Goal: Task Accomplishment & Management: Manage account settings

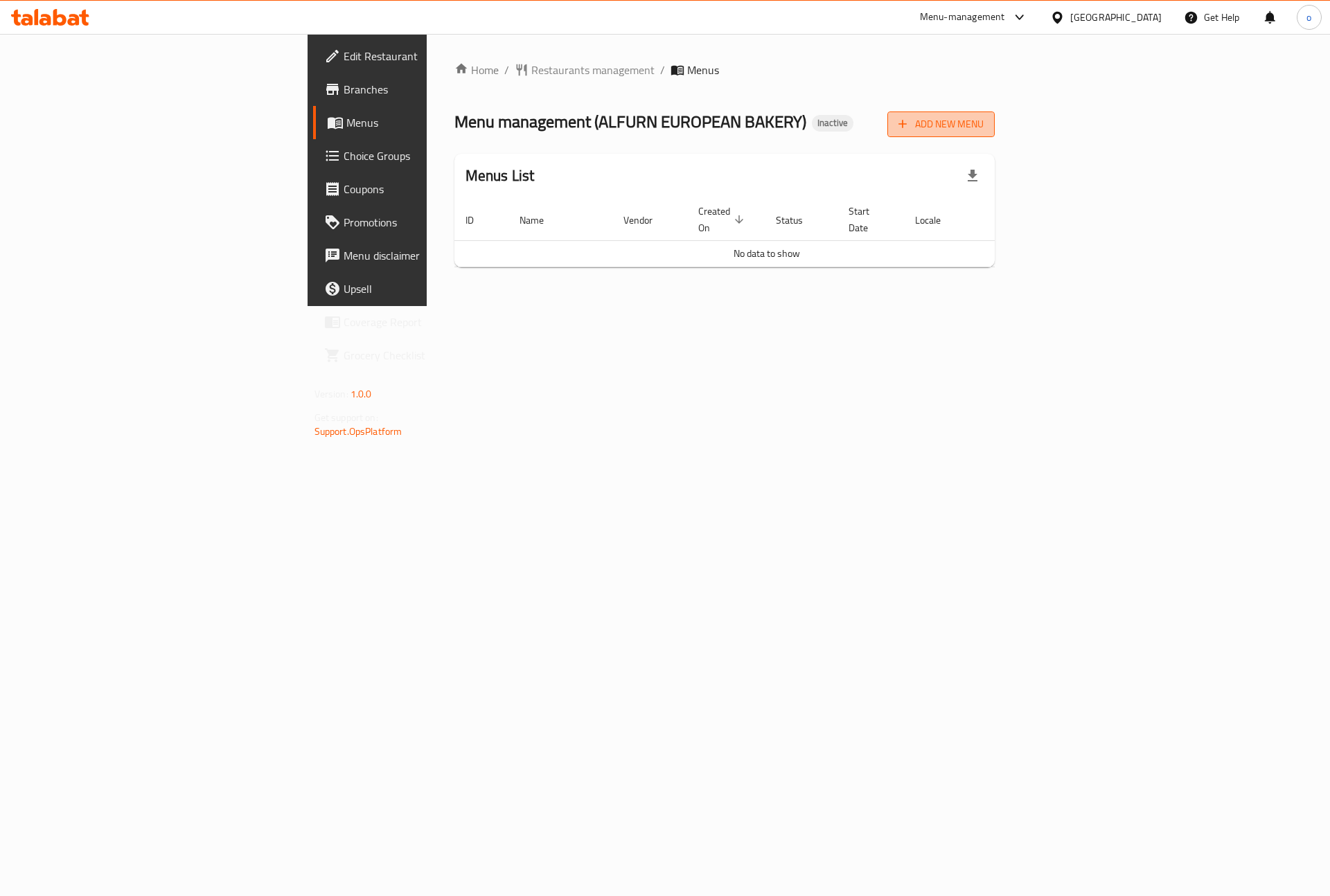
click at [984, 117] on span "Add New Menu" at bounding box center [941, 124] width 85 height 18
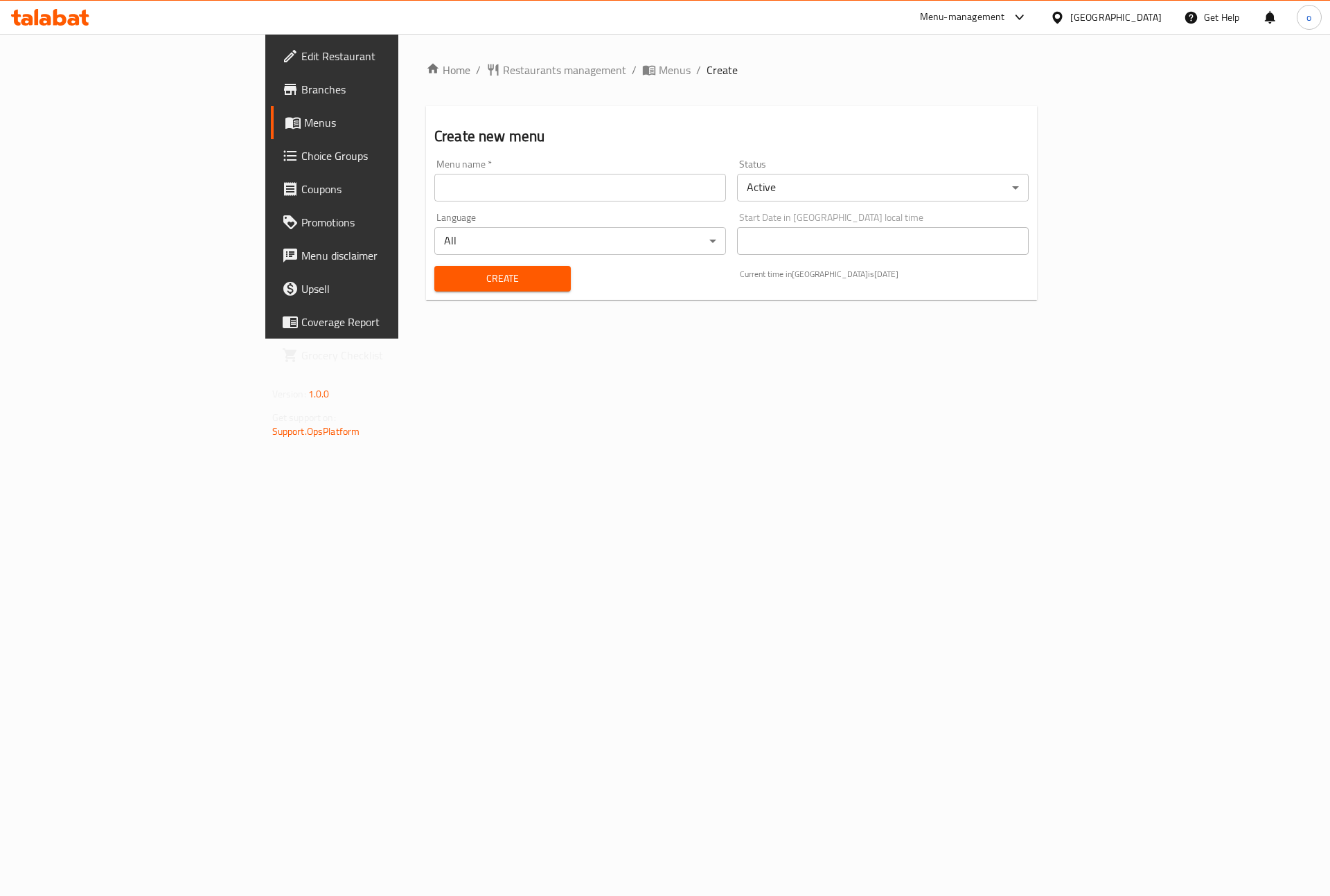
click at [614, 170] on div "Menu name   * Menu name *" at bounding box center [580, 180] width 291 height 42
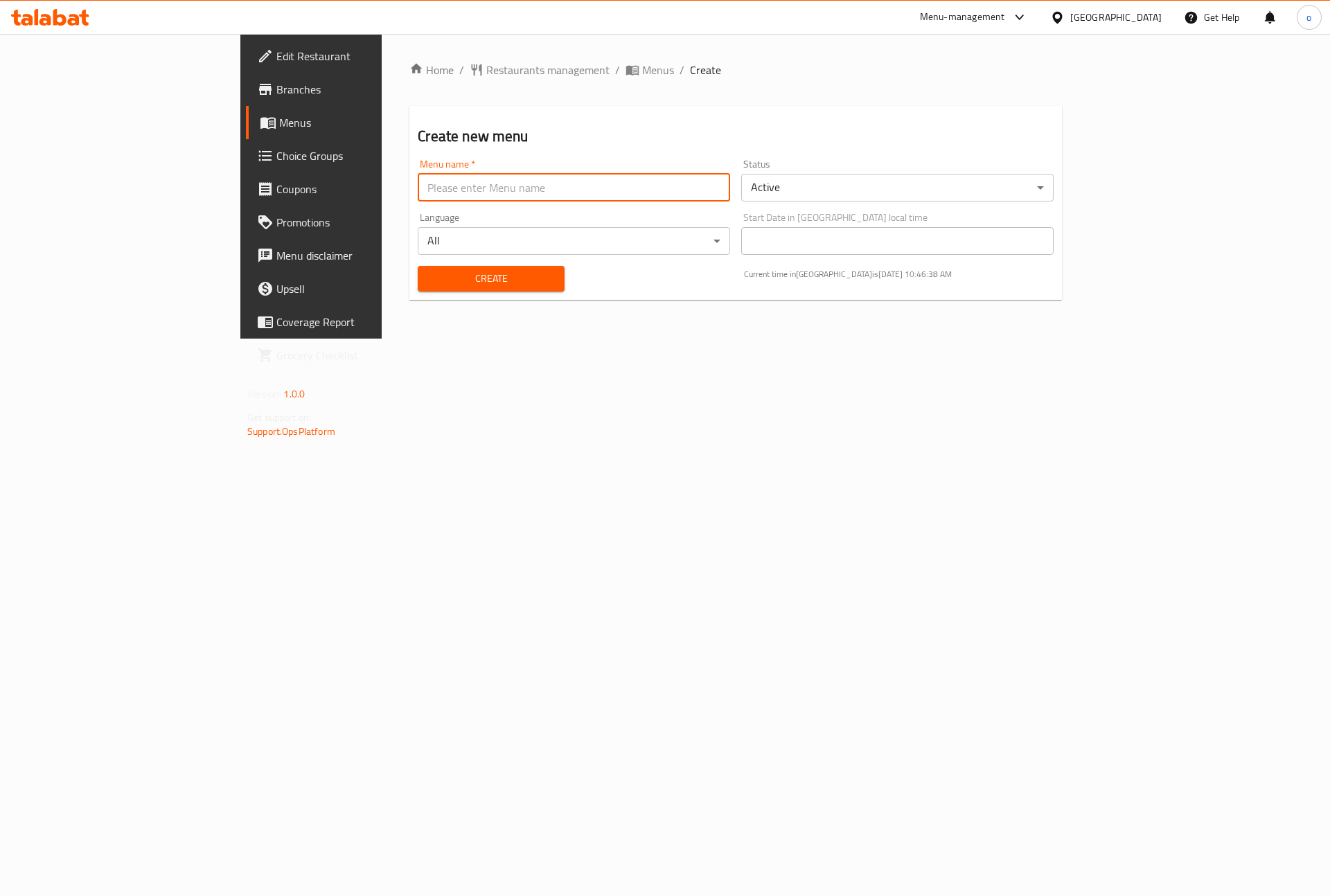
click at [614, 194] on input "text" at bounding box center [574, 187] width 313 height 27
type input "menu1 [PERSON_NAME]"
click at [429, 277] on span "Create" at bounding box center [491, 279] width 124 height 18
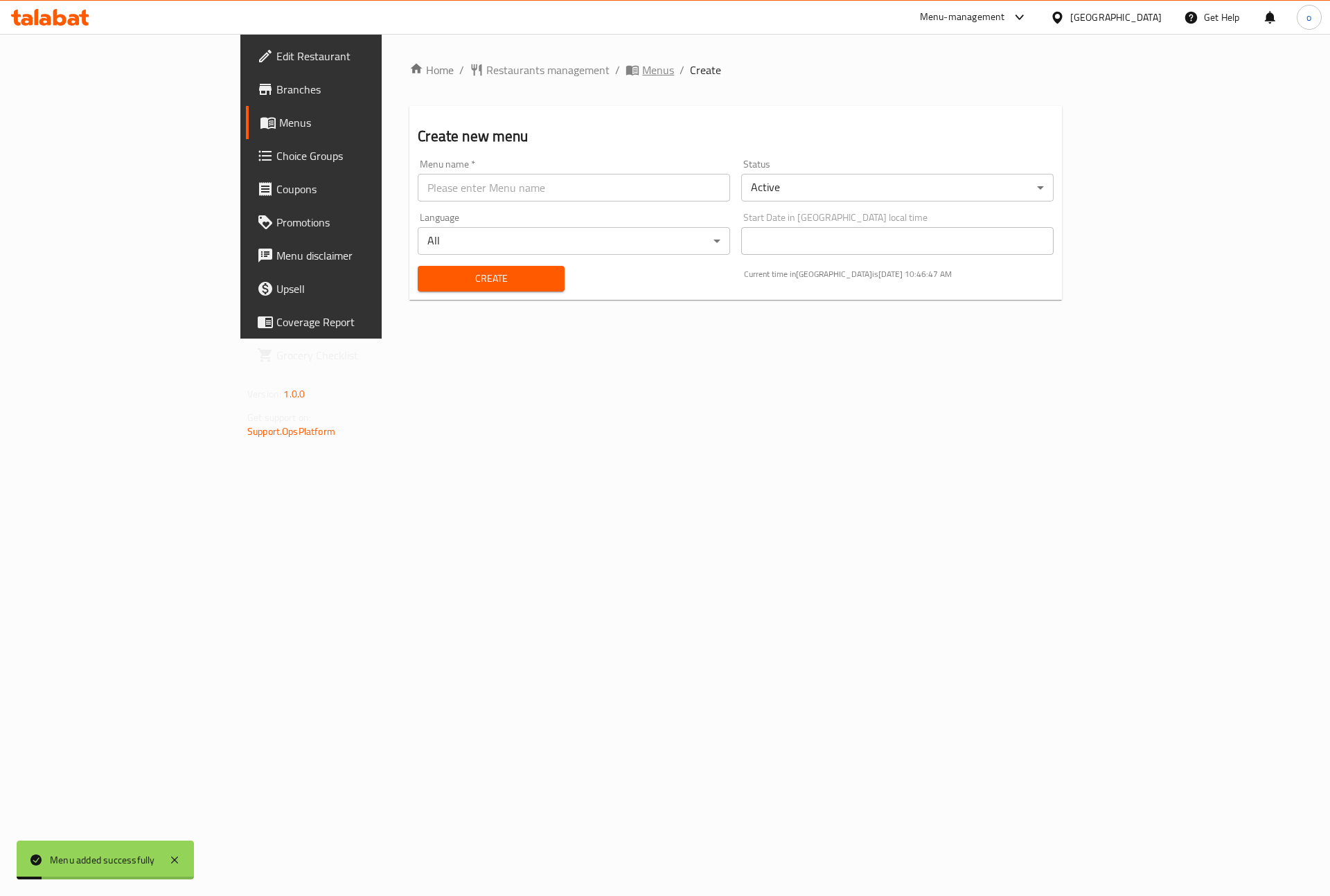
click at [642, 69] on span "Menus" at bounding box center [658, 70] width 32 height 17
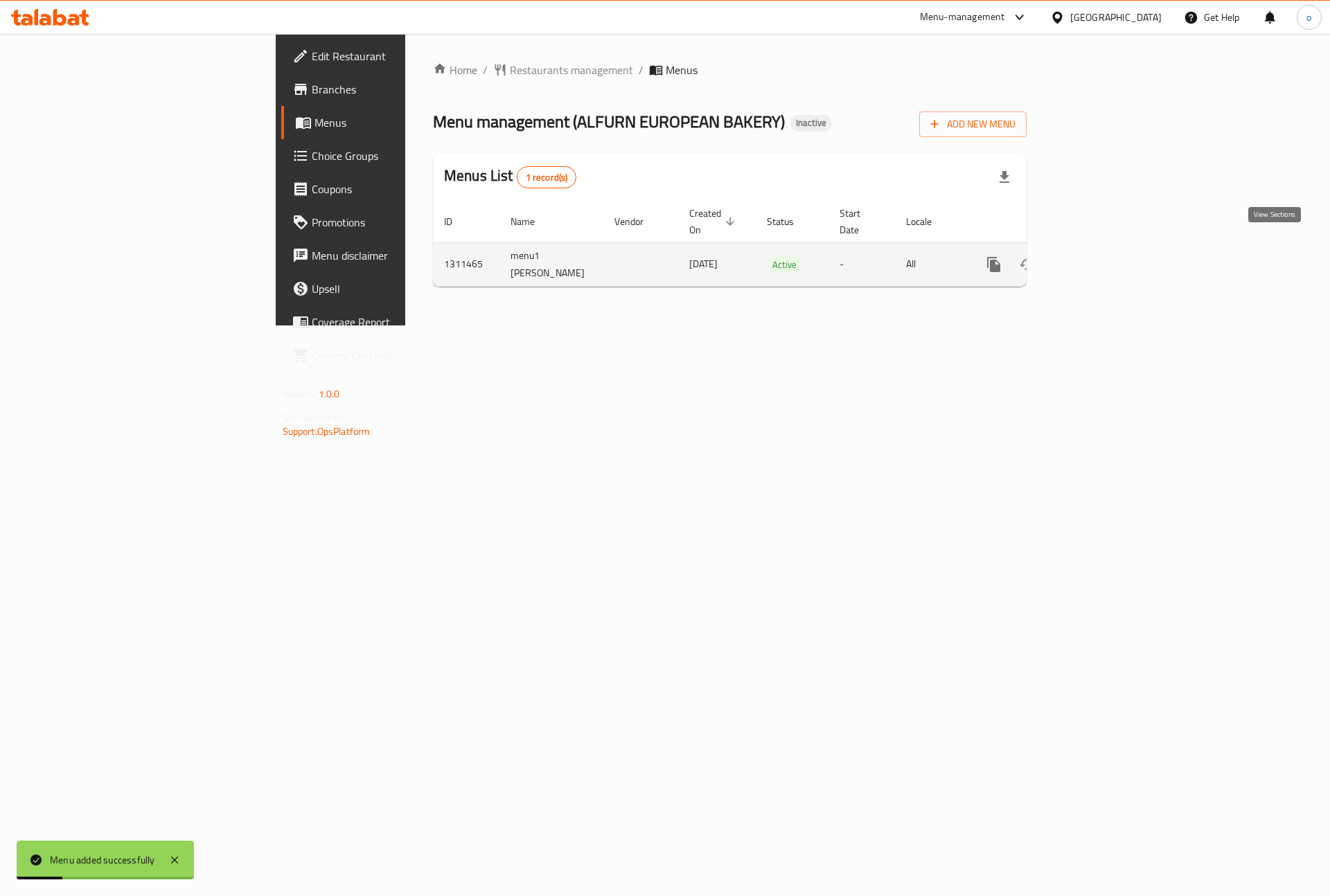
click at [1102, 256] on icon "enhanced table" at bounding box center [1093, 264] width 17 height 17
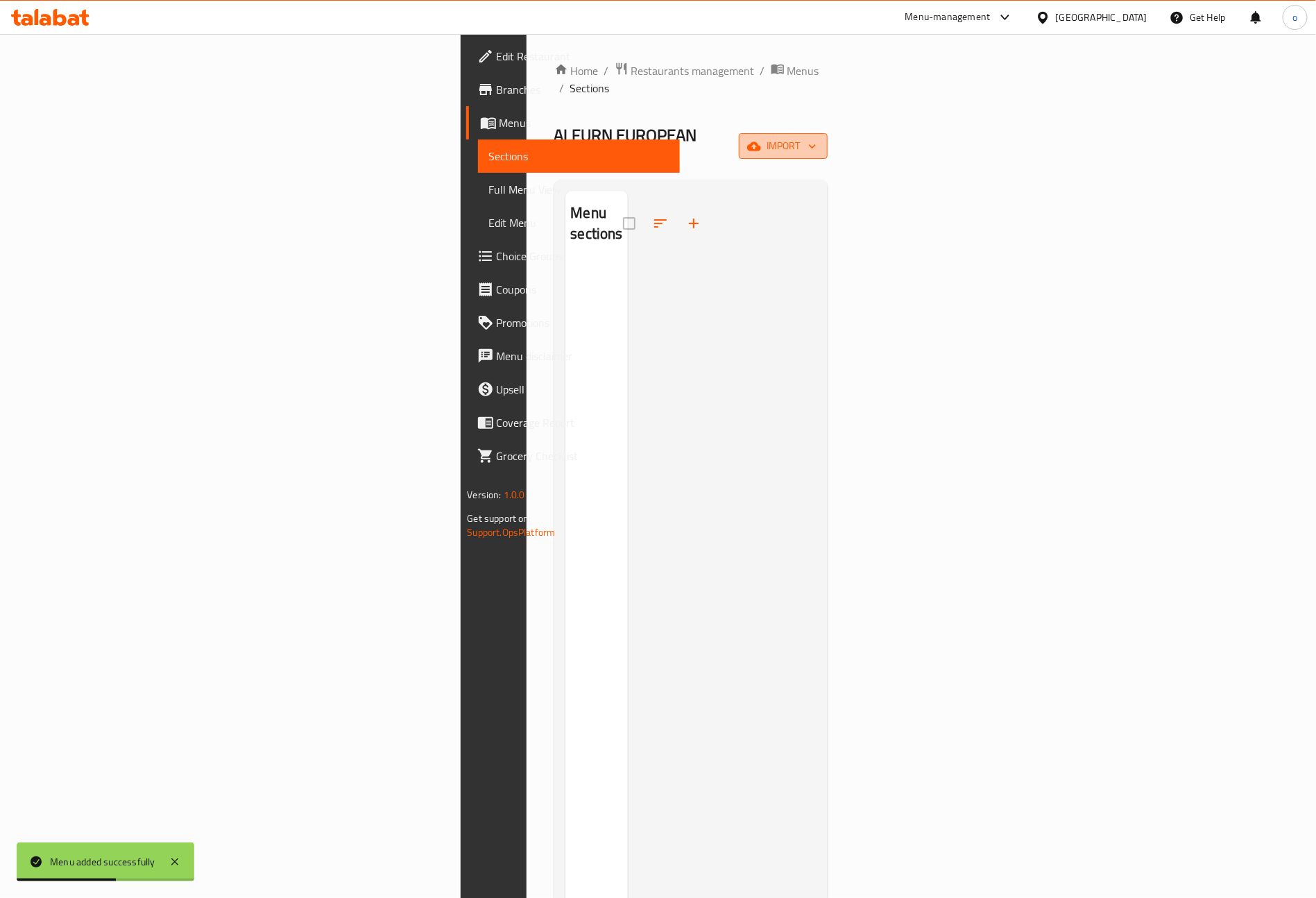
click at [816, 137] on span "import" at bounding box center [783, 146] width 66 height 18
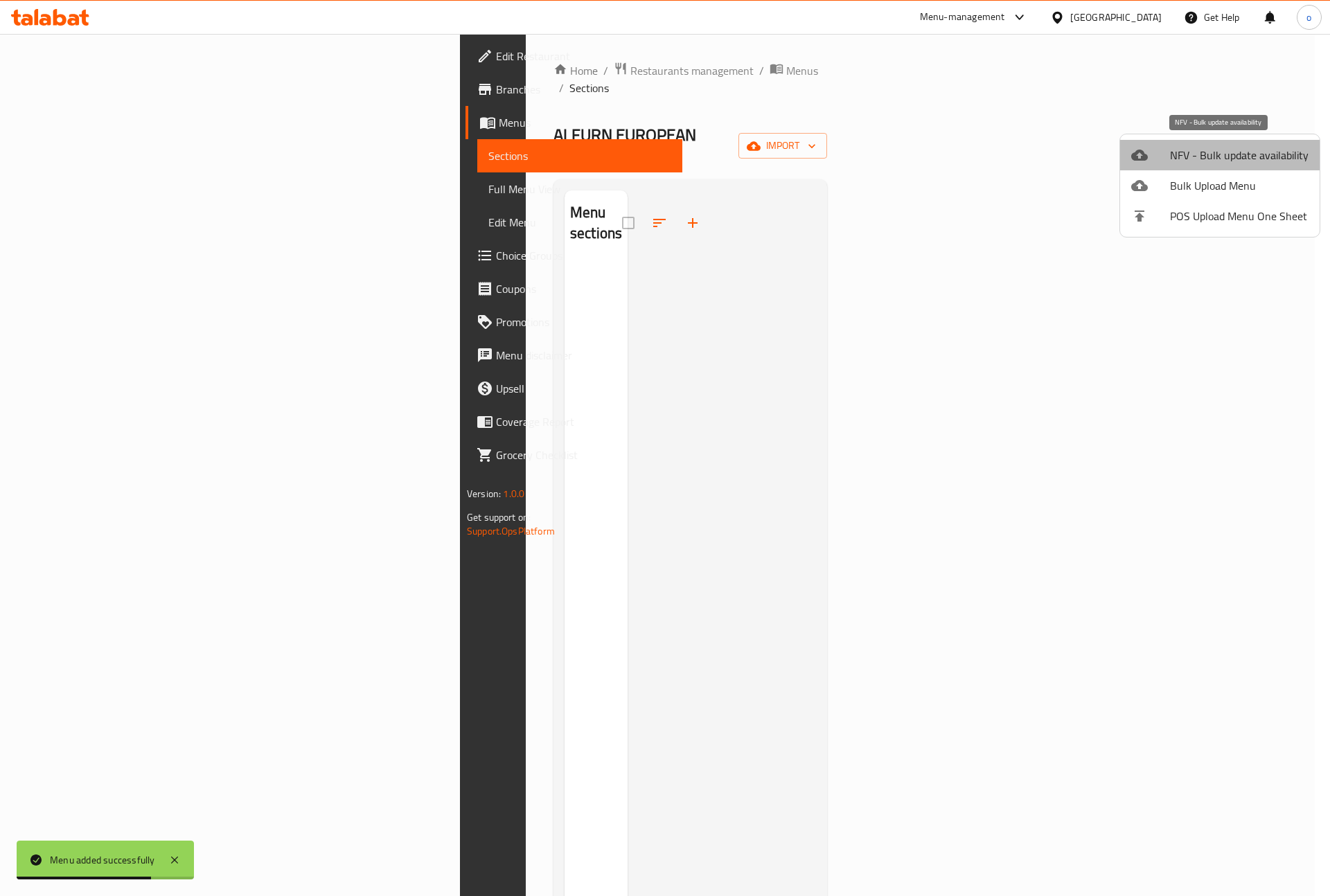
click at [1223, 154] on span "NFV - Bulk update availability" at bounding box center [1239, 154] width 139 height 17
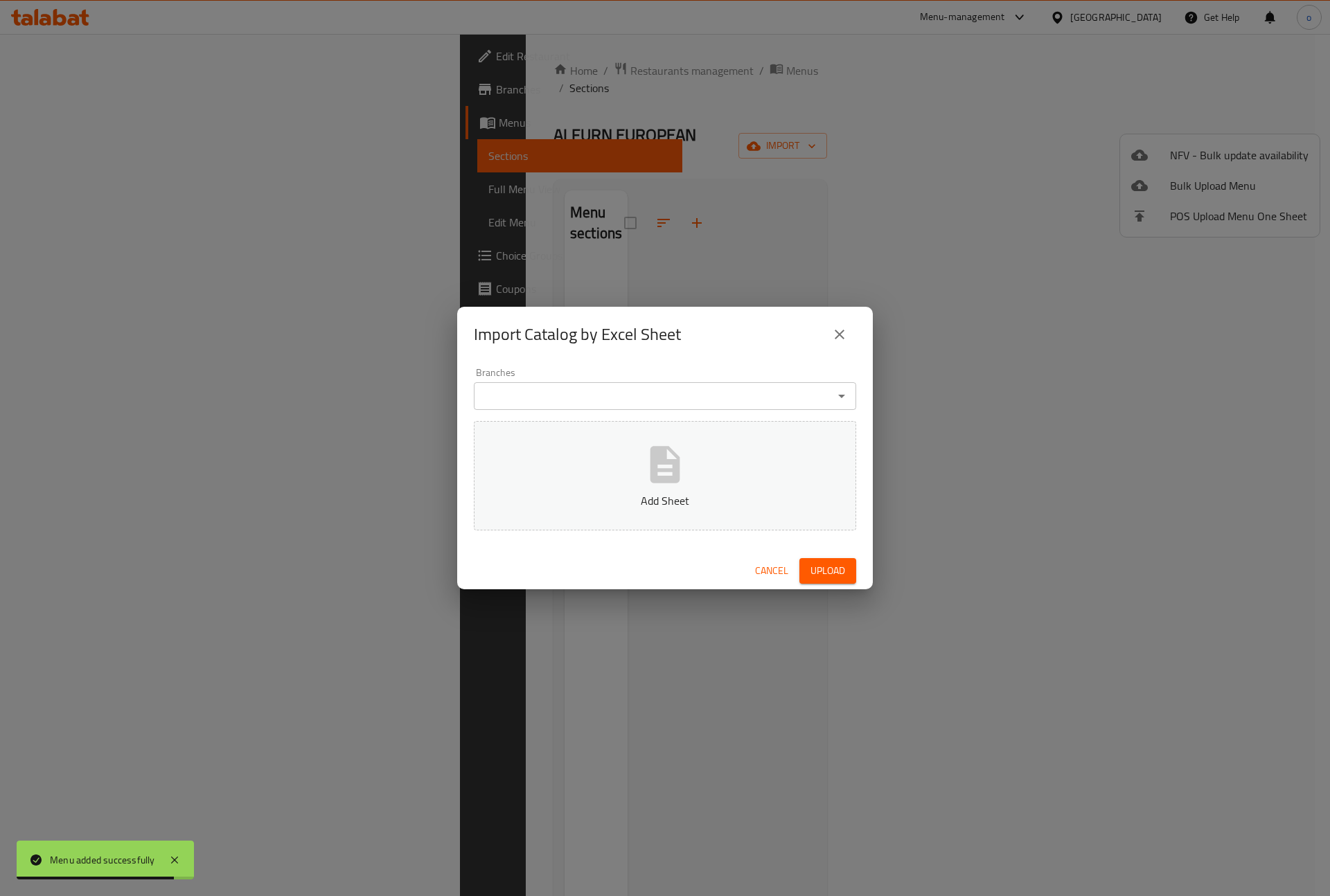
click at [699, 474] on button "Add Sheet" at bounding box center [665, 476] width 382 height 109
click at [836, 571] on span "Upload" at bounding box center [827, 571] width 34 height 18
click at [826, 403] on input "Branches" at bounding box center [654, 396] width 351 height 19
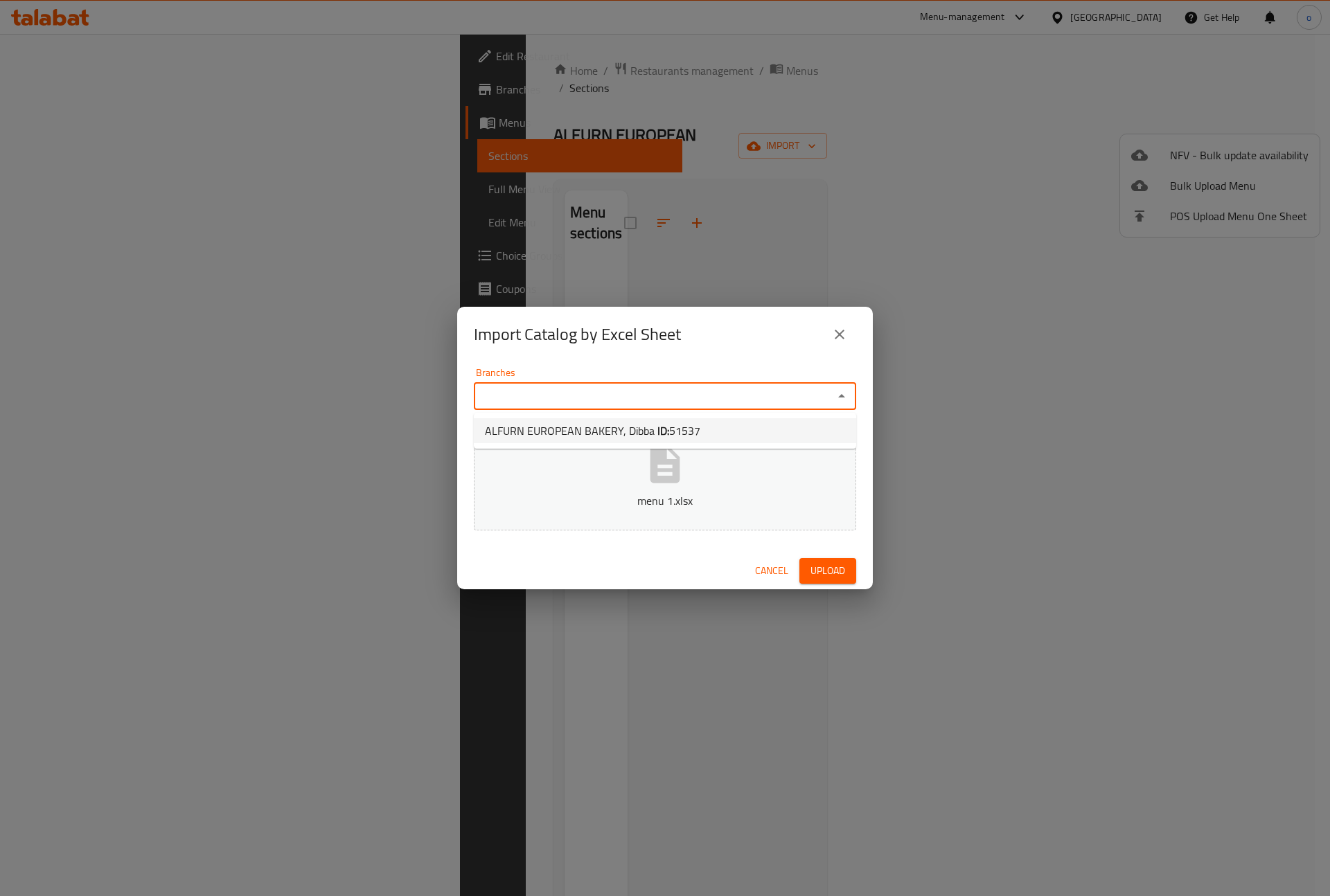
click at [773, 425] on li "ALFURN EUROPEAN BAKERY, Dibba ID: 51537" at bounding box center [665, 431] width 382 height 25
type input "ALFURN EUROPEAN BAKERY, Dibba"
click at [818, 569] on span "Upload" at bounding box center [827, 571] width 34 height 18
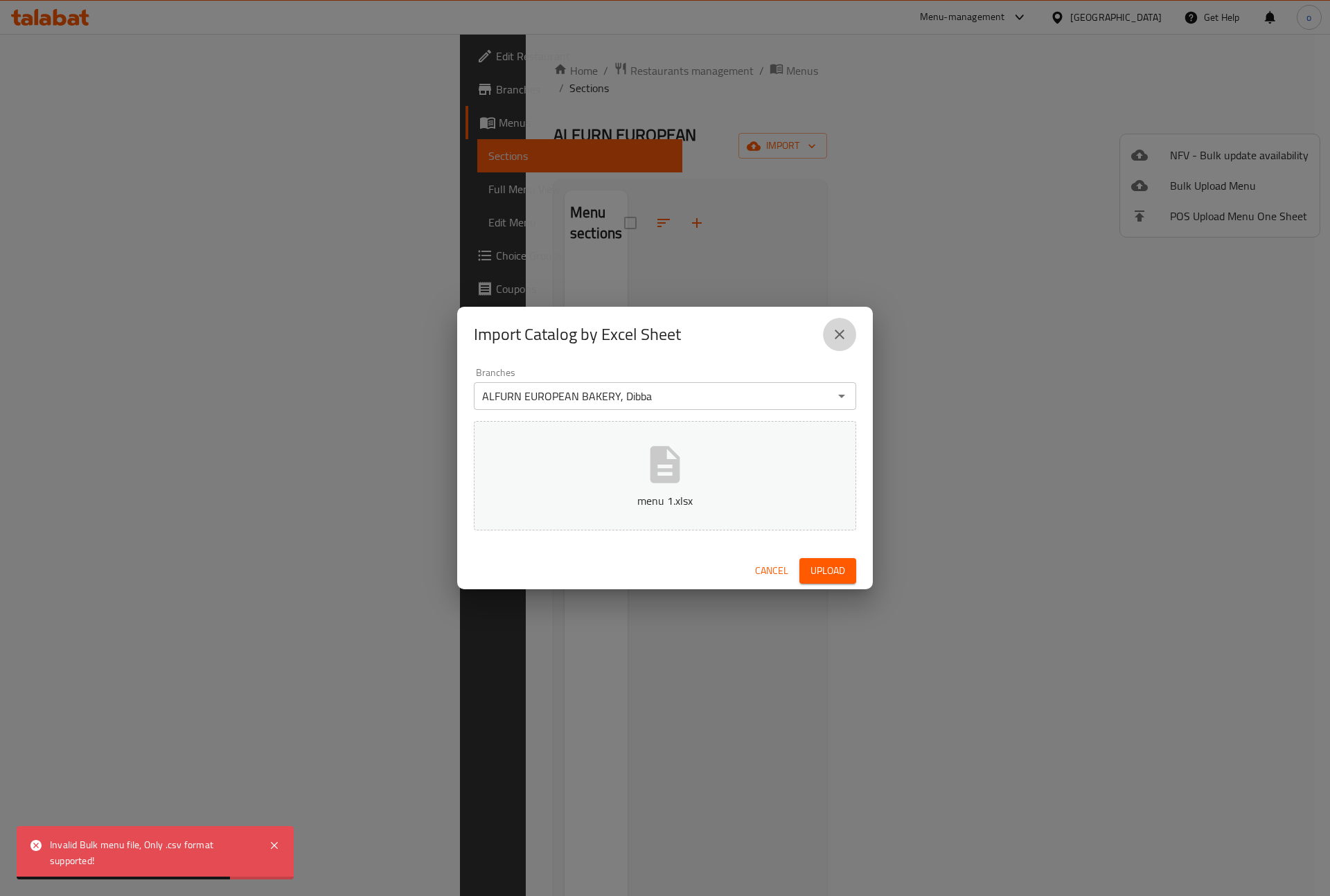
click at [837, 326] on icon "close" at bounding box center [839, 334] width 17 height 17
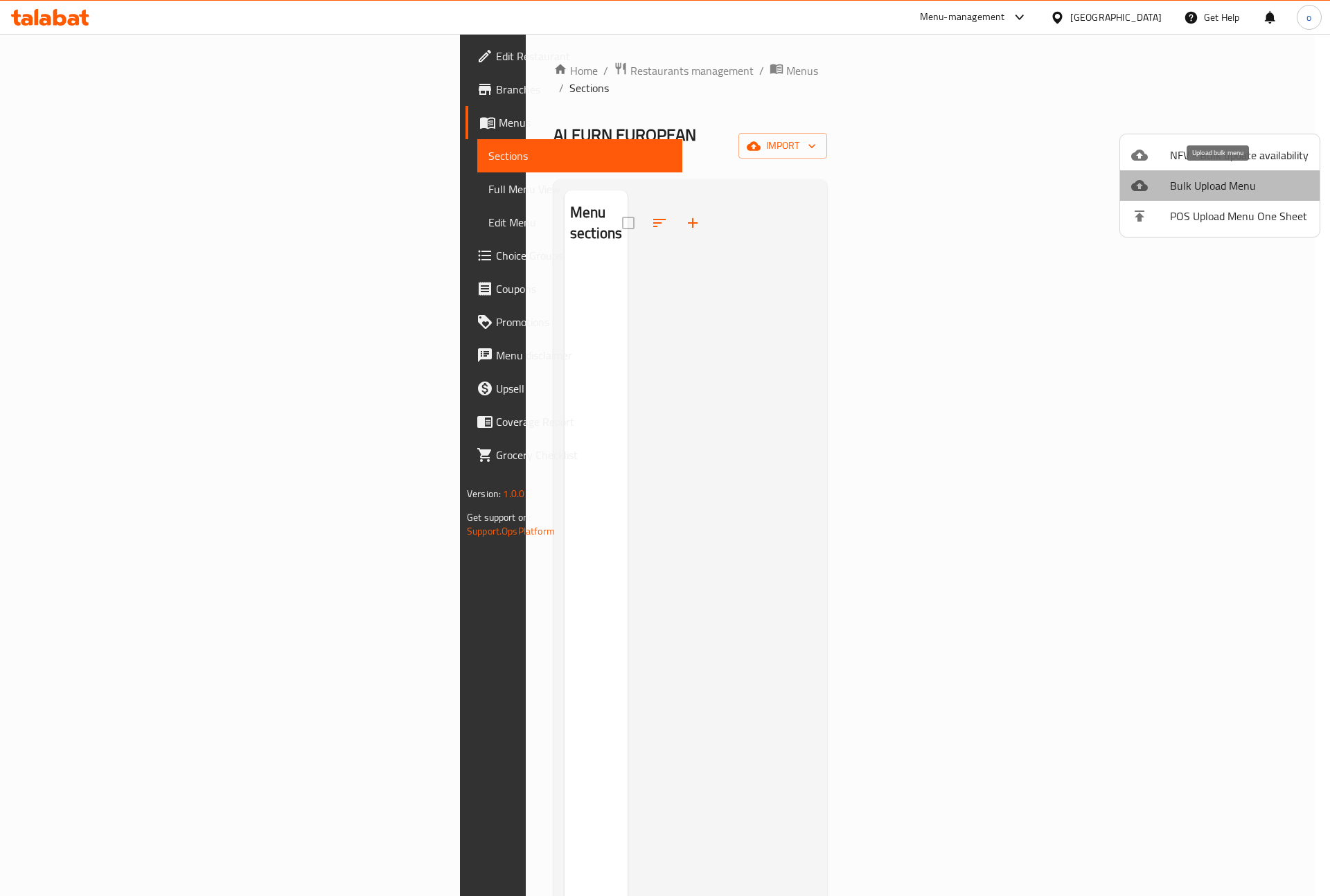
click at [1245, 184] on span "Bulk Upload Menu" at bounding box center [1239, 185] width 139 height 17
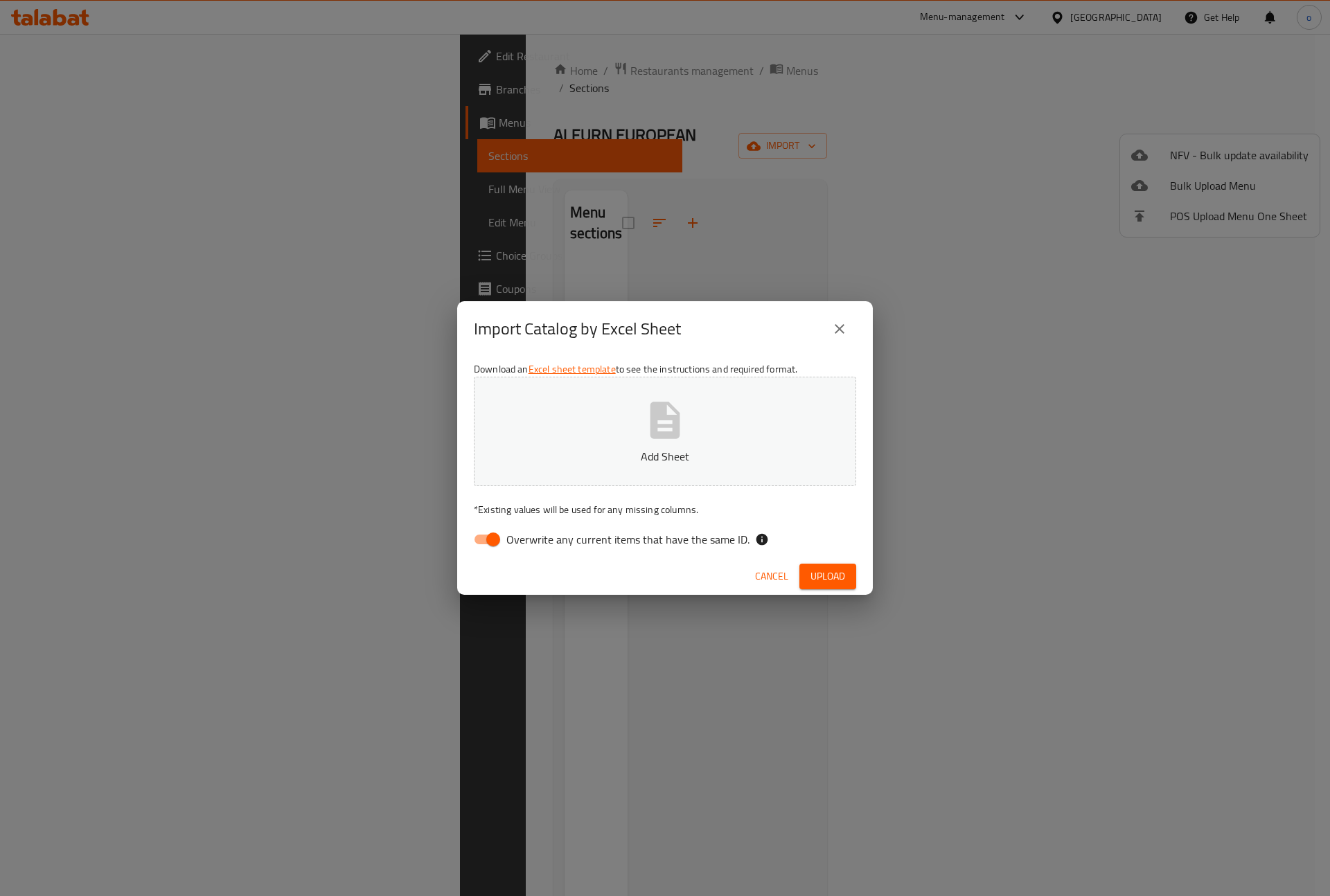
click at [651, 416] on icon "button" at bounding box center [666, 420] width 30 height 37
click at [495, 543] on input "Overwrite any current items that have the same ID." at bounding box center [493, 539] width 79 height 26
checkbox input "false"
click at [823, 576] on span "Upload" at bounding box center [827, 576] width 34 height 18
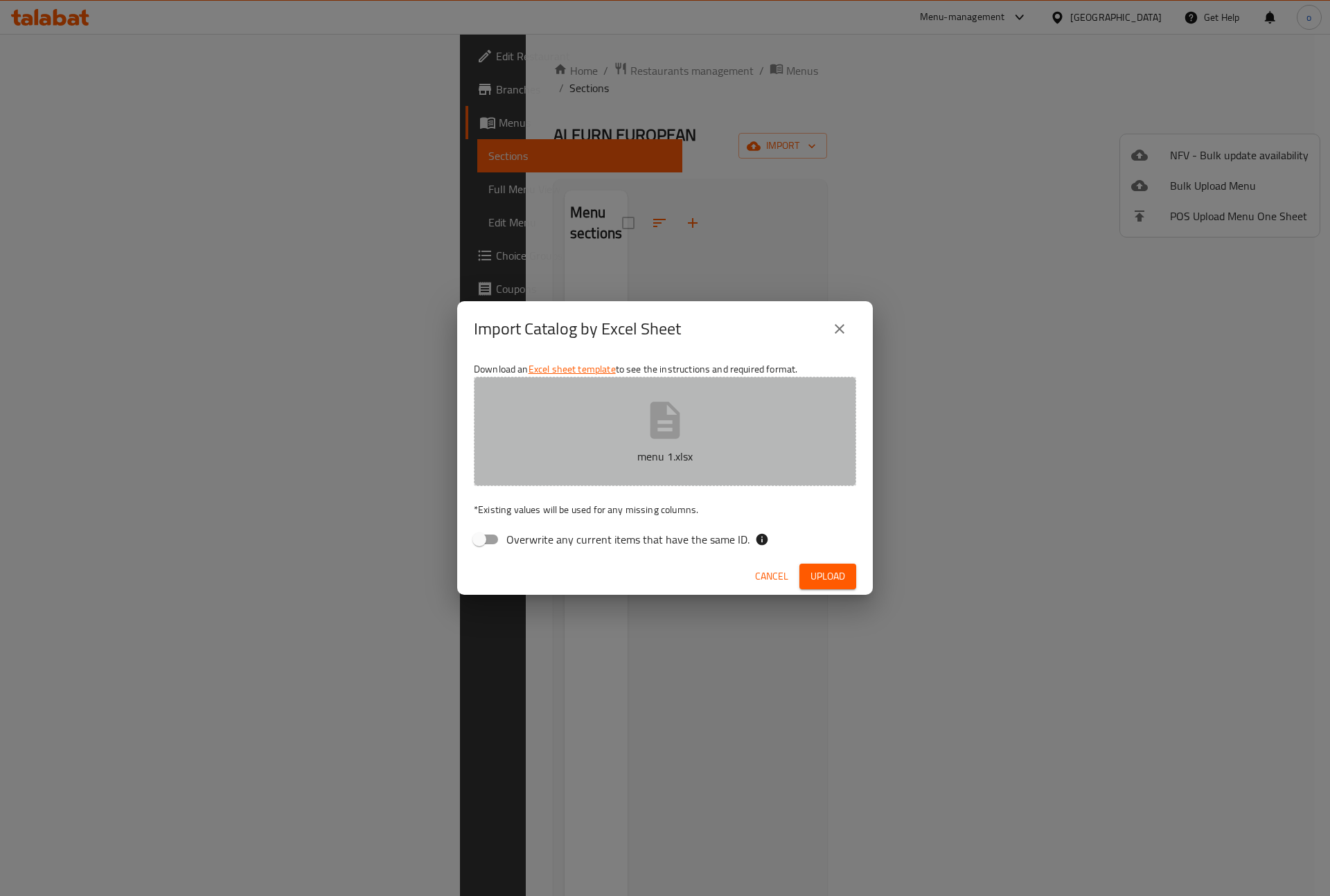
click at [695, 448] on p "menu 1.xlsx" at bounding box center [665, 456] width 339 height 17
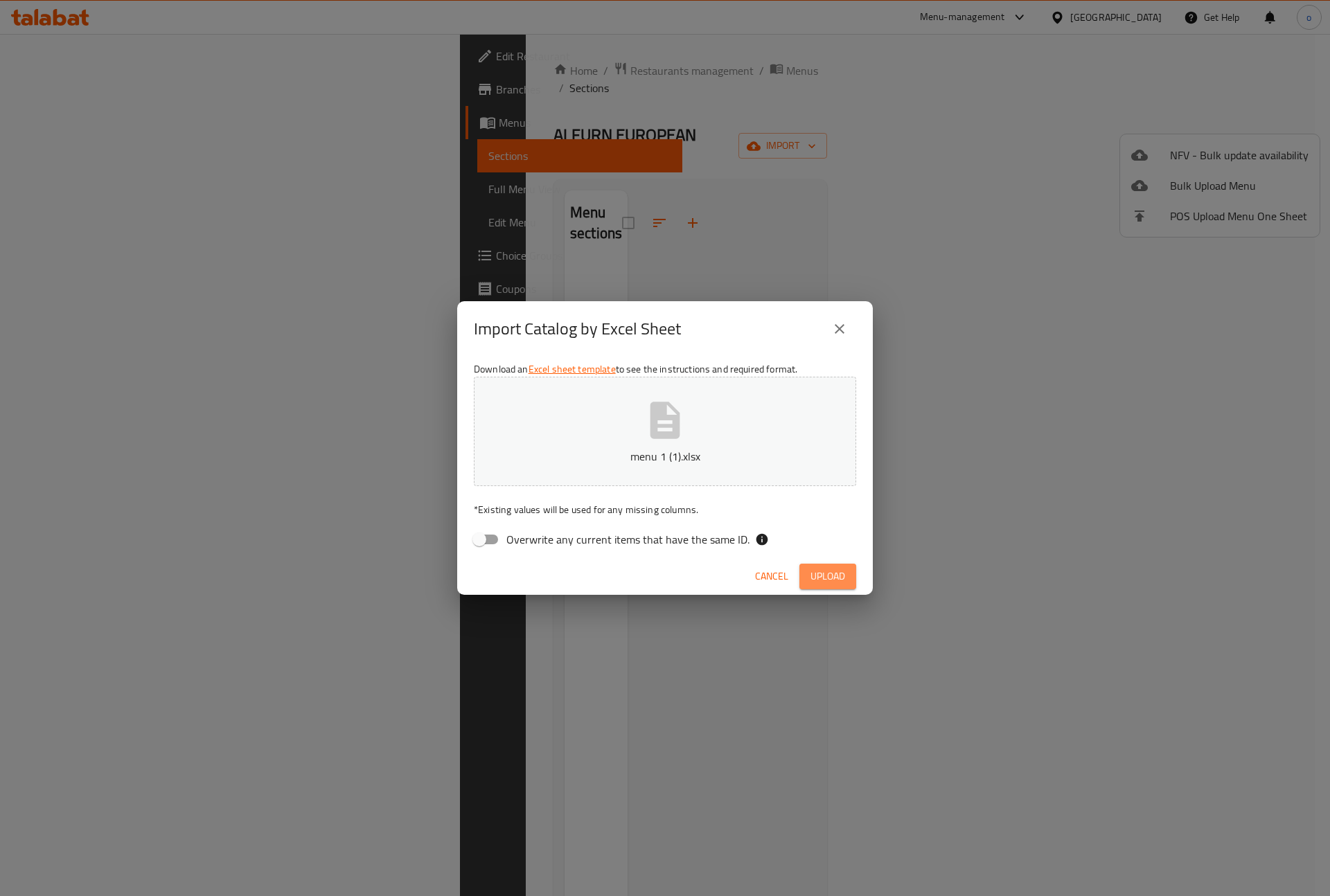
click at [844, 576] on span "Upload" at bounding box center [827, 576] width 34 height 18
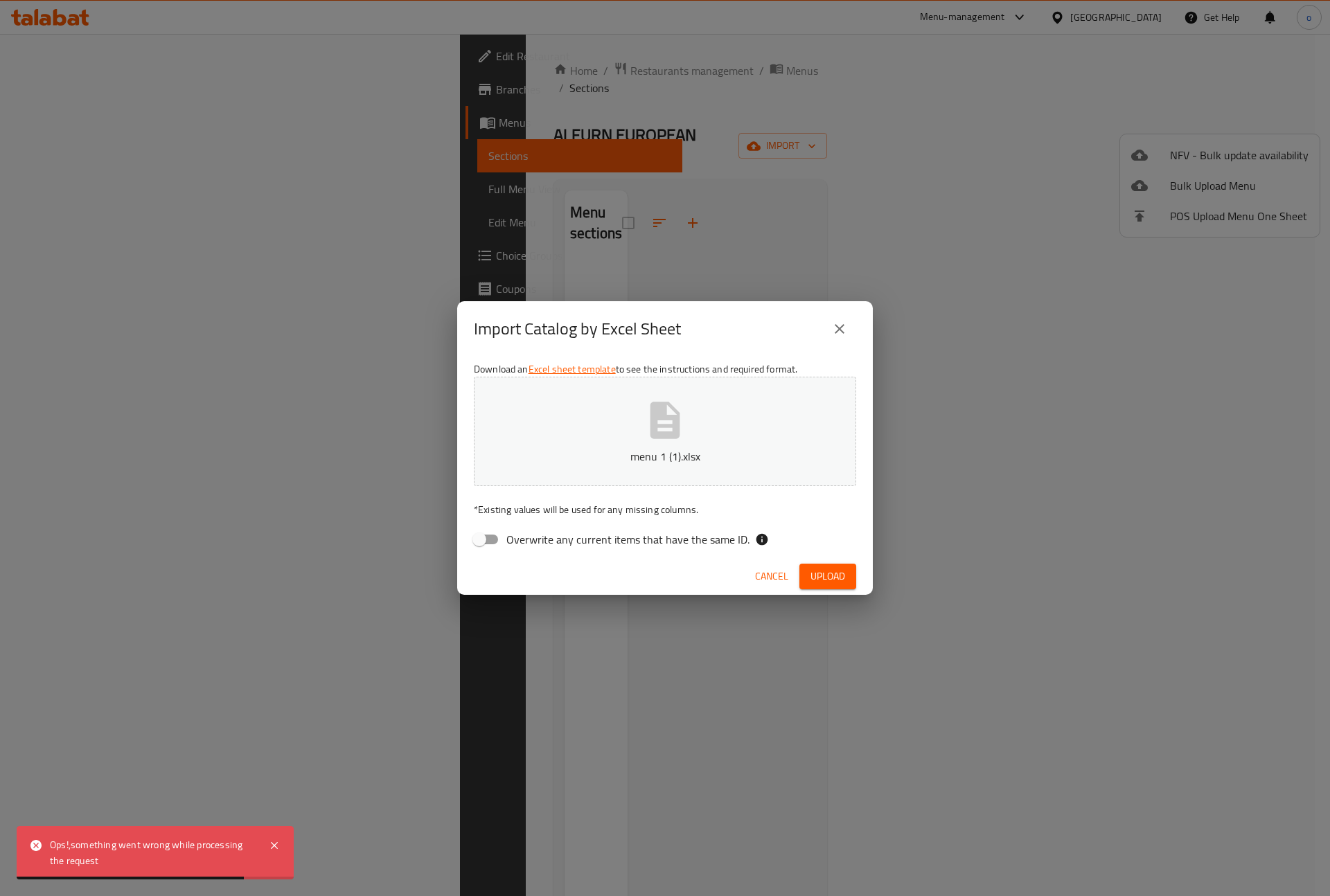
click at [848, 335] on button "close" at bounding box center [840, 329] width 34 height 34
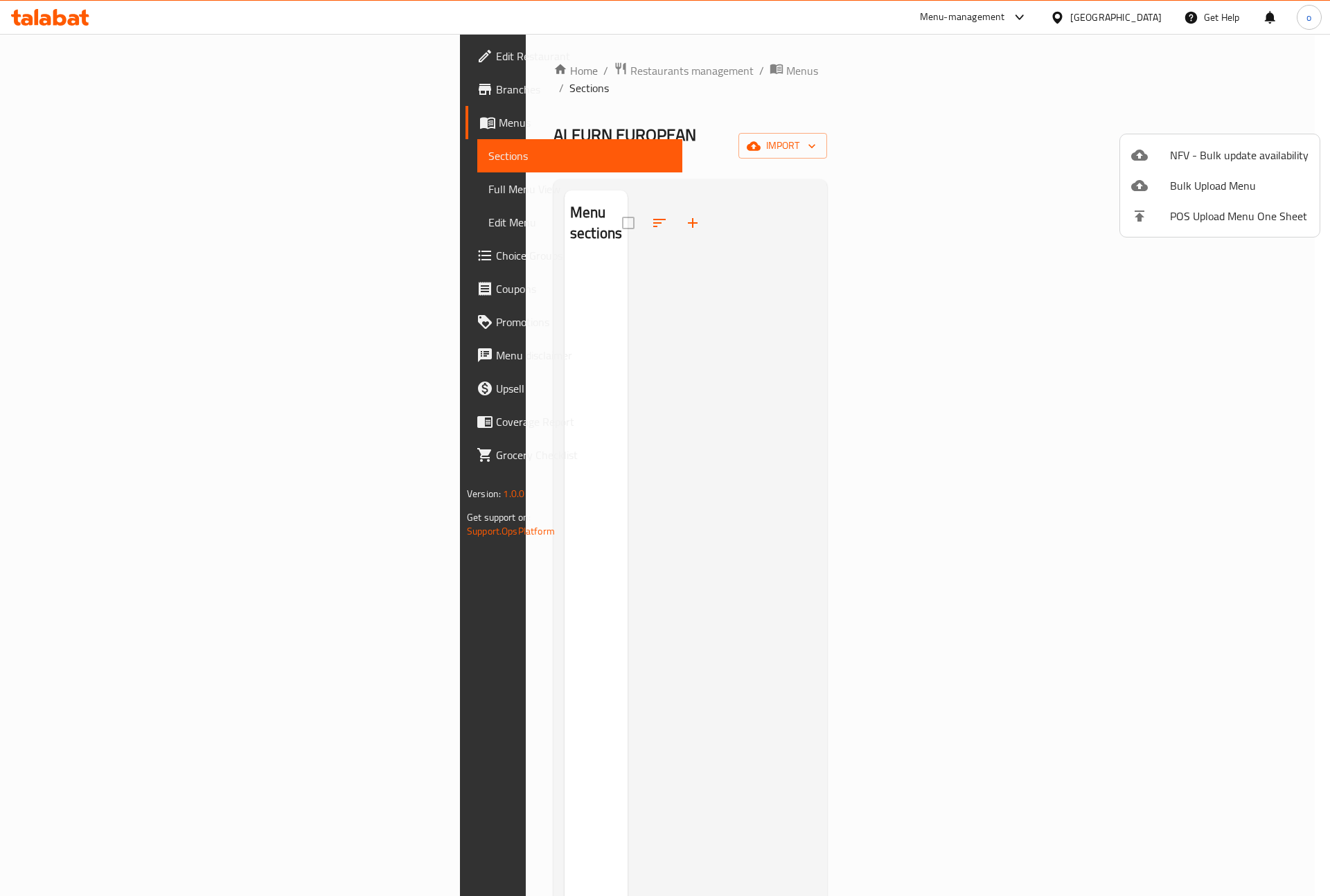
click at [1183, 451] on div at bounding box center [665, 448] width 1330 height 896
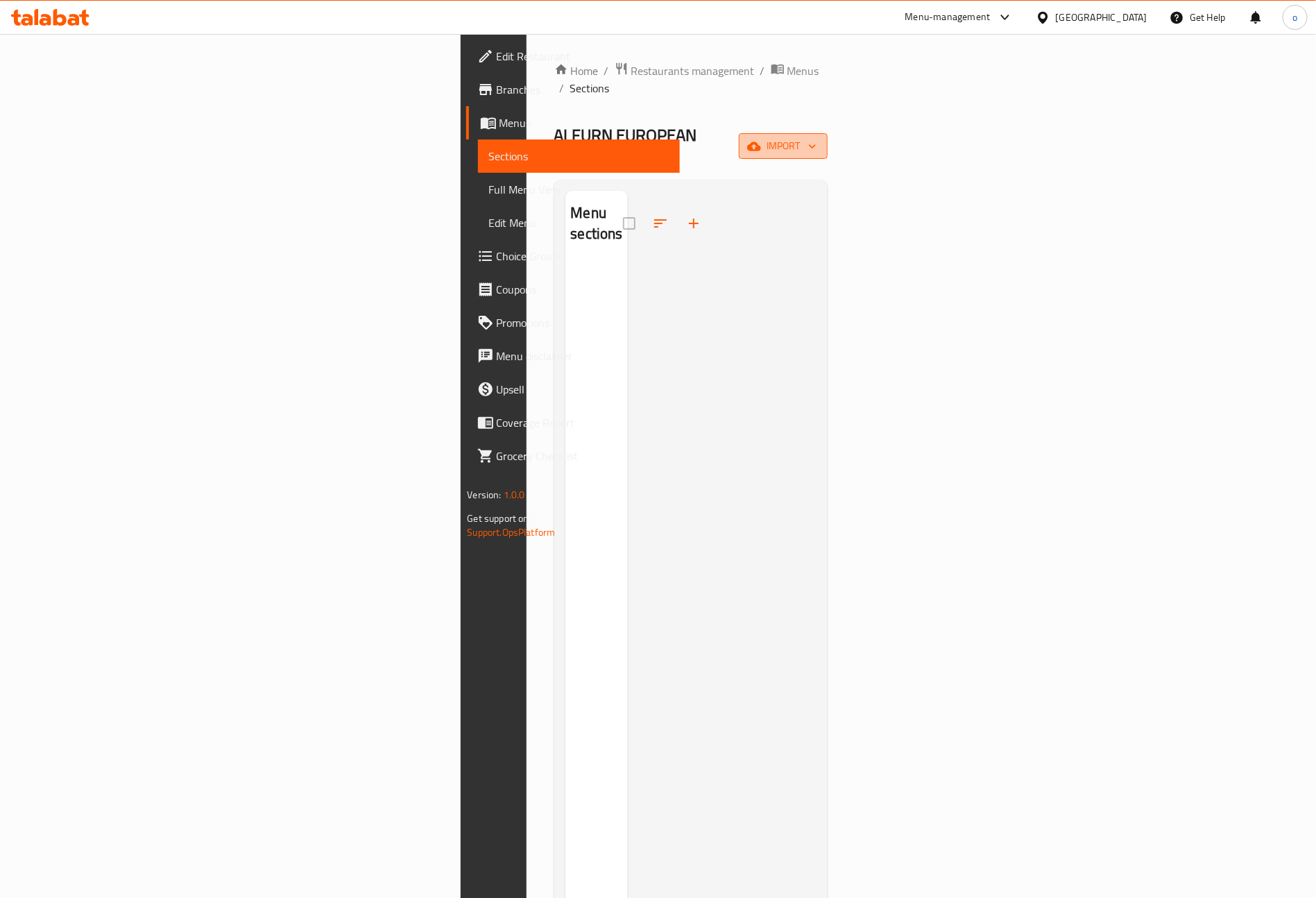
click at [828, 134] on button "import" at bounding box center [783, 146] width 88 height 26
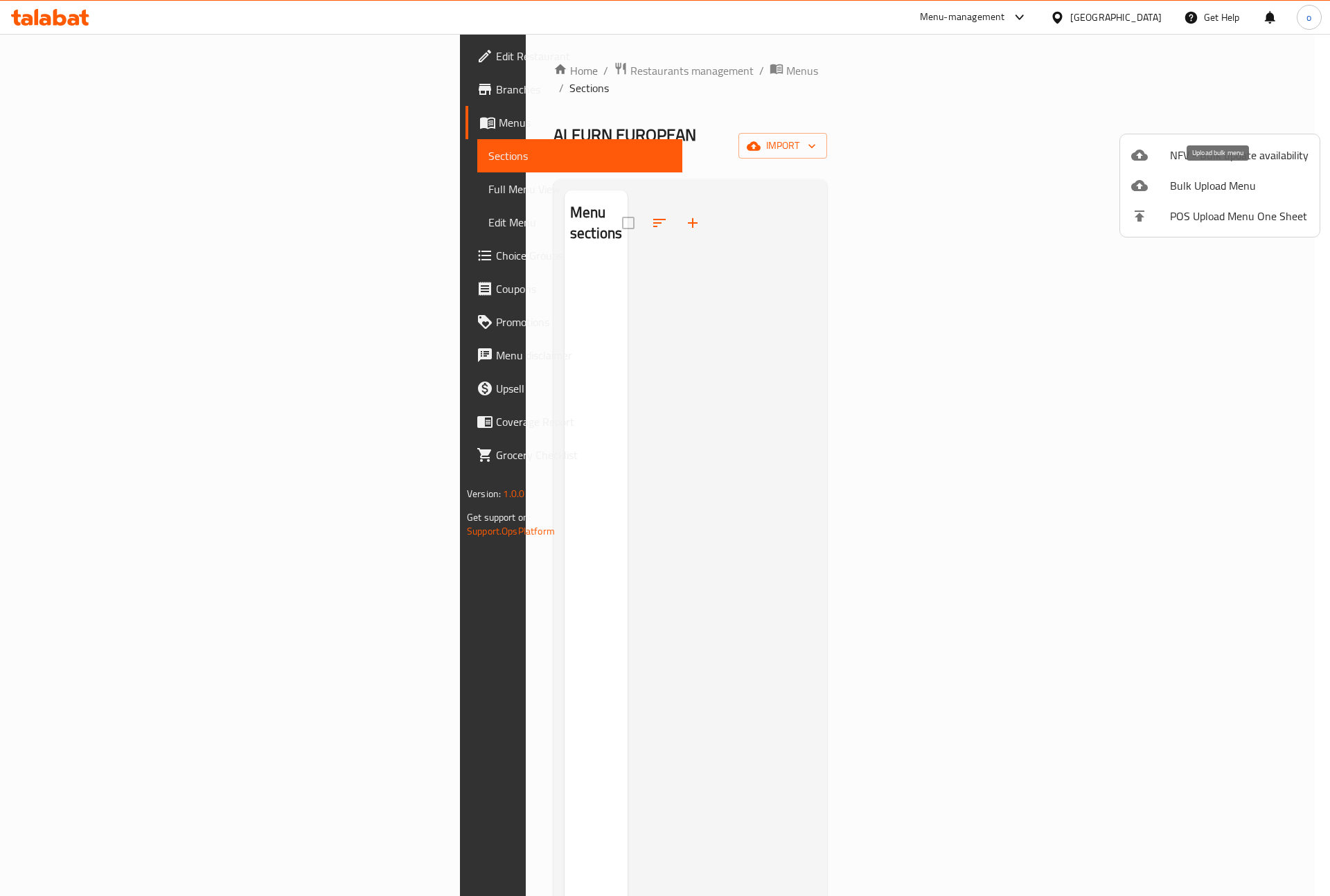
click at [1243, 182] on span "Bulk Upload Menu" at bounding box center [1239, 185] width 139 height 17
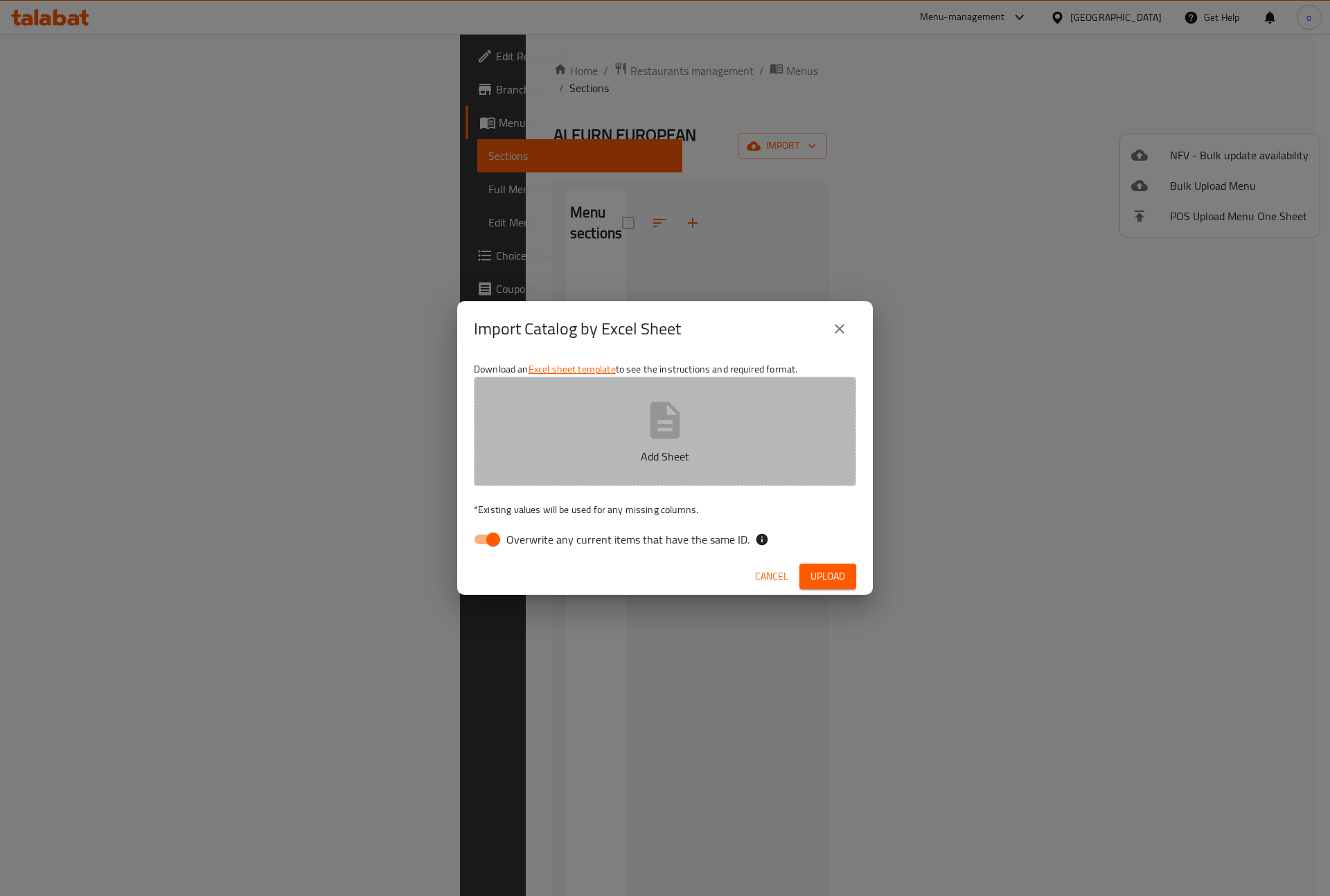
click at [659, 433] on icon "button" at bounding box center [666, 420] width 30 height 37
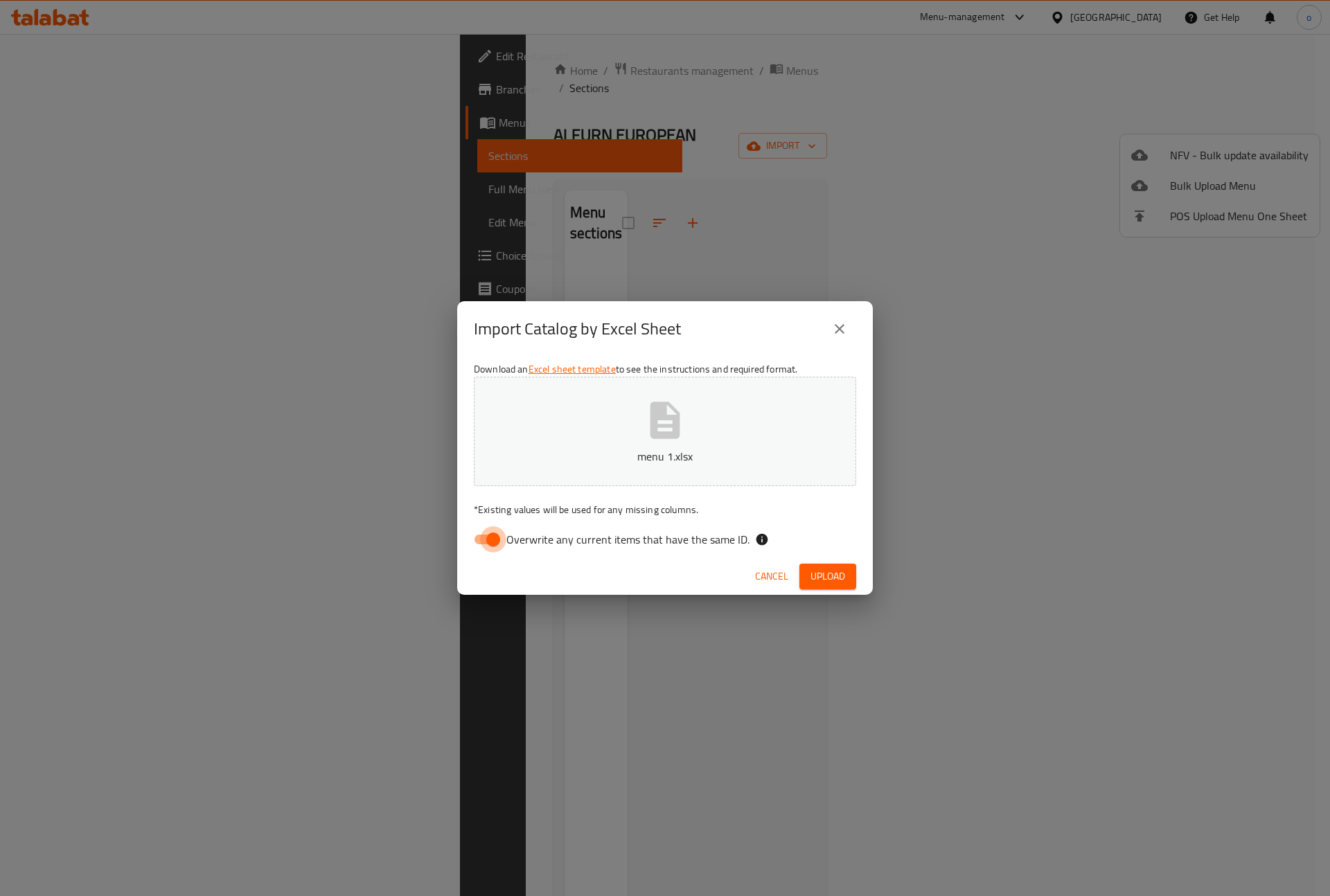
click at [482, 536] on input "Overwrite any current items that have the same ID." at bounding box center [493, 539] width 79 height 26
checkbox input "false"
click at [846, 572] on button "Upload" at bounding box center [827, 576] width 57 height 26
click at [680, 431] on icon "button" at bounding box center [665, 420] width 44 height 44
click at [826, 578] on span "Upload" at bounding box center [827, 576] width 34 height 18
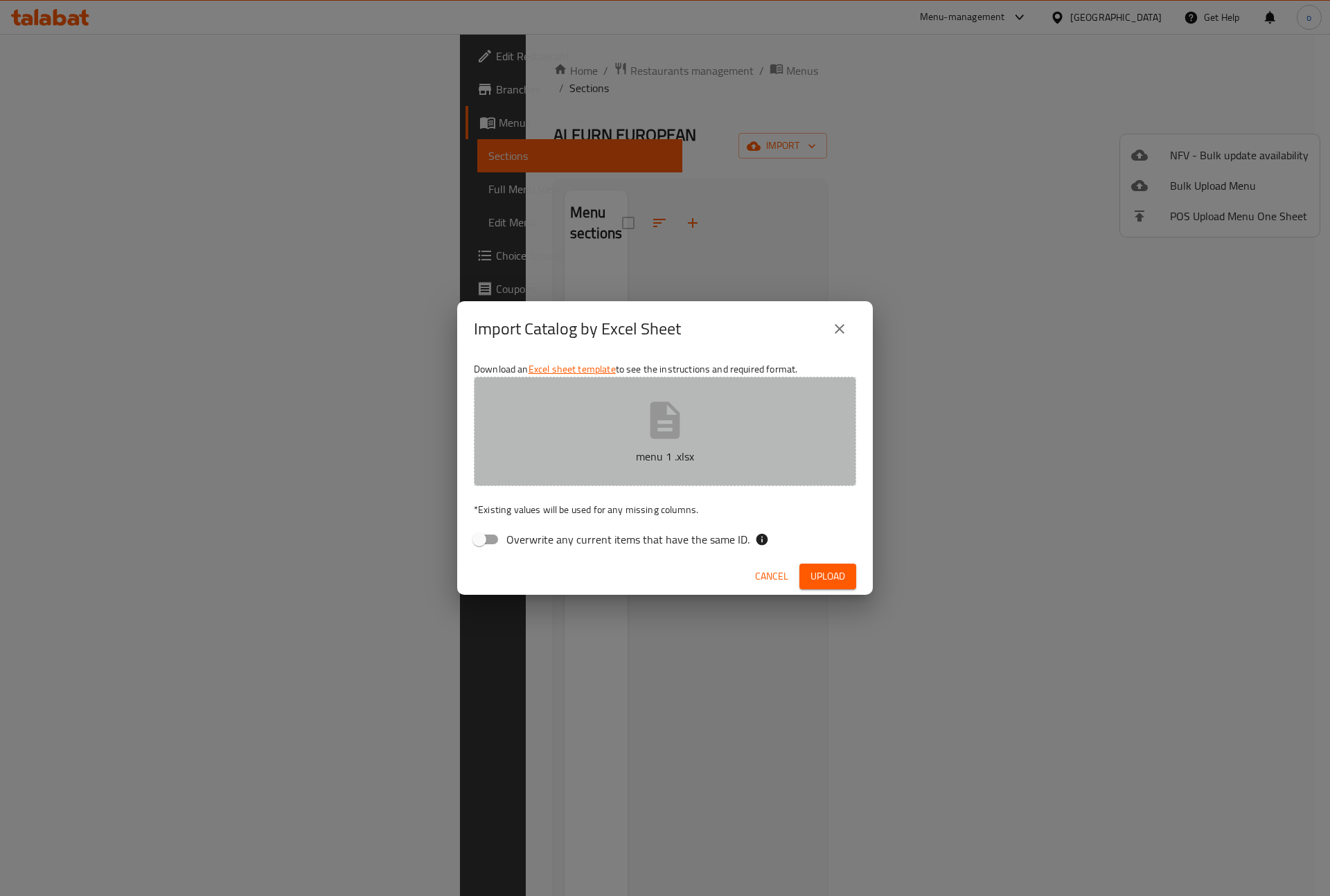
click at [657, 439] on icon "button" at bounding box center [665, 420] width 44 height 44
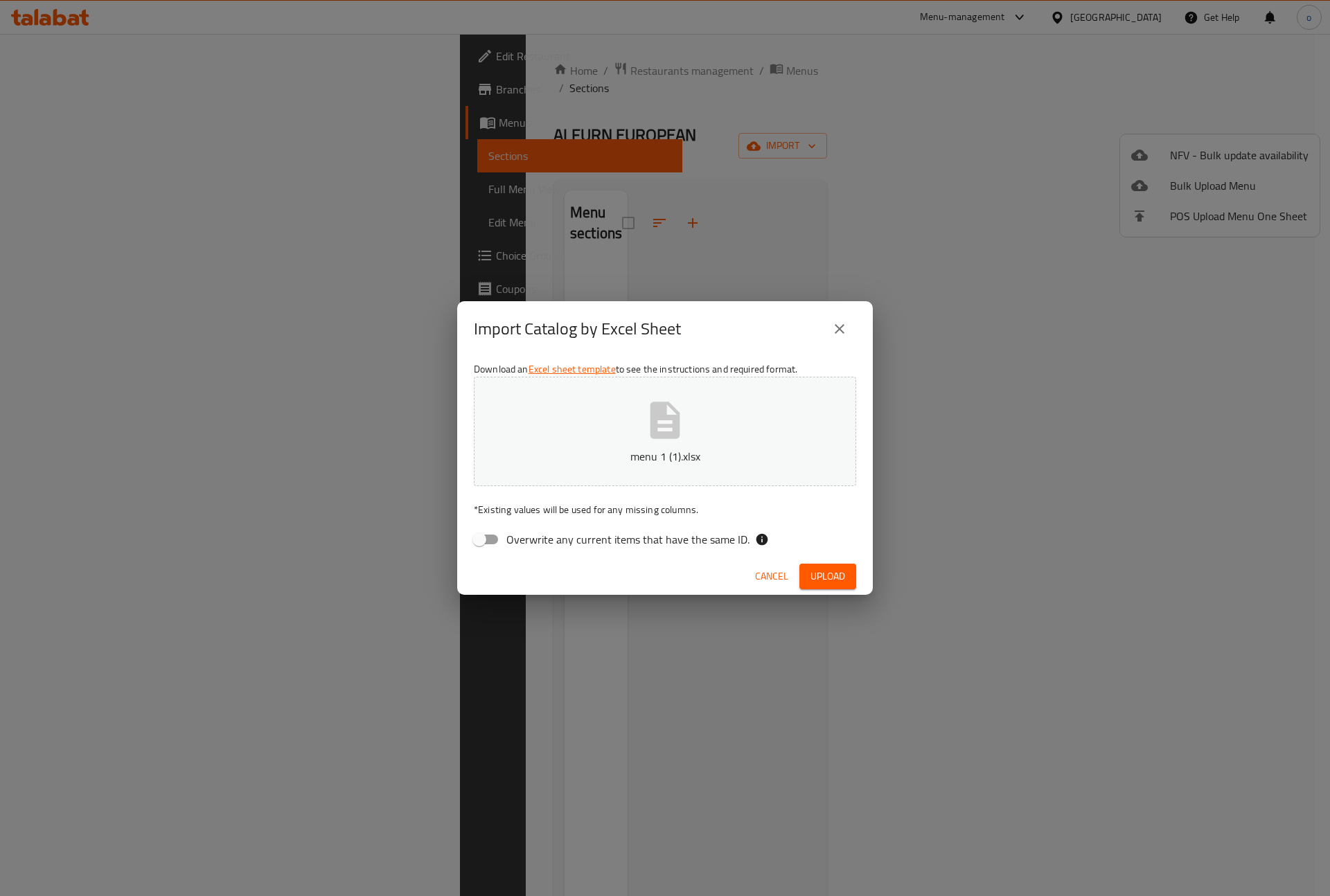
click at [861, 577] on div "Cancel Upload" at bounding box center [665, 576] width 416 height 37
click at [843, 576] on span "Upload" at bounding box center [827, 576] width 34 height 18
click at [643, 414] on icon "button" at bounding box center [665, 420] width 44 height 44
click at [838, 568] on span "Upload" at bounding box center [827, 576] width 34 height 18
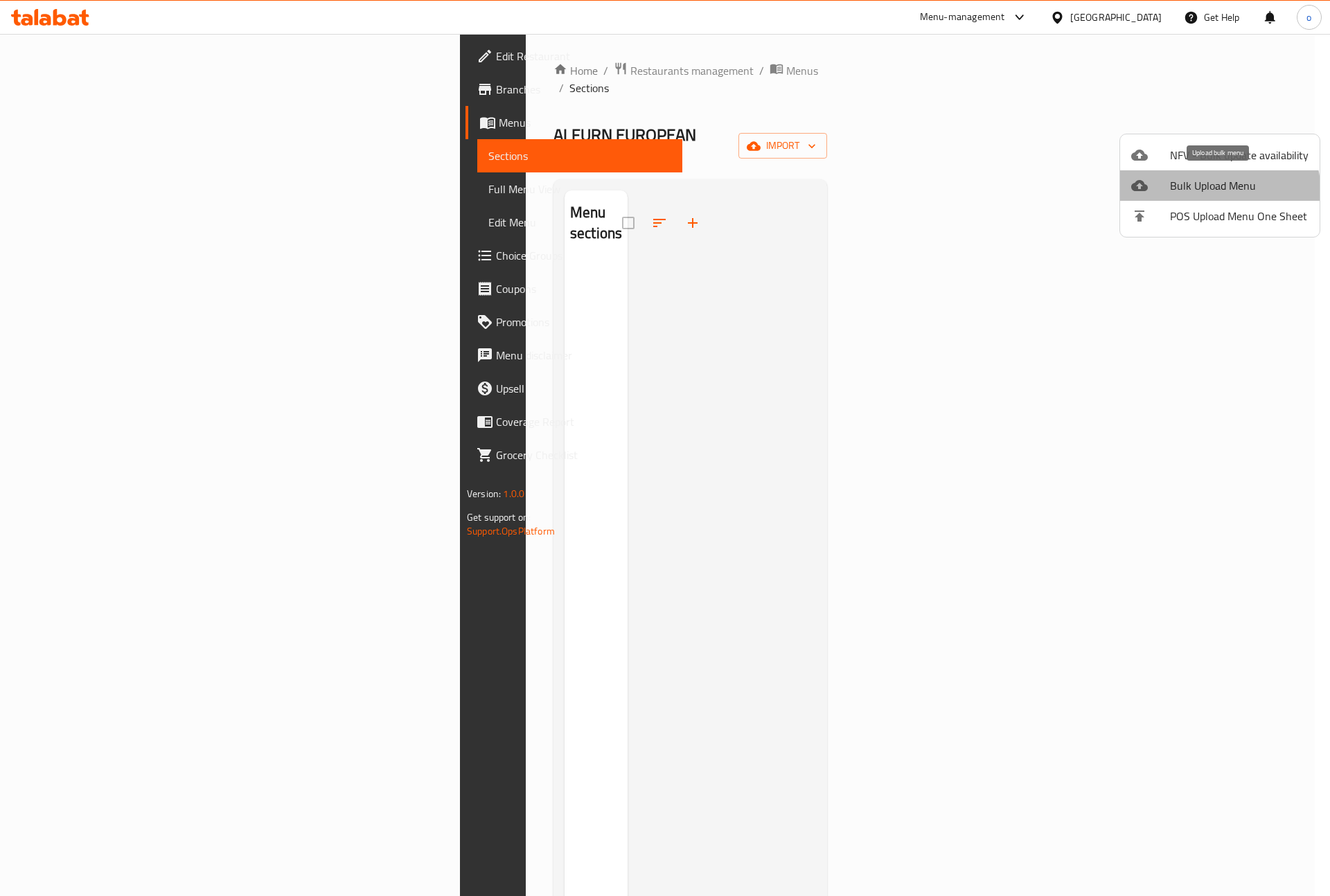
click at [1205, 194] on span "Bulk Upload Menu" at bounding box center [1239, 185] width 139 height 17
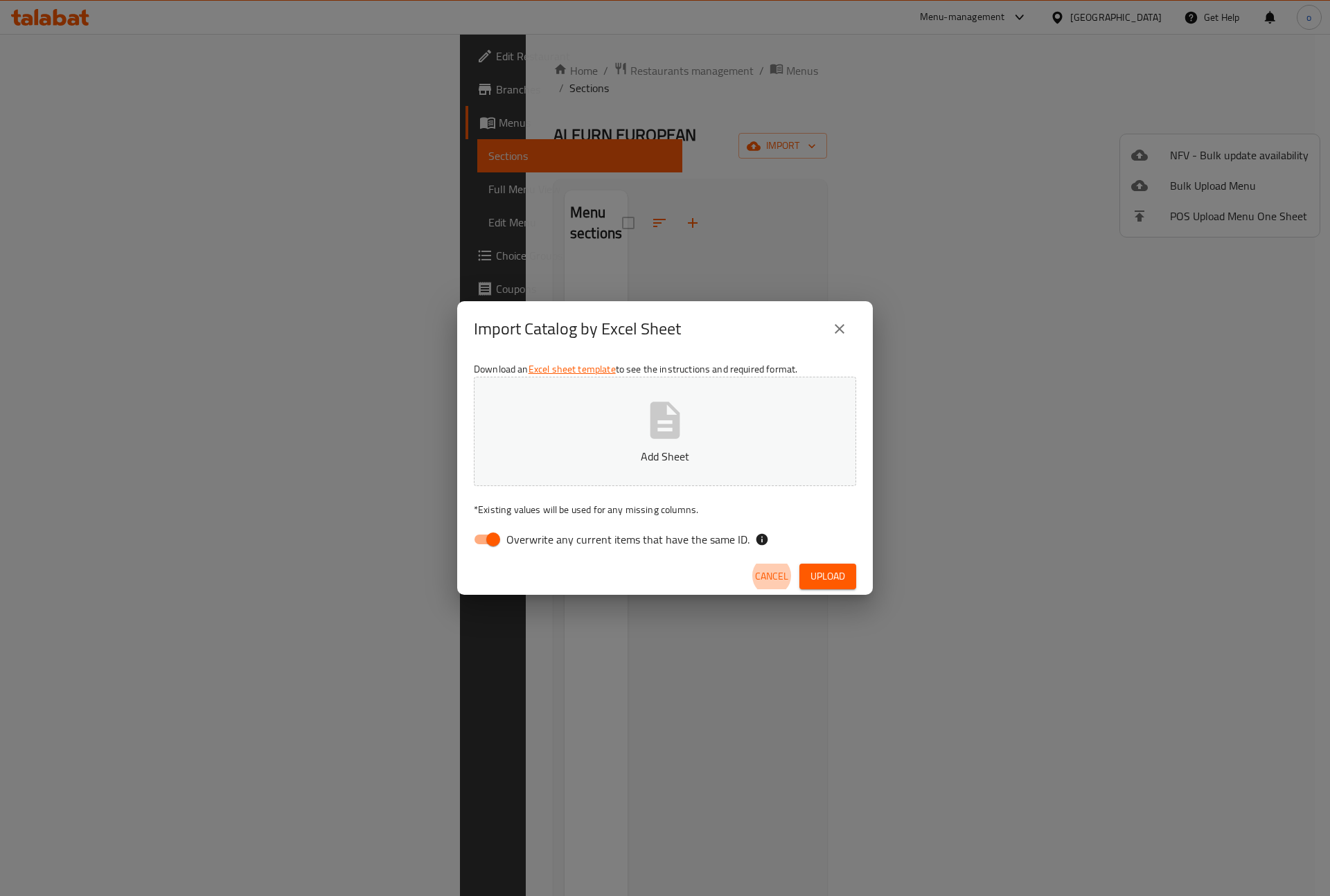
click at [723, 451] on p "Add Sheet" at bounding box center [665, 456] width 339 height 17
click at [518, 531] on span "Overwrite any current items that have the same ID." at bounding box center [627, 539] width 243 height 17
click at [518, 531] on input "Overwrite any current items that have the same ID." at bounding box center [493, 539] width 79 height 26
checkbox input "false"
click at [827, 576] on span "Upload" at bounding box center [827, 576] width 34 height 18
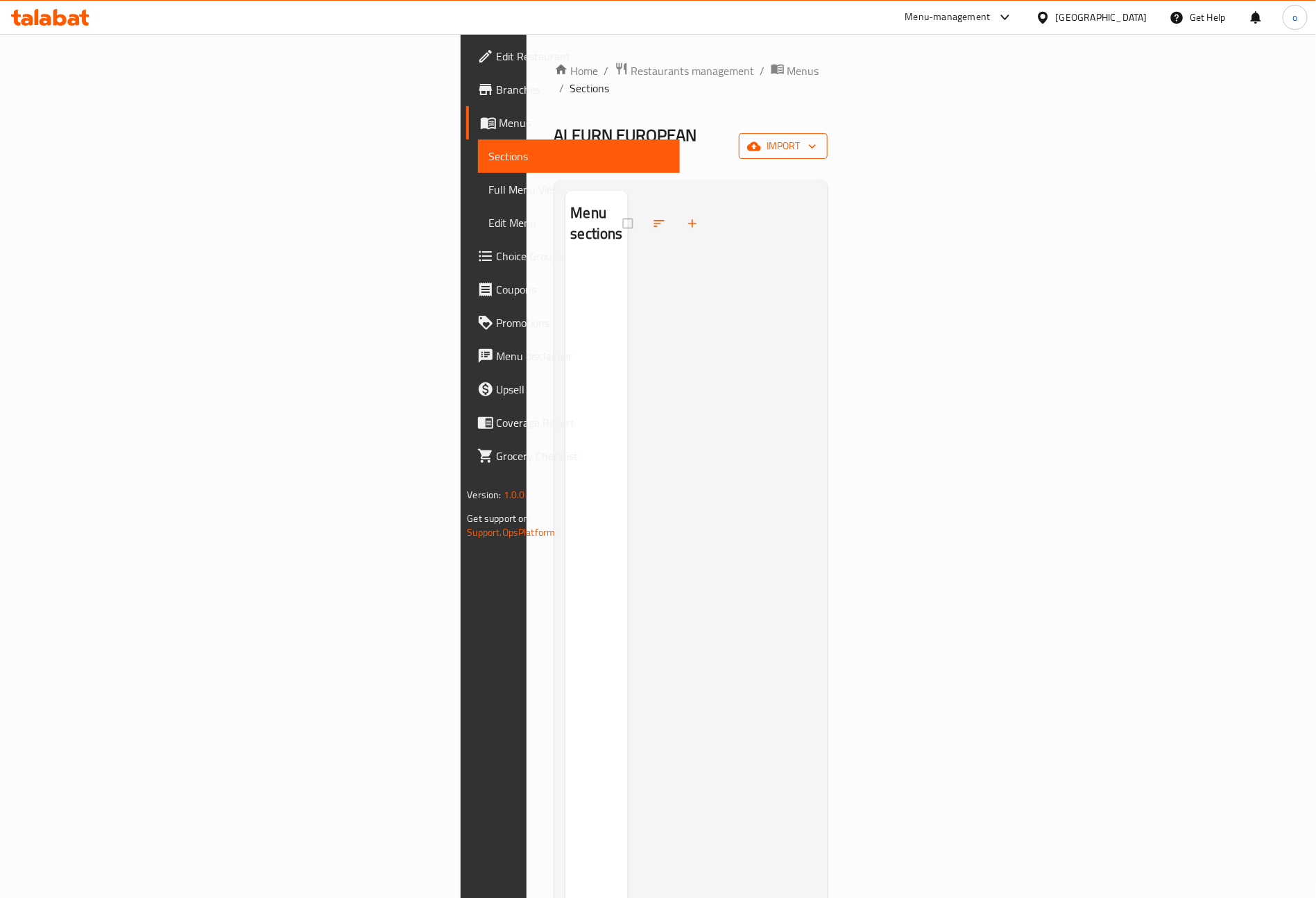
click at [816, 137] on span "import" at bounding box center [783, 146] width 66 height 18
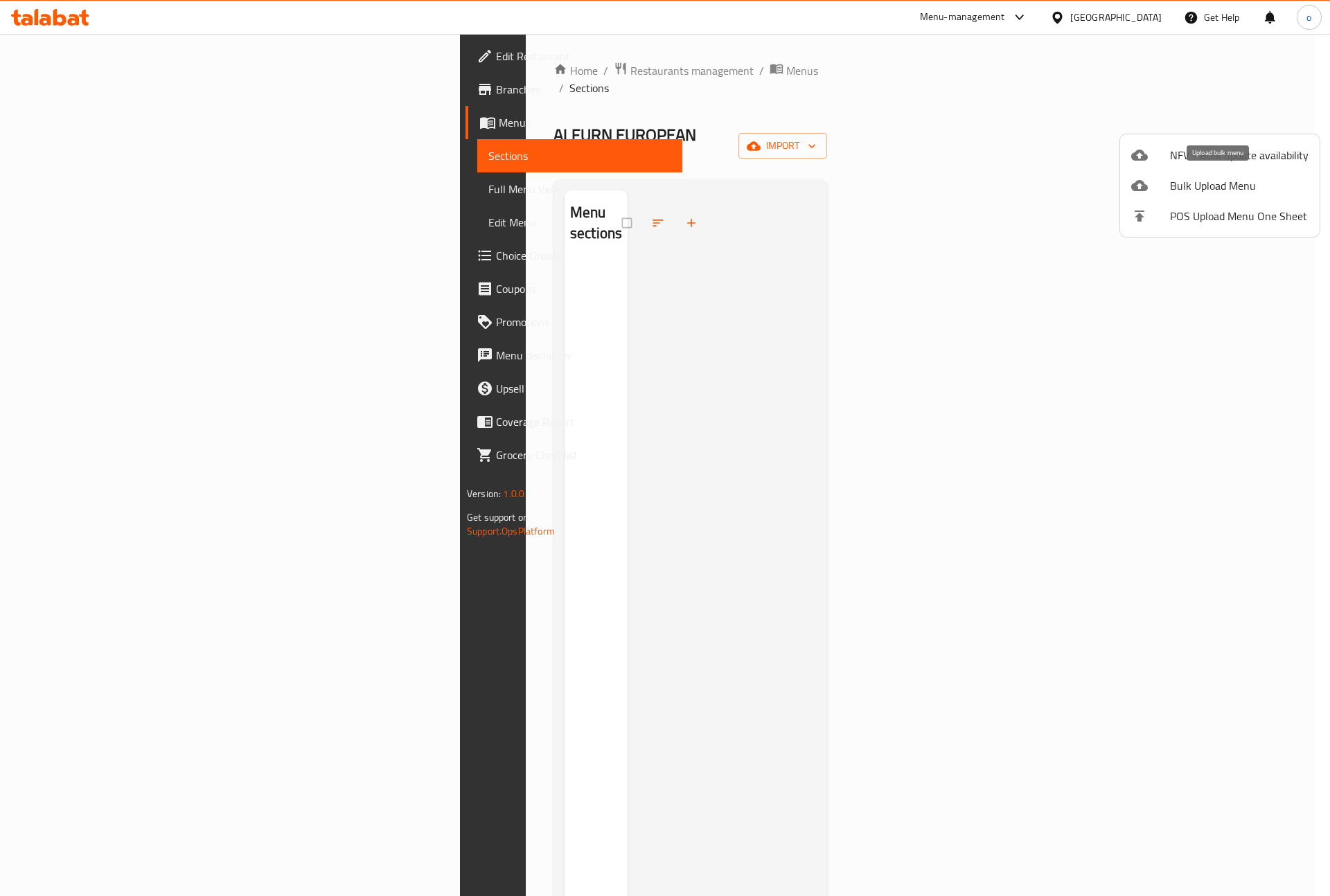
click at [1207, 187] on span "Bulk Upload Menu" at bounding box center [1239, 185] width 139 height 17
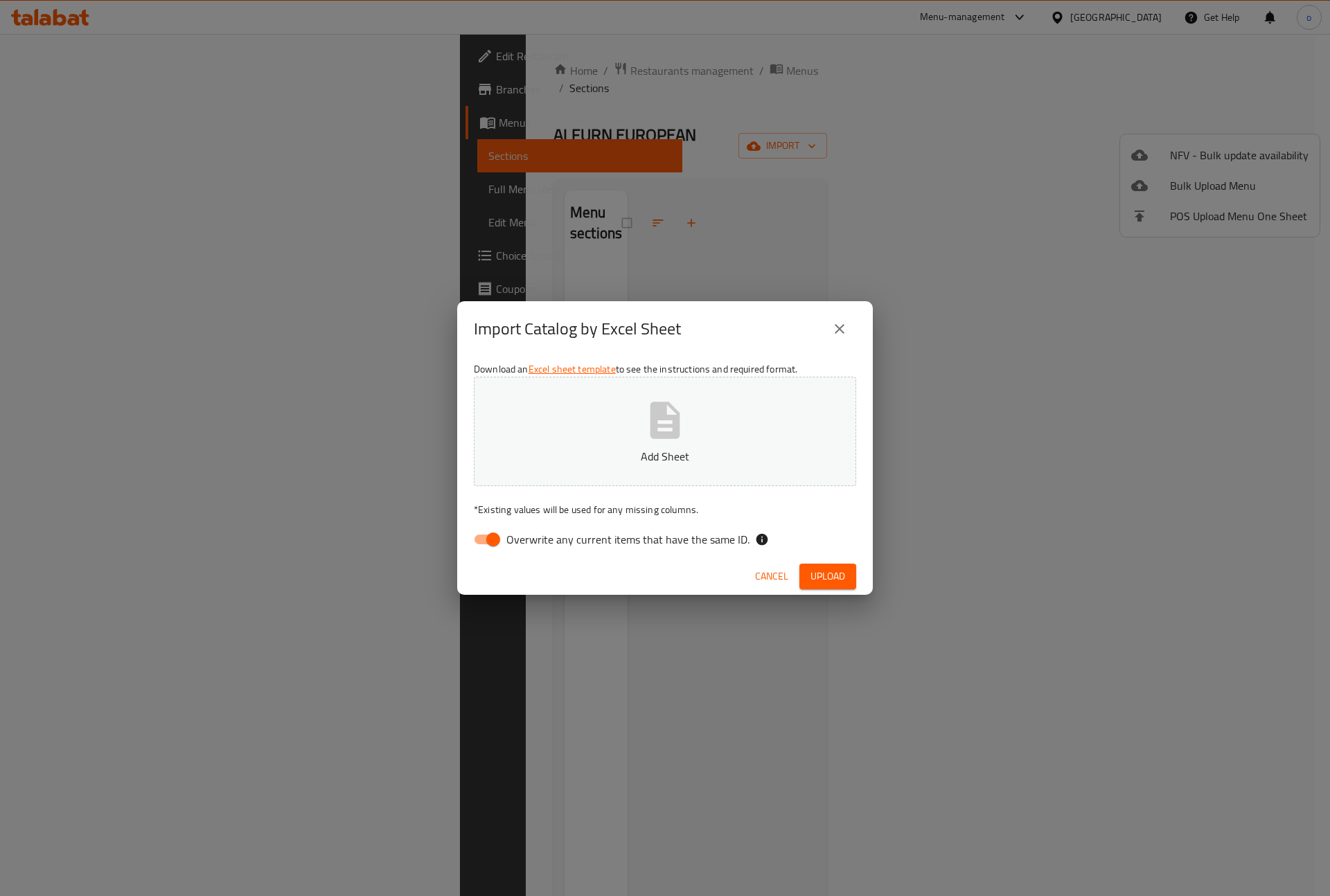
click at [637, 459] on p "Add Sheet" at bounding box center [665, 456] width 339 height 17
click at [494, 536] on input "Overwrite any current items that have the same ID." at bounding box center [493, 539] width 79 height 26
checkbox input "false"
click at [846, 574] on button "Upload" at bounding box center [827, 576] width 57 height 26
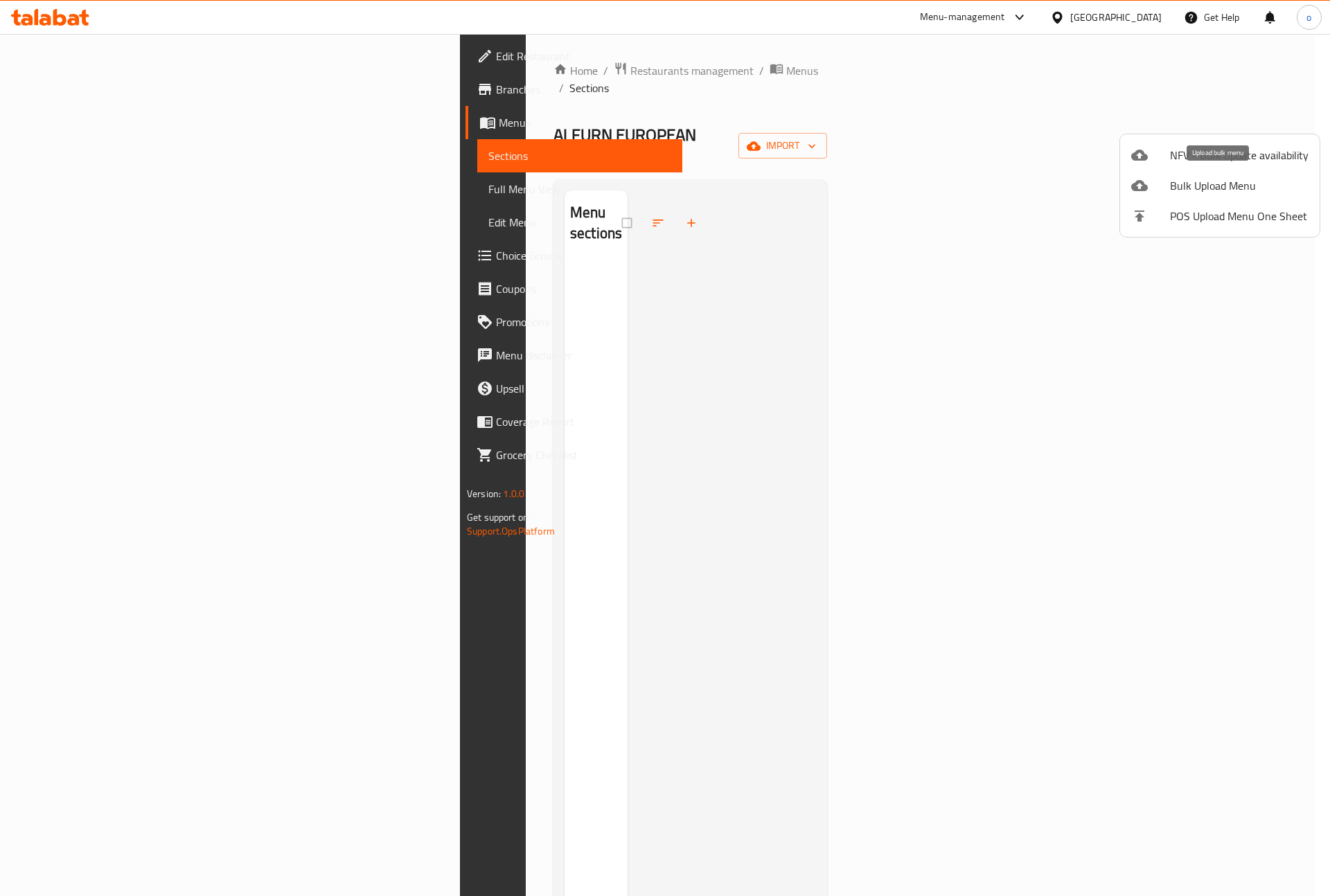
click at [1235, 178] on span "Bulk Upload Menu" at bounding box center [1239, 185] width 139 height 17
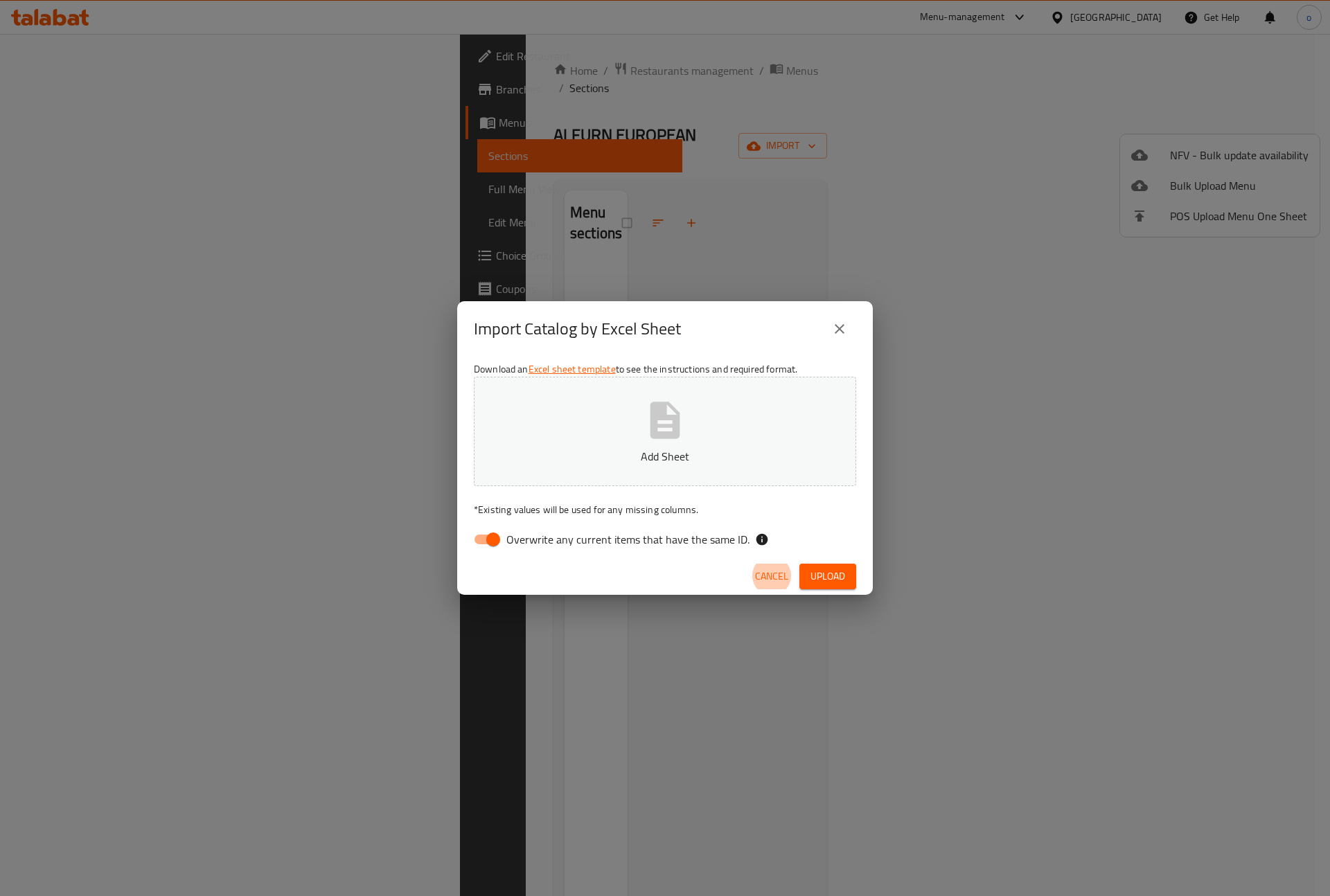
click at [699, 389] on button "Add Sheet" at bounding box center [665, 432] width 382 height 109
click at [542, 531] on span "Overwrite any current items that have the same ID." at bounding box center [627, 539] width 243 height 17
click at [533, 531] on input "Overwrite any current items that have the same ID." at bounding box center [493, 539] width 79 height 26
checkbox input "false"
click at [844, 560] on div "Cancel Upload" at bounding box center [665, 576] width 416 height 37
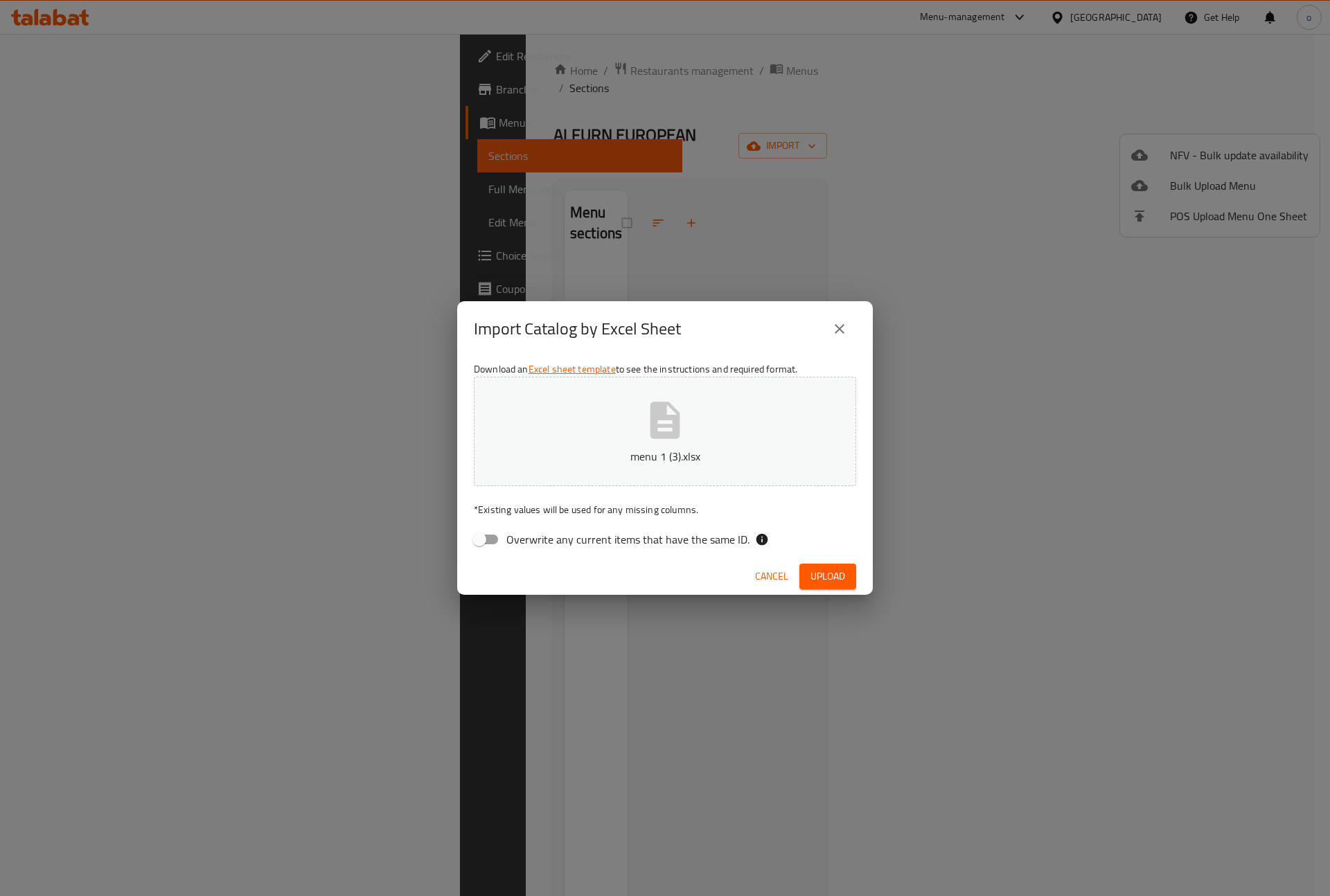
click at [848, 576] on button "Upload" at bounding box center [827, 576] width 57 height 26
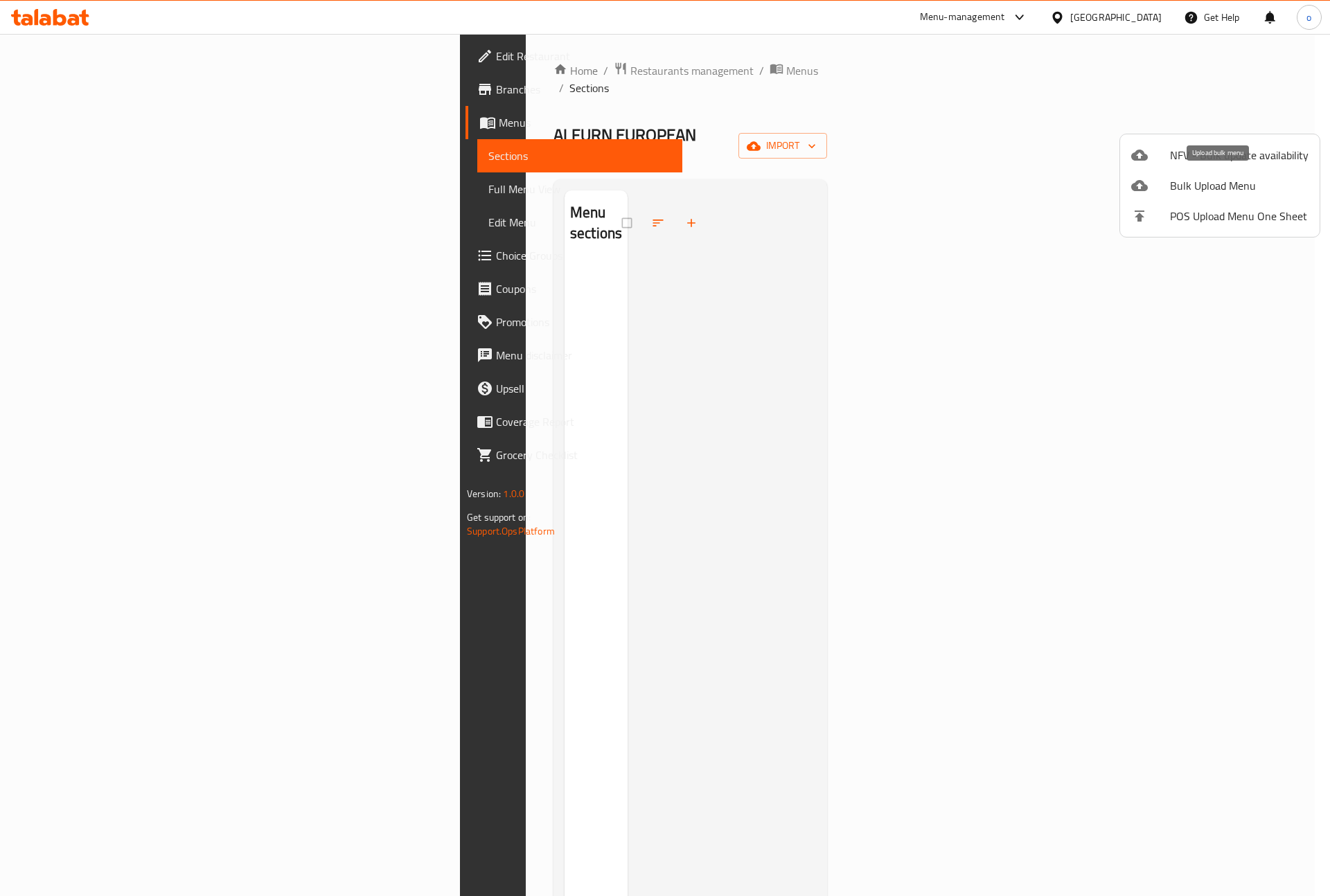
click at [1278, 184] on span "Bulk Upload Menu" at bounding box center [1239, 185] width 139 height 17
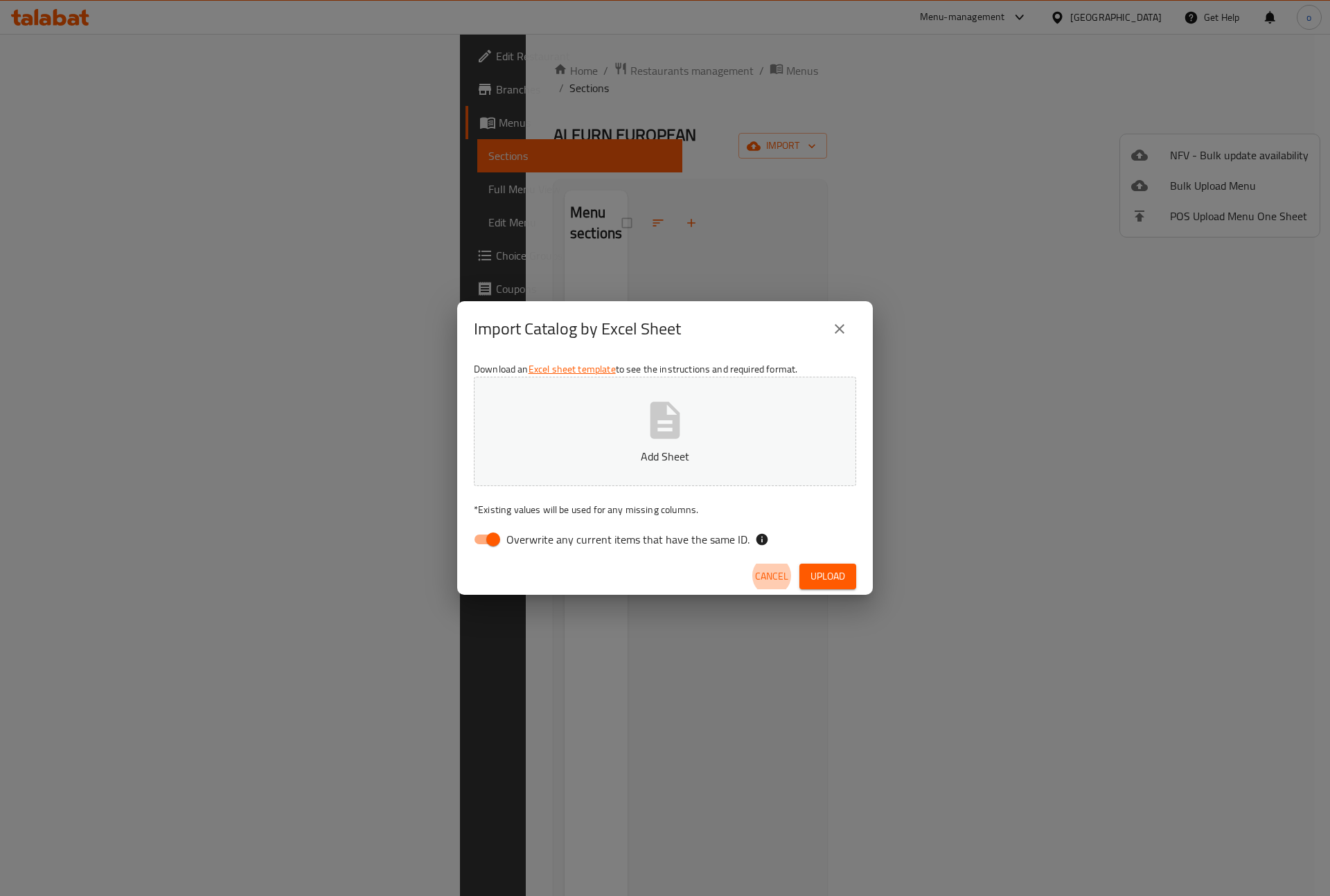
click at [671, 428] on icon "button" at bounding box center [665, 420] width 44 height 44
click at [585, 543] on span "Overwrite any current items that have the same ID." at bounding box center [627, 539] width 243 height 17
click at [533, 543] on input "Overwrite any current items that have the same ID." at bounding box center [493, 539] width 79 height 26
checkbox input "false"
click at [829, 578] on span "Upload" at bounding box center [827, 576] width 34 height 18
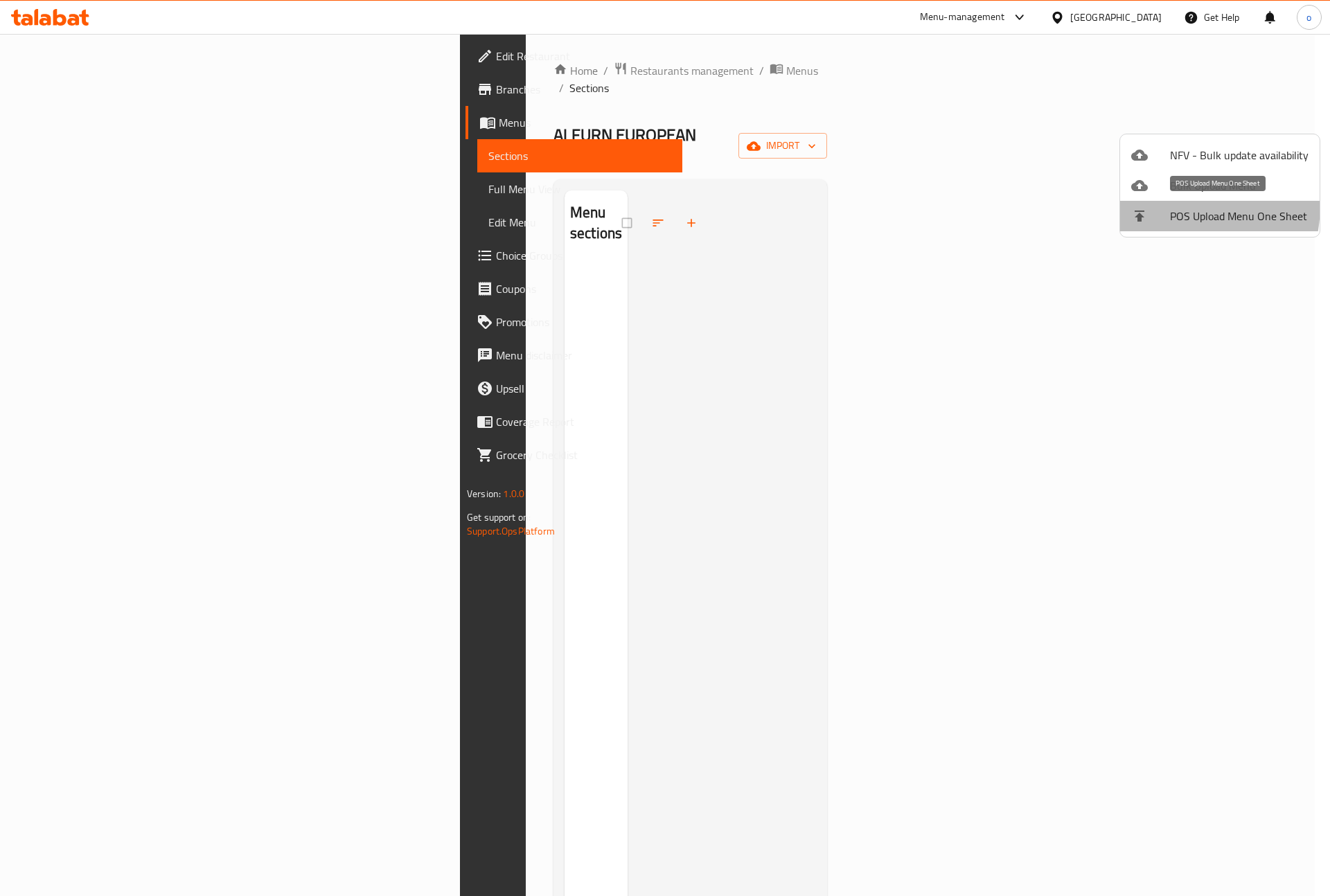
click at [1149, 204] on li "POS Upload Menu One Sheet" at bounding box center [1220, 216] width 200 height 31
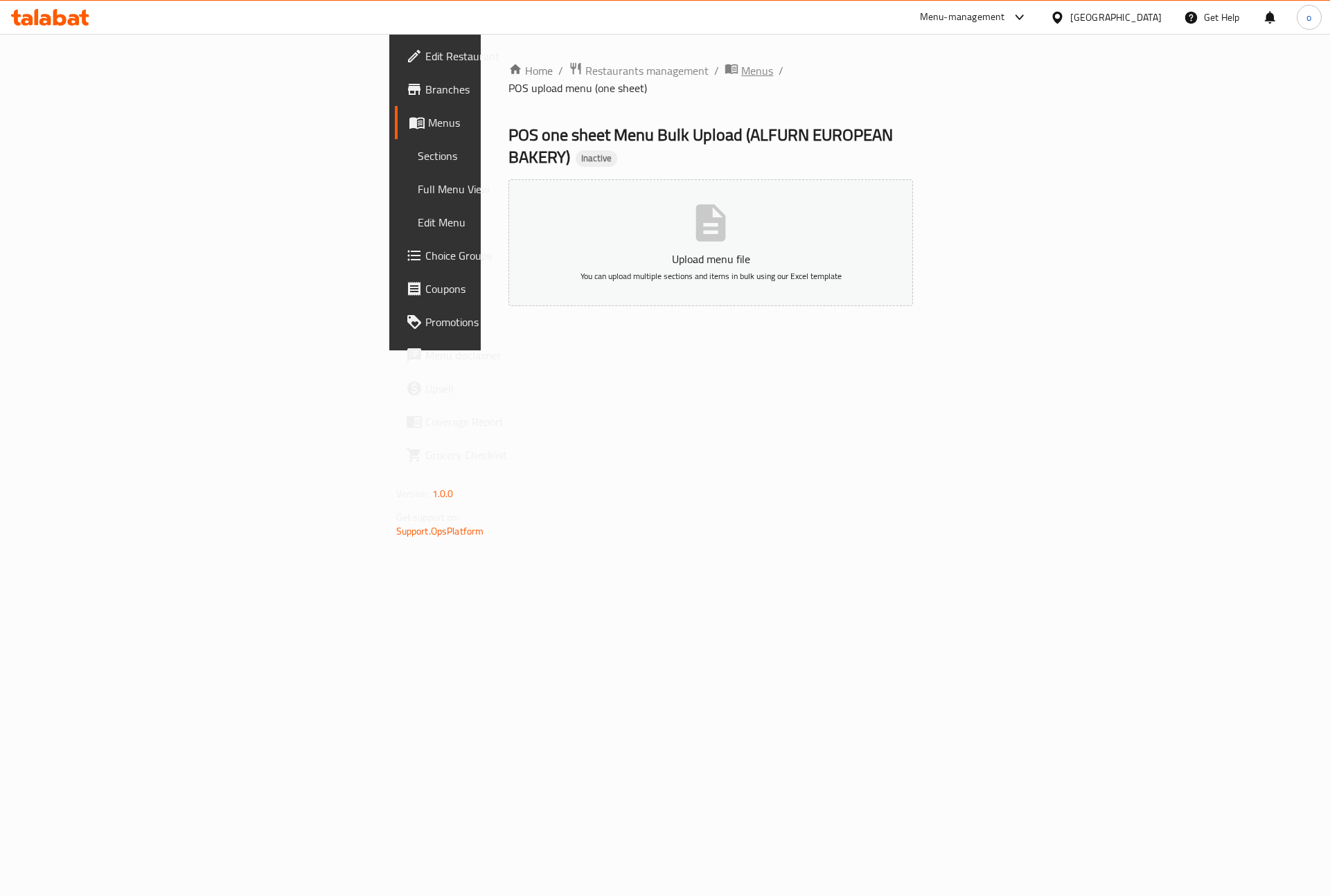
click at [741, 69] on span "Menus" at bounding box center [757, 71] width 32 height 17
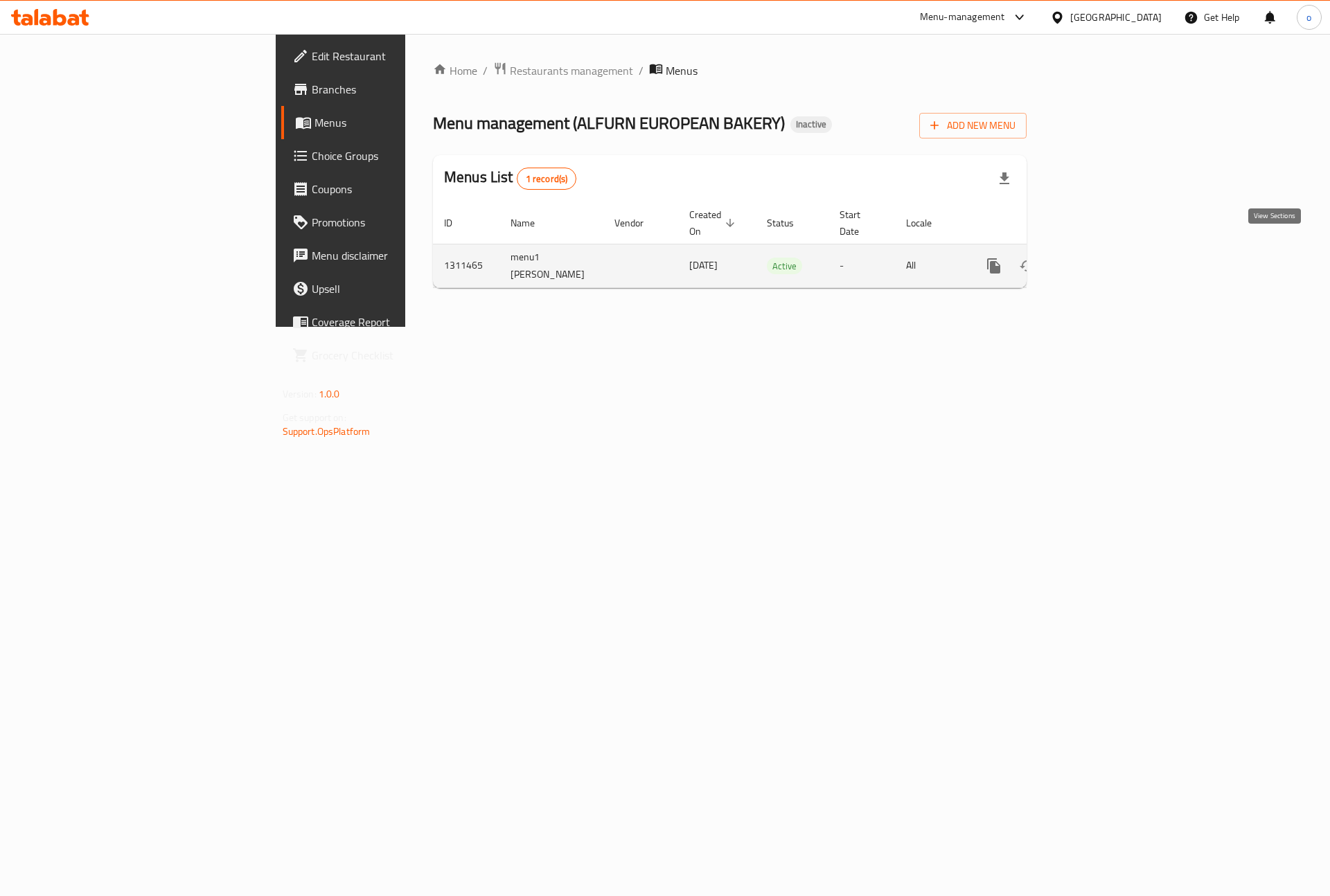
click at [1111, 249] on link "enhanced table" at bounding box center [1094, 266] width 34 height 34
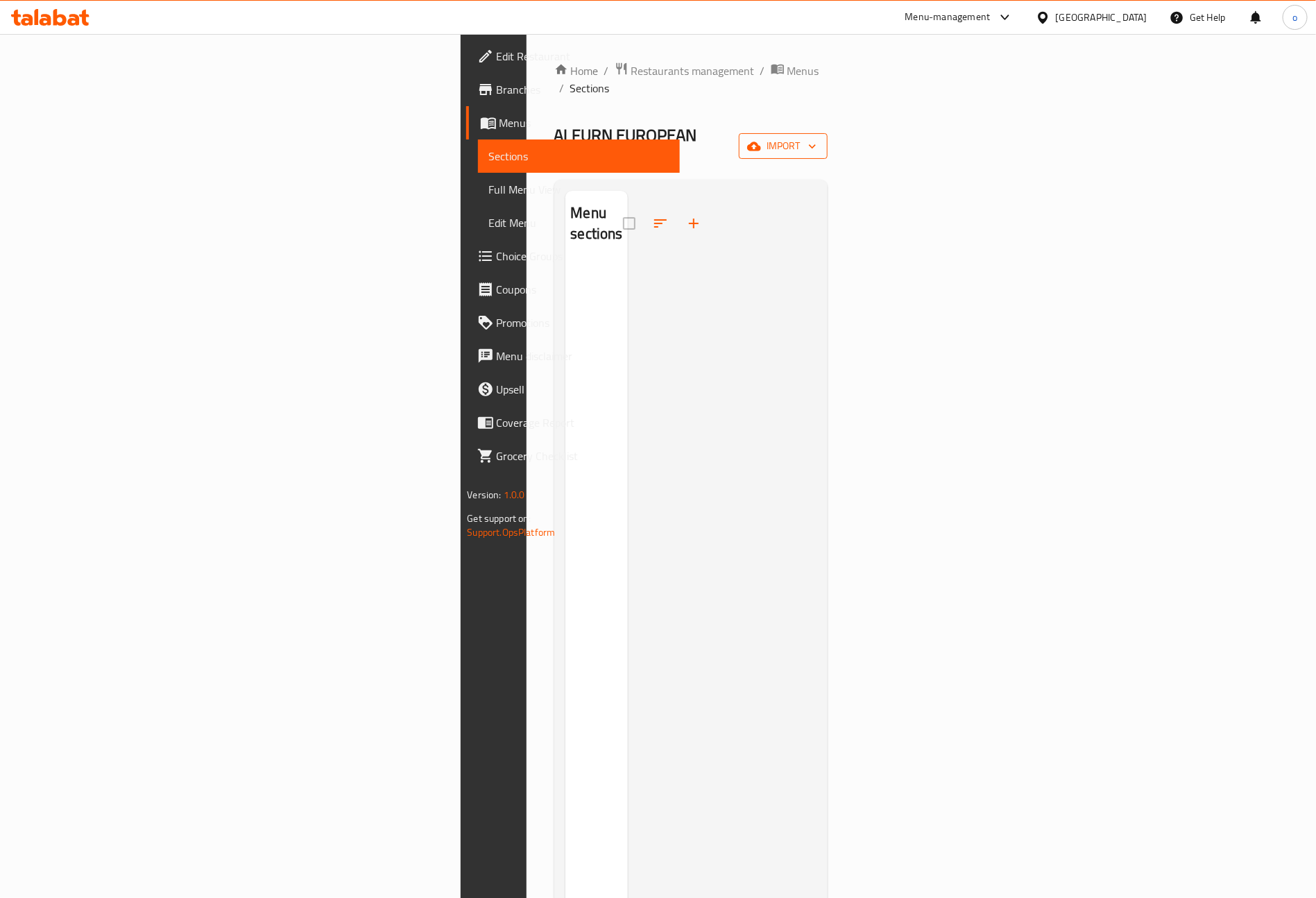
click at [816, 137] on span "import" at bounding box center [783, 146] width 66 height 18
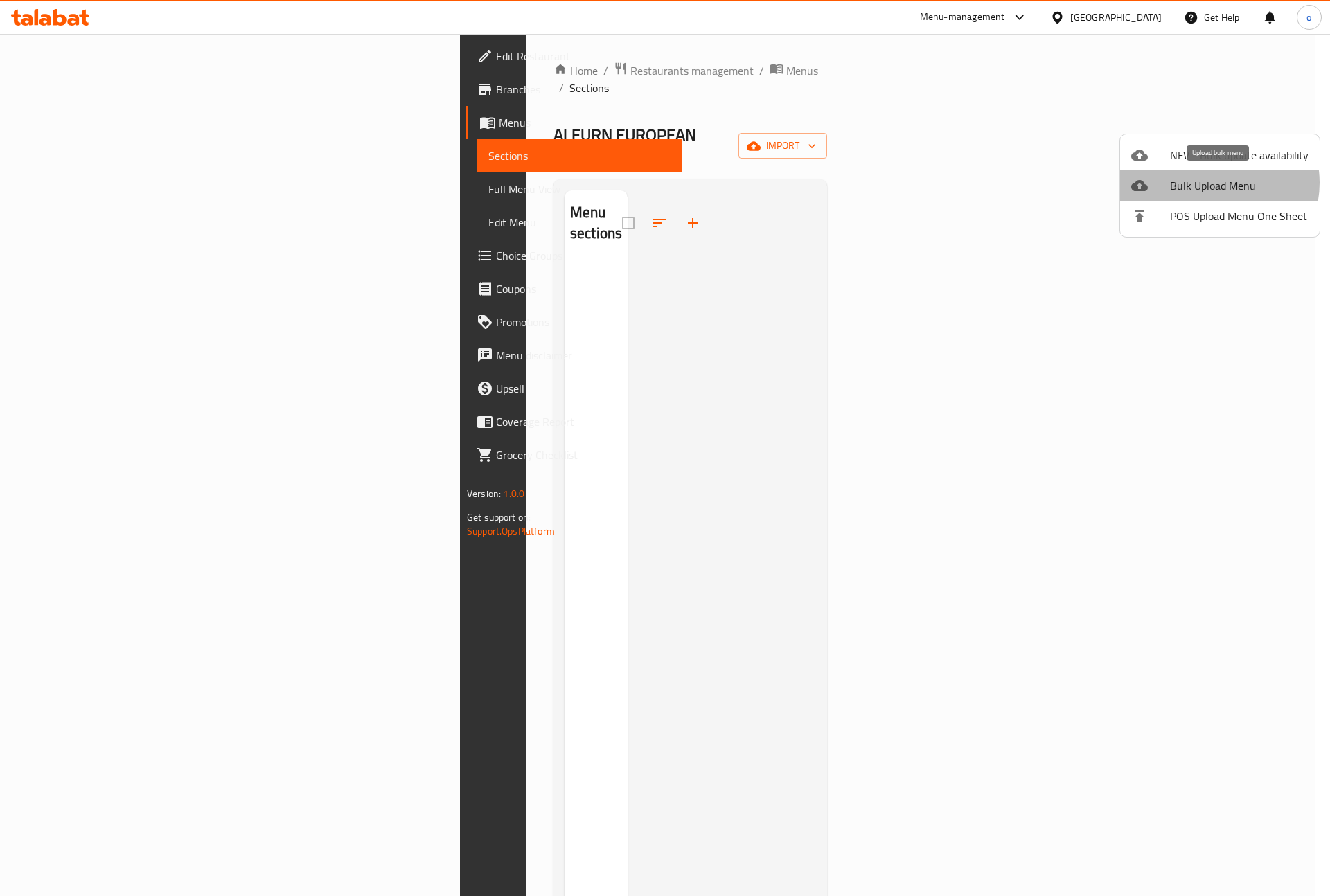
click at [1214, 183] on span "Bulk Upload Menu" at bounding box center [1239, 185] width 139 height 17
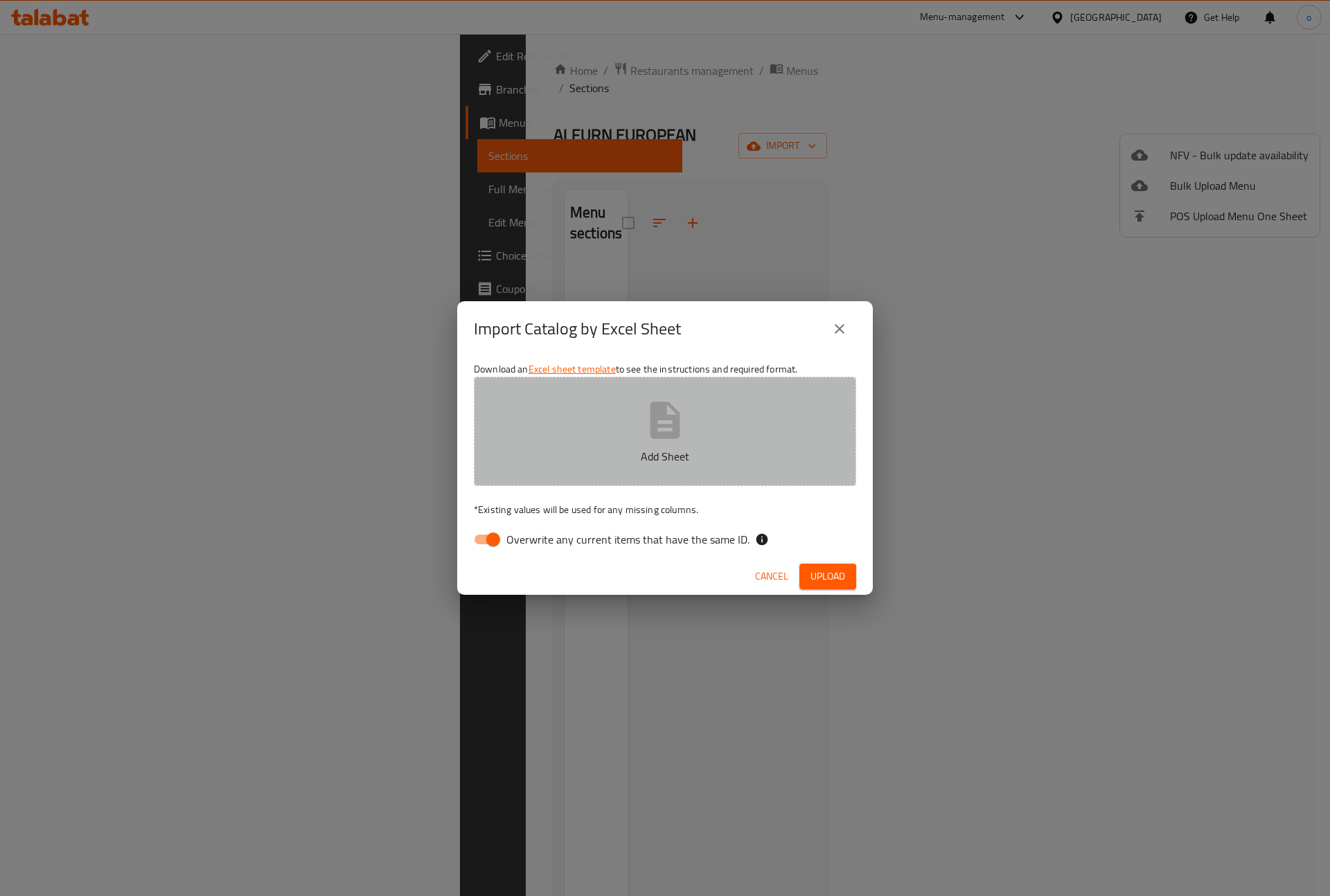
click at [670, 471] on button "Add Sheet" at bounding box center [665, 432] width 382 height 109
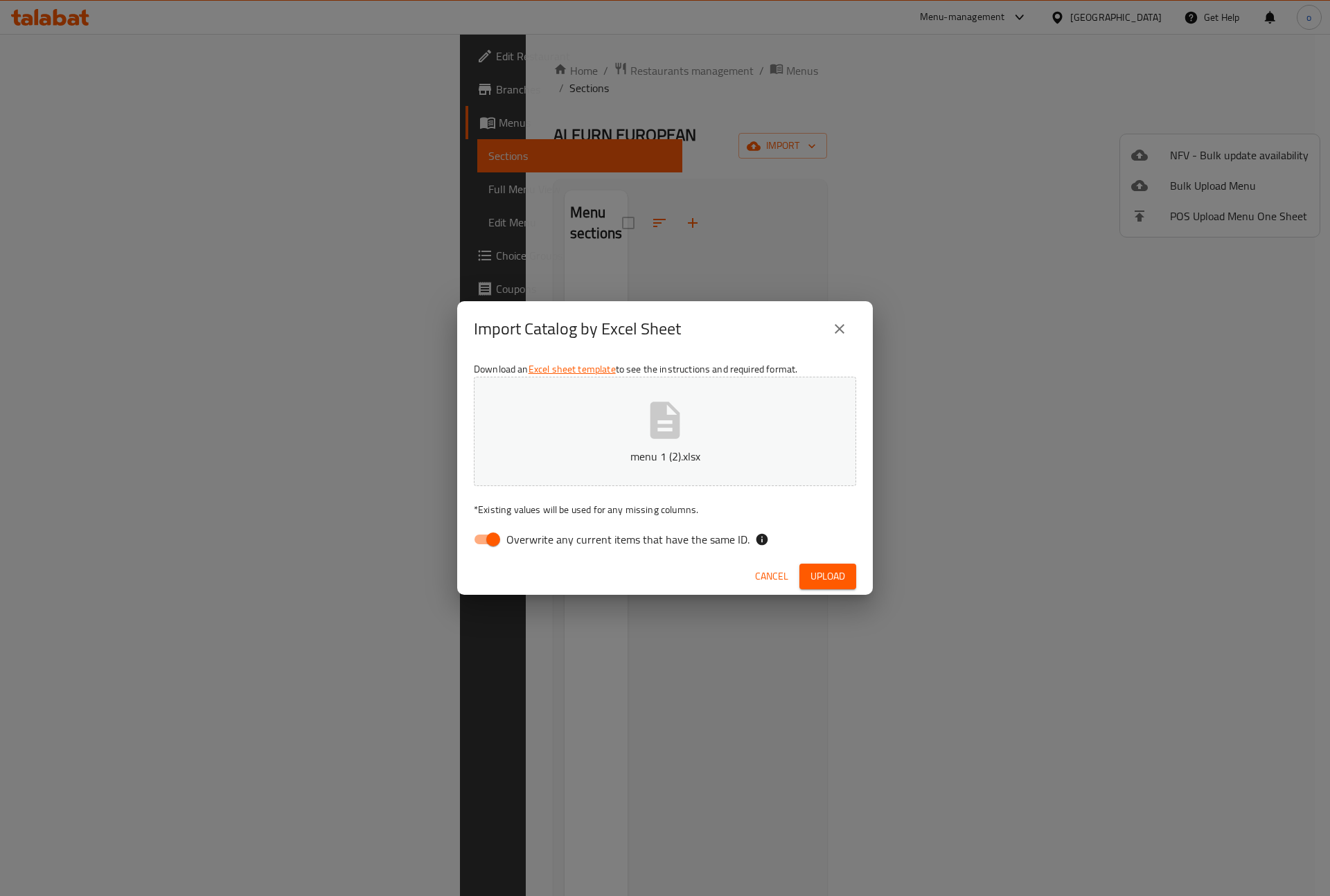
click at [555, 547] on span "Overwrite any current items that have the same ID." at bounding box center [627, 539] width 243 height 17
click at [533, 547] on input "Overwrite any current items that have the same ID." at bounding box center [493, 539] width 79 height 26
checkbox input "false"
click at [860, 574] on div "Cancel Upload" at bounding box center [665, 576] width 416 height 37
click at [849, 582] on button "Upload" at bounding box center [827, 576] width 57 height 26
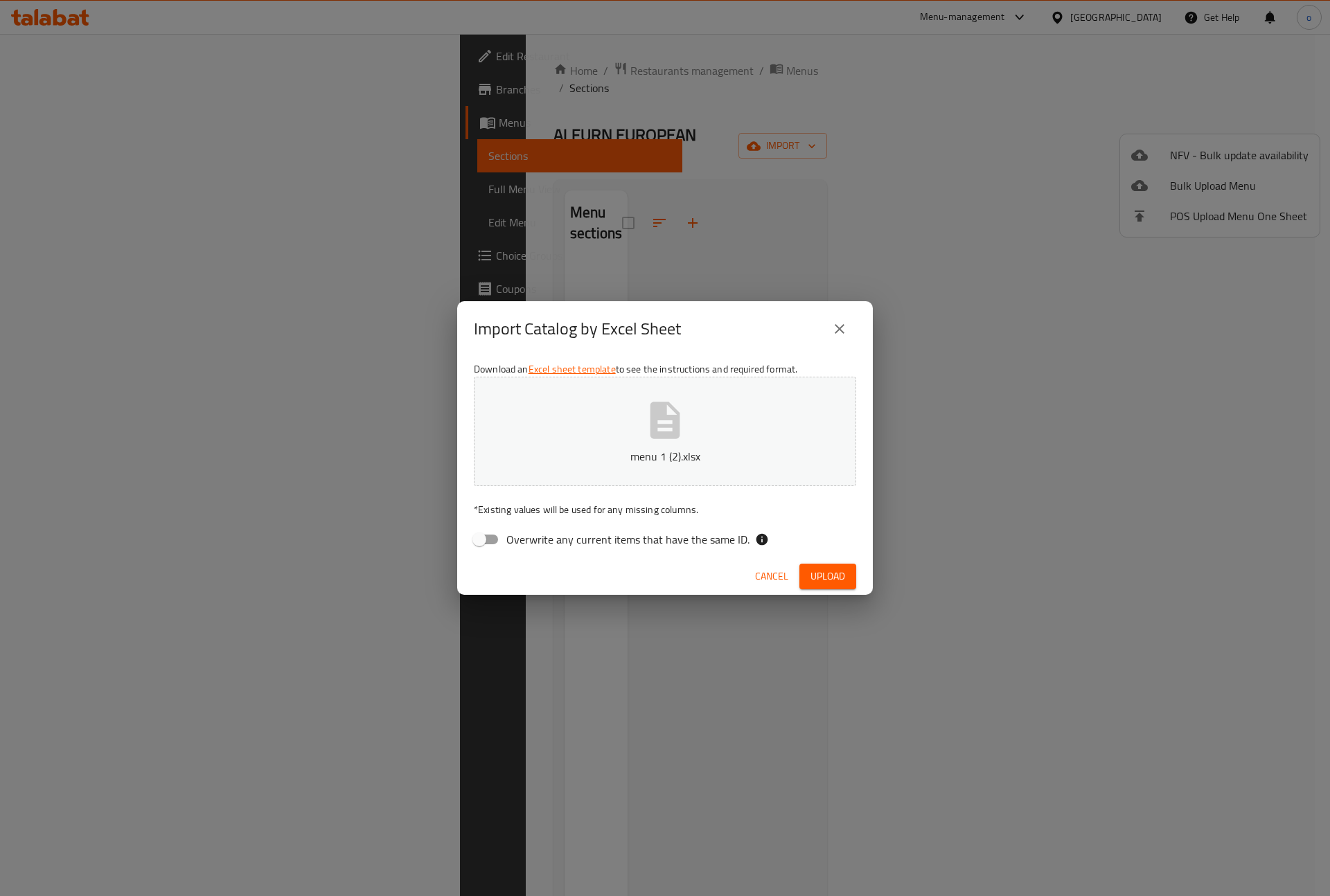
click at [734, 449] on p "menu 1 (2).xlsx" at bounding box center [665, 456] width 339 height 17
click at [849, 578] on button "Upload" at bounding box center [827, 576] width 57 height 26
click at [700, 428] on button "menu 1 (3).xlsx" at bounding box center [665, 432] width 382 height 109
click at [821, 565] on button "Upload" at bounding box center [827, 576] width 57 height 26
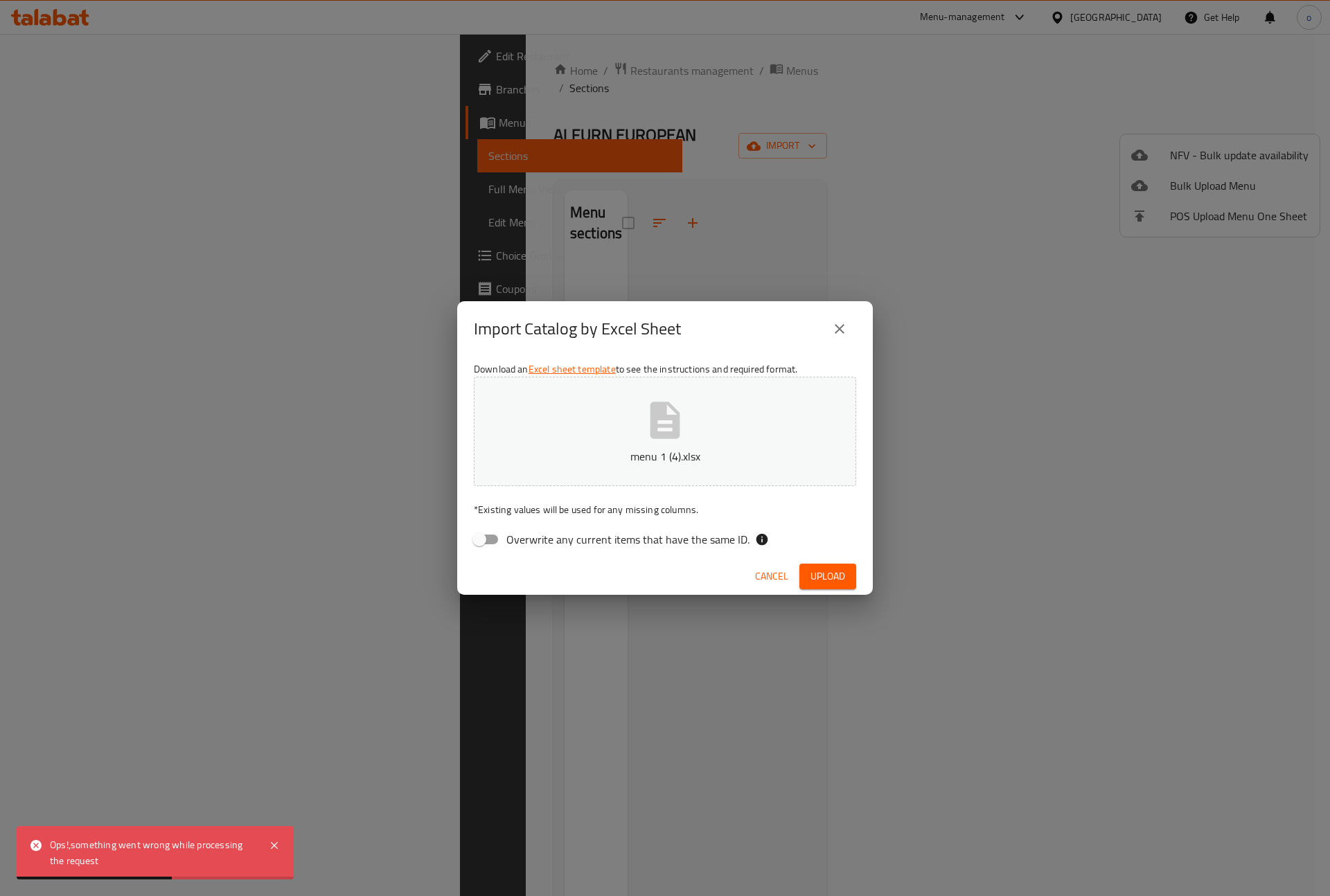
click at [892, 699] on div "Import Catalog by Excel Sheet Download an Excel sheet template to see the instr…" at bounding box center [665, 448] width 1330 height 896
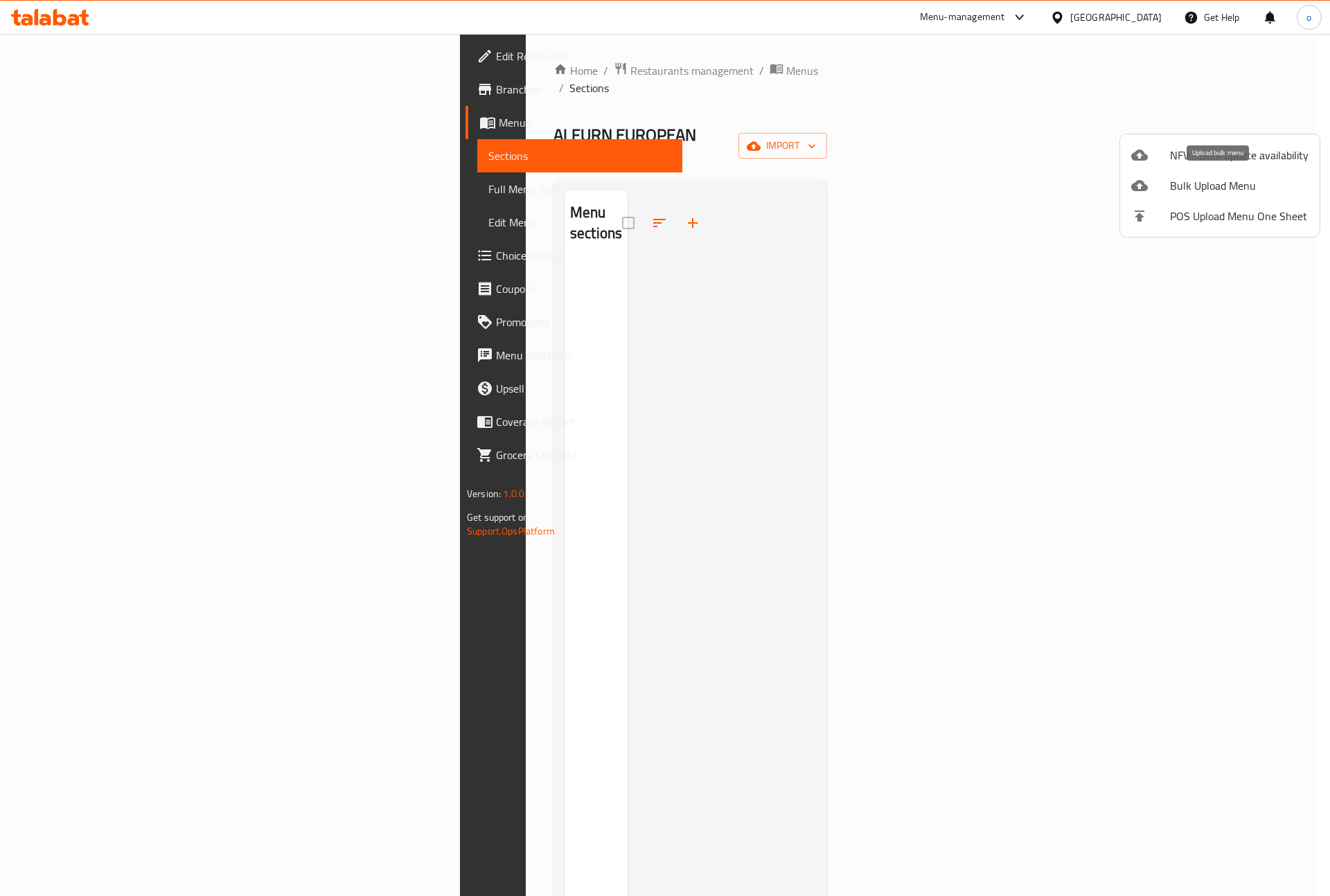
click at [1227, 184] on span "Bulk Upload Menu" at bounding box center [1239, 185] width 139 height 17
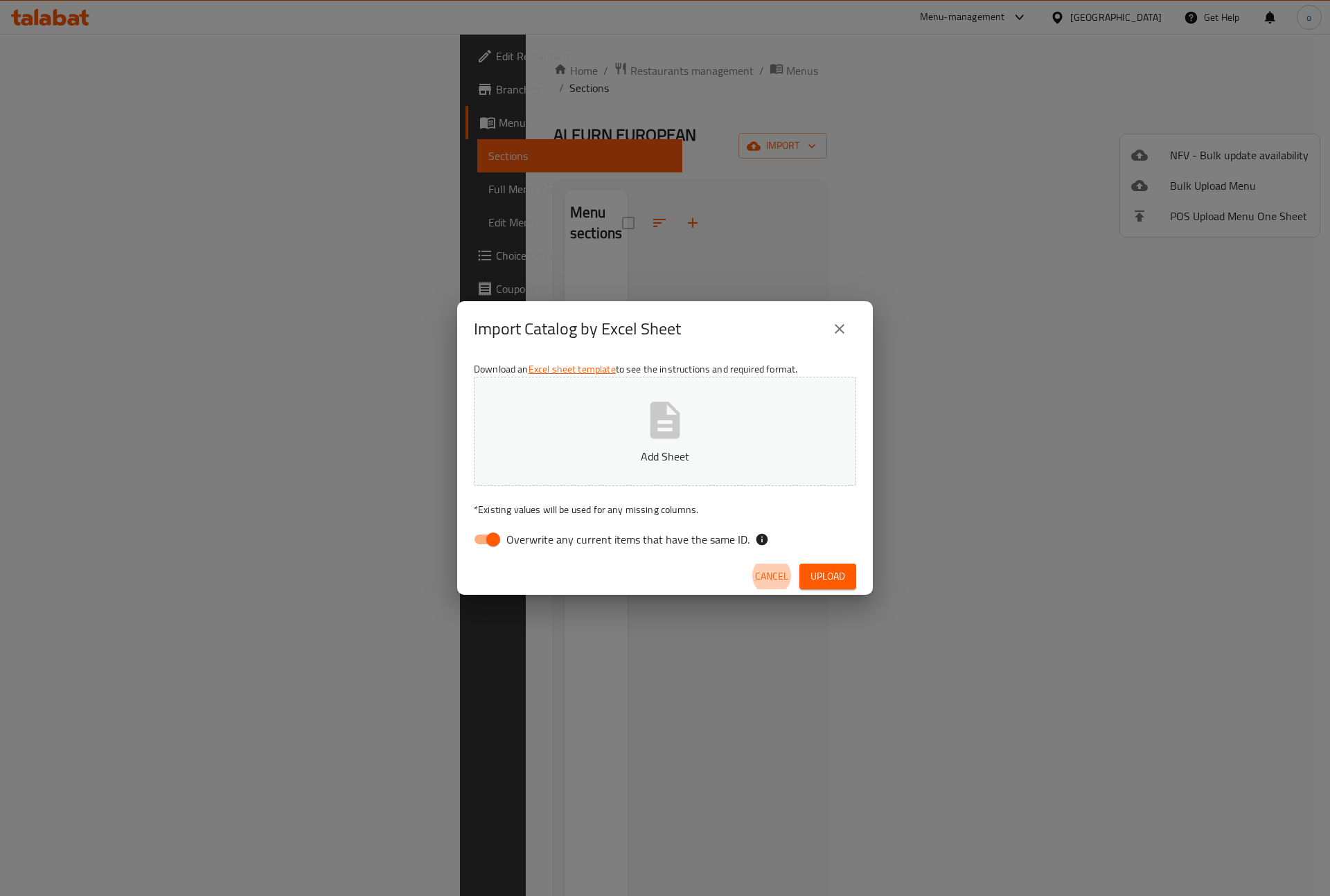
click at [720, 451] on p "Add Sheet" at bounding box center [665, 456] width 339 height 17
click at [577, 526] on label "Overwrite any current items that have the same ID." at bounding box center [608, 539] width 283 height 26
click at [533, 526] on input "Overwrite any current items that have the same ID." at bounding box center [493, 539] width 79 height 26
checkbox input "false"
click at [817, 566] on button "Upload" at bounding box center [827, 576] width 57 height 26
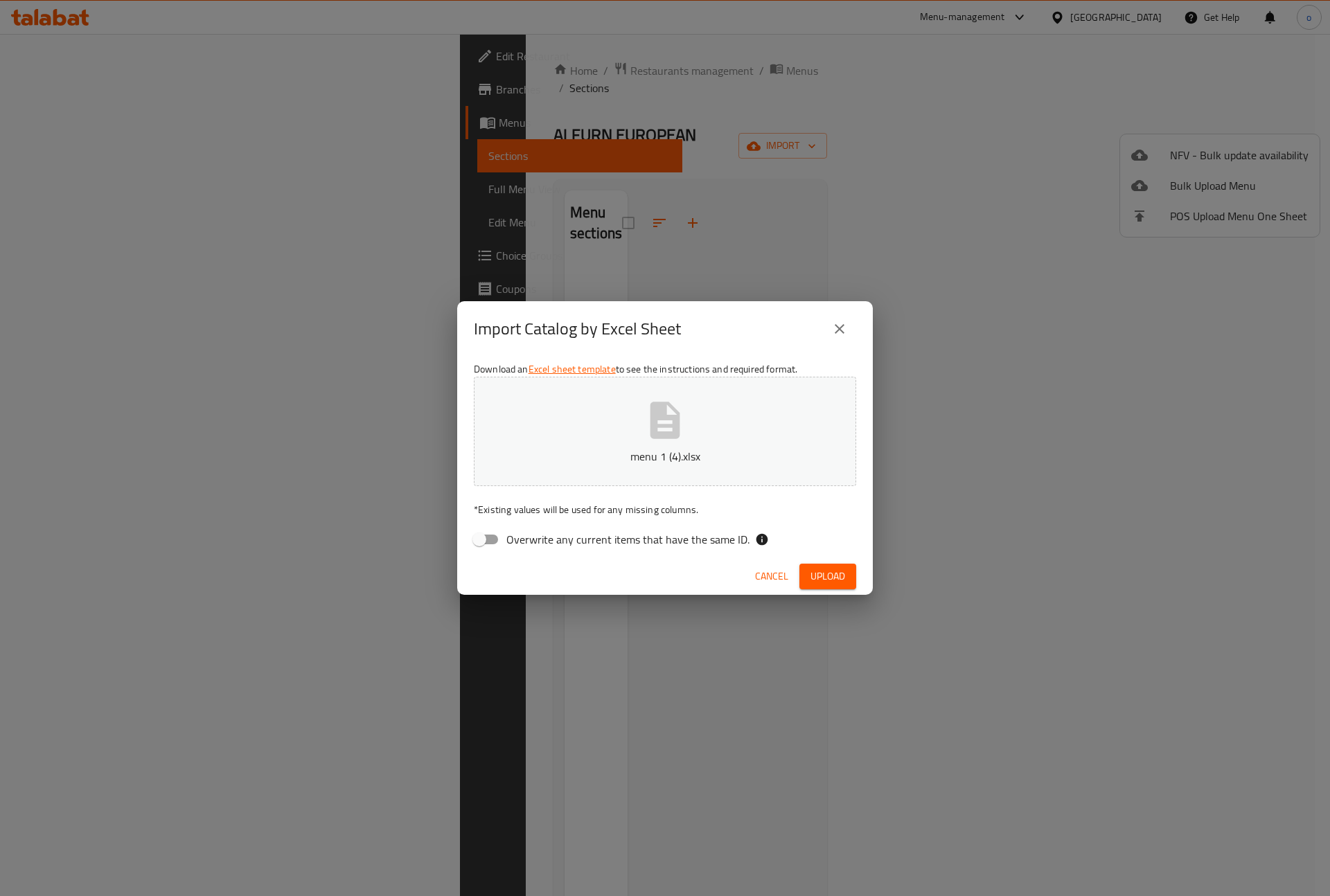
click at [696, 439] on button "menu 1 (4).xlsx" at bounding box center [665, 432] width 382 height 109
click at [843, 571] on span "Upload" at bounding box center [827, 576] width 34 height 18
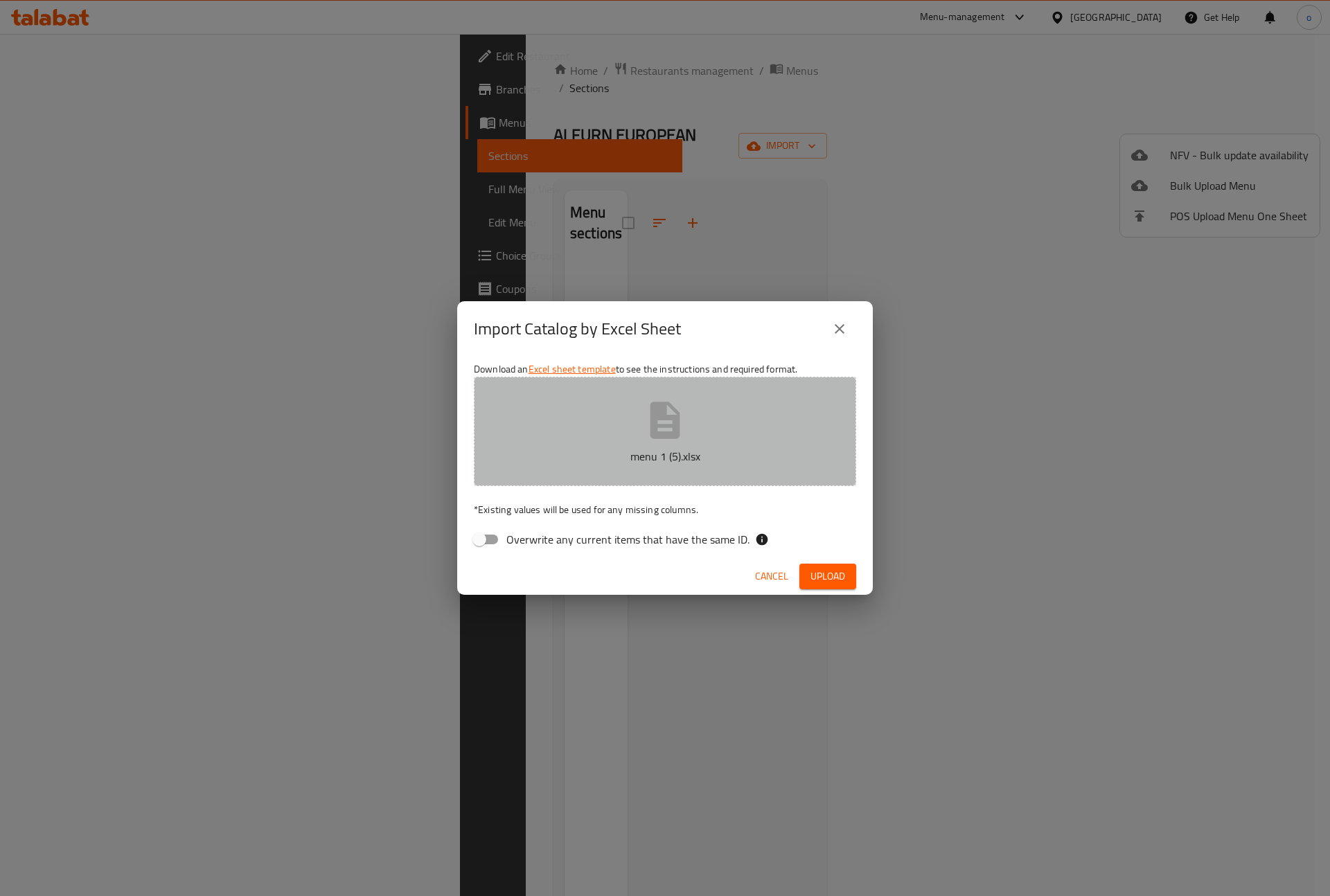
click at [691, 394] on button "menu 1 (5).xlsx" at bounding box center [665, 432] width 382 height 109
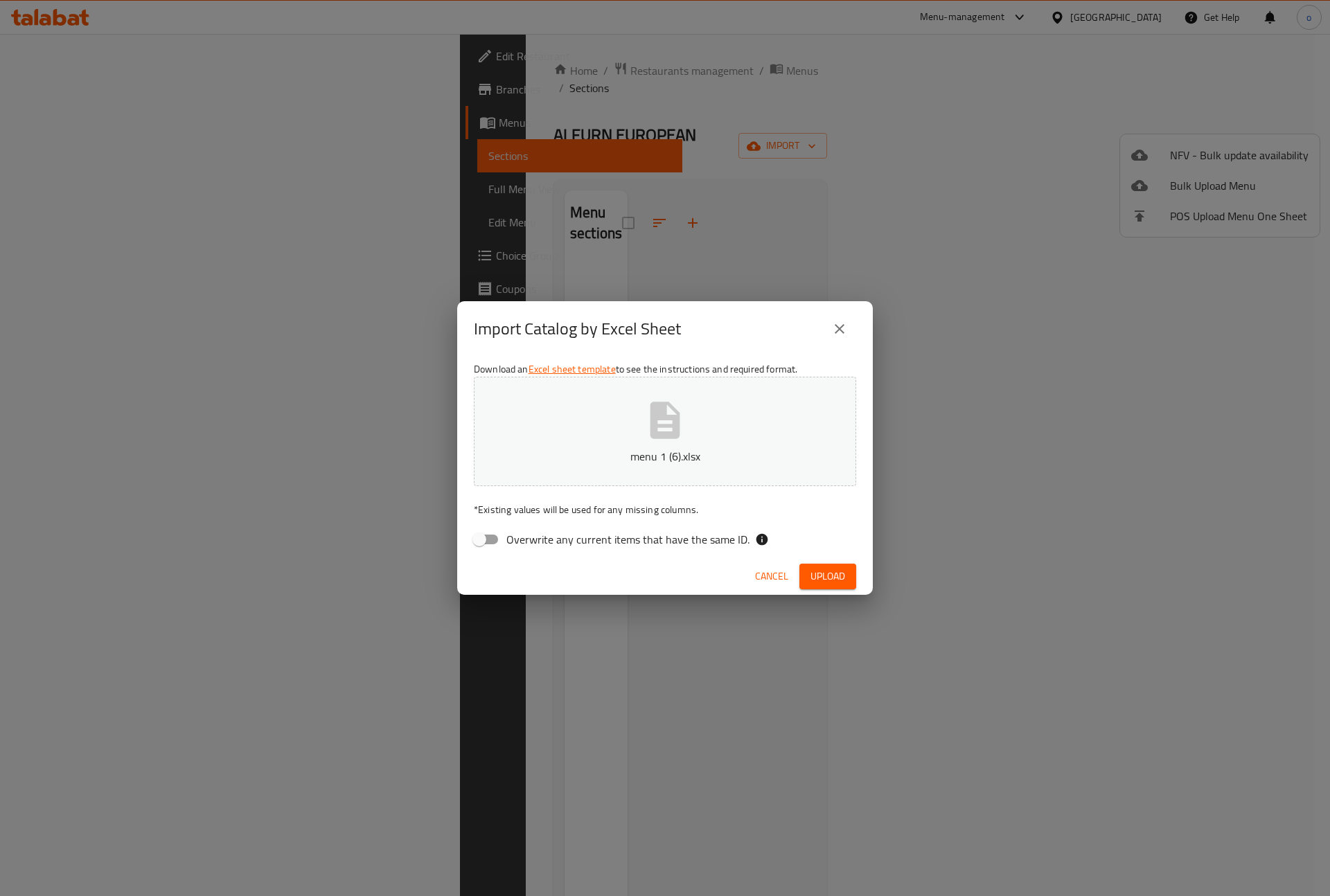
click at [844, 583] on span "Upload" at bounding box center [827, 576] width 34 height 18
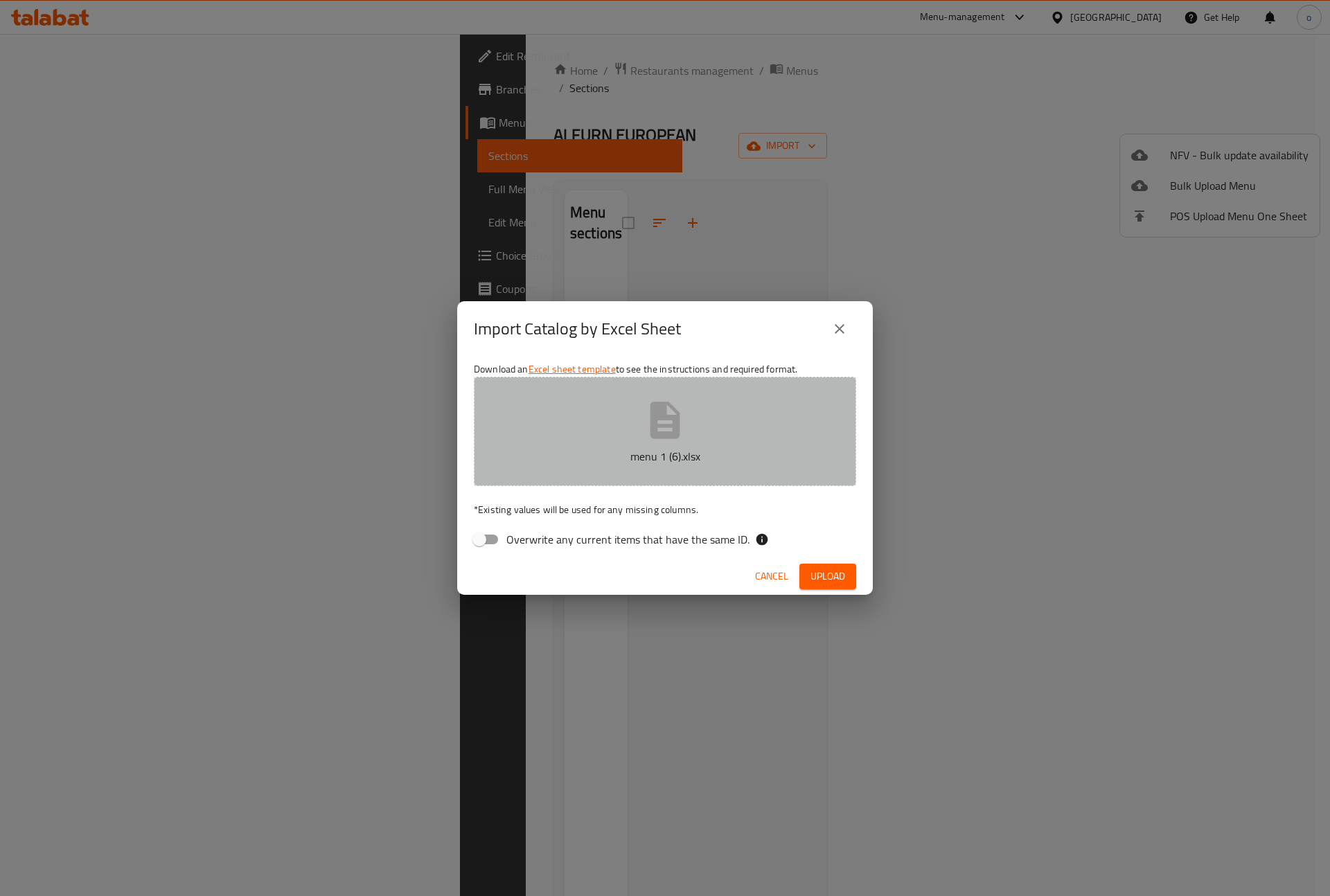
click at [684, 425] on icon "button" at bounding box center [665, 420] width 44 height 44
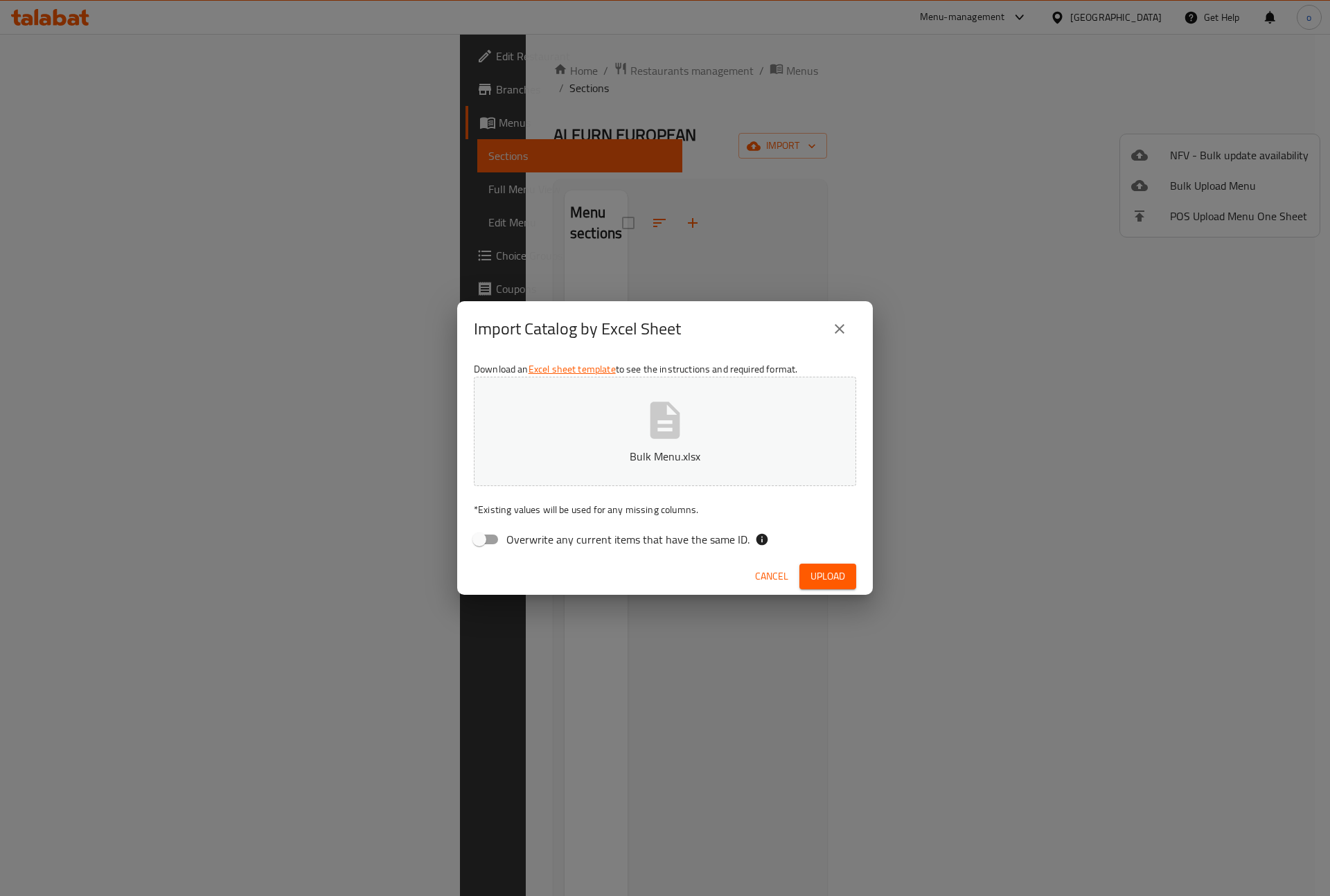
click at [834, 582] on span "Upload" at bounding box center [827, 576] width 34 height 18
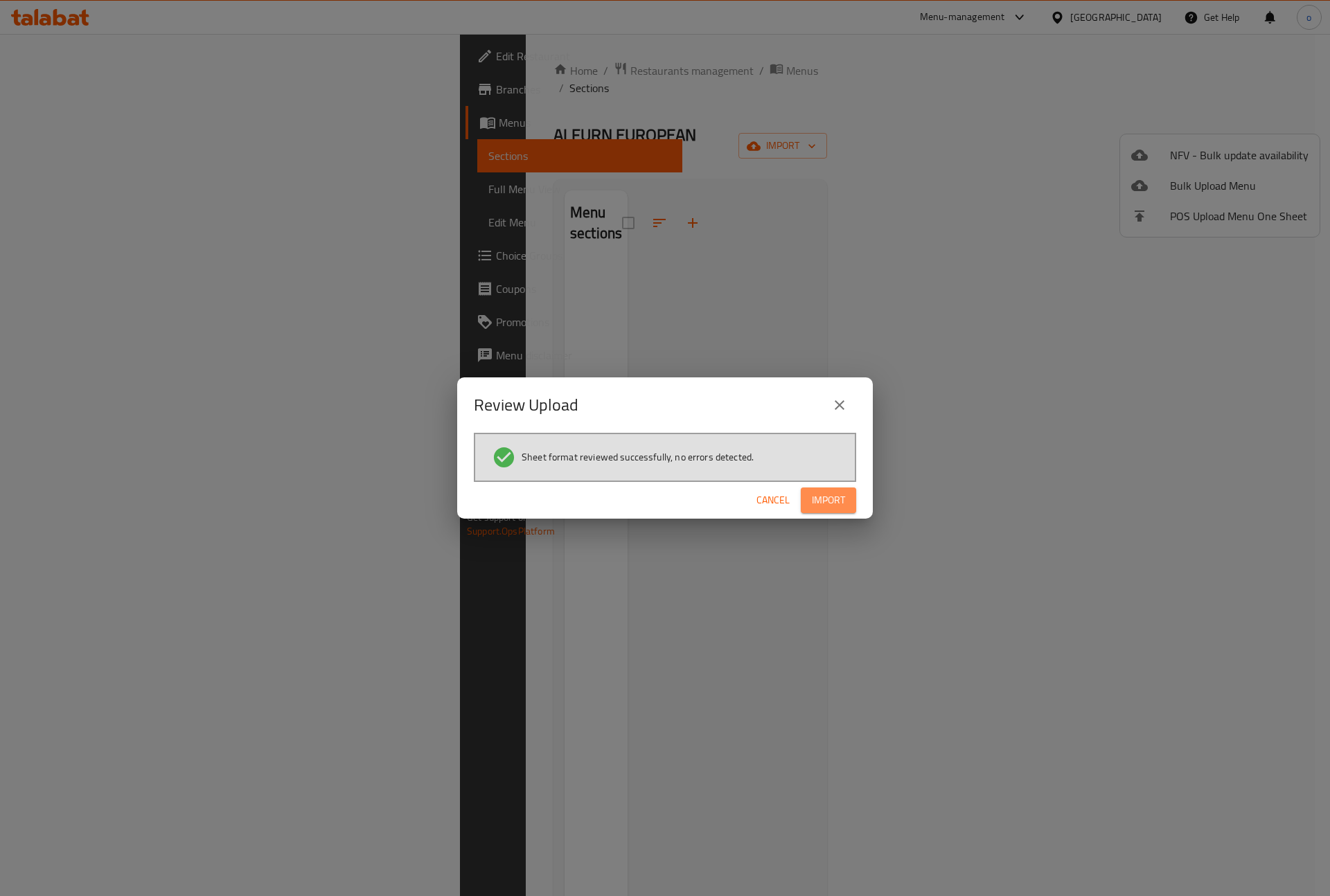
click at [817, 505] on span "Import" at bounding box center [828, 501] width 34 height 18
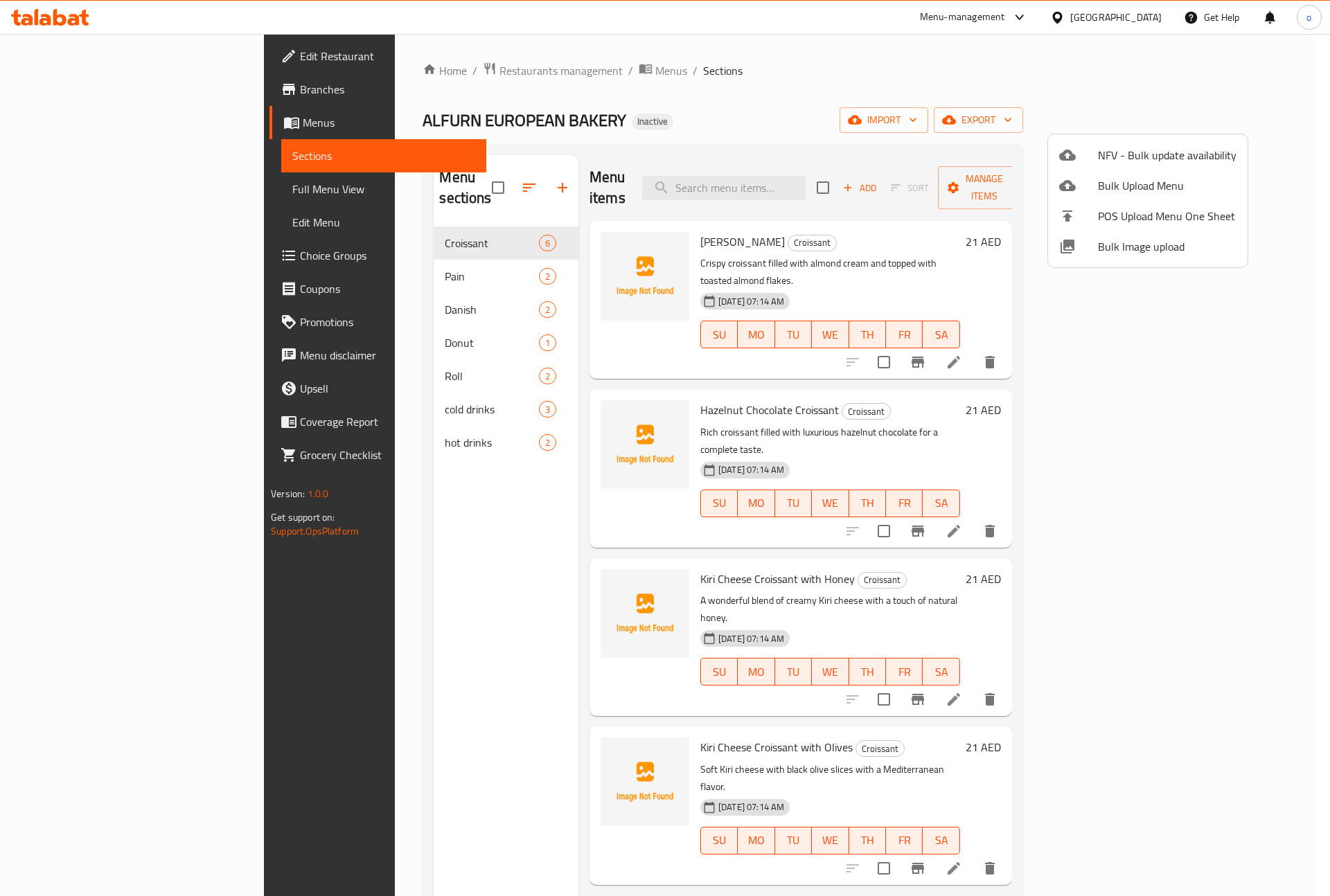
click at [101, 187] on div at bounding box center [665, 448] width 1330 height 896
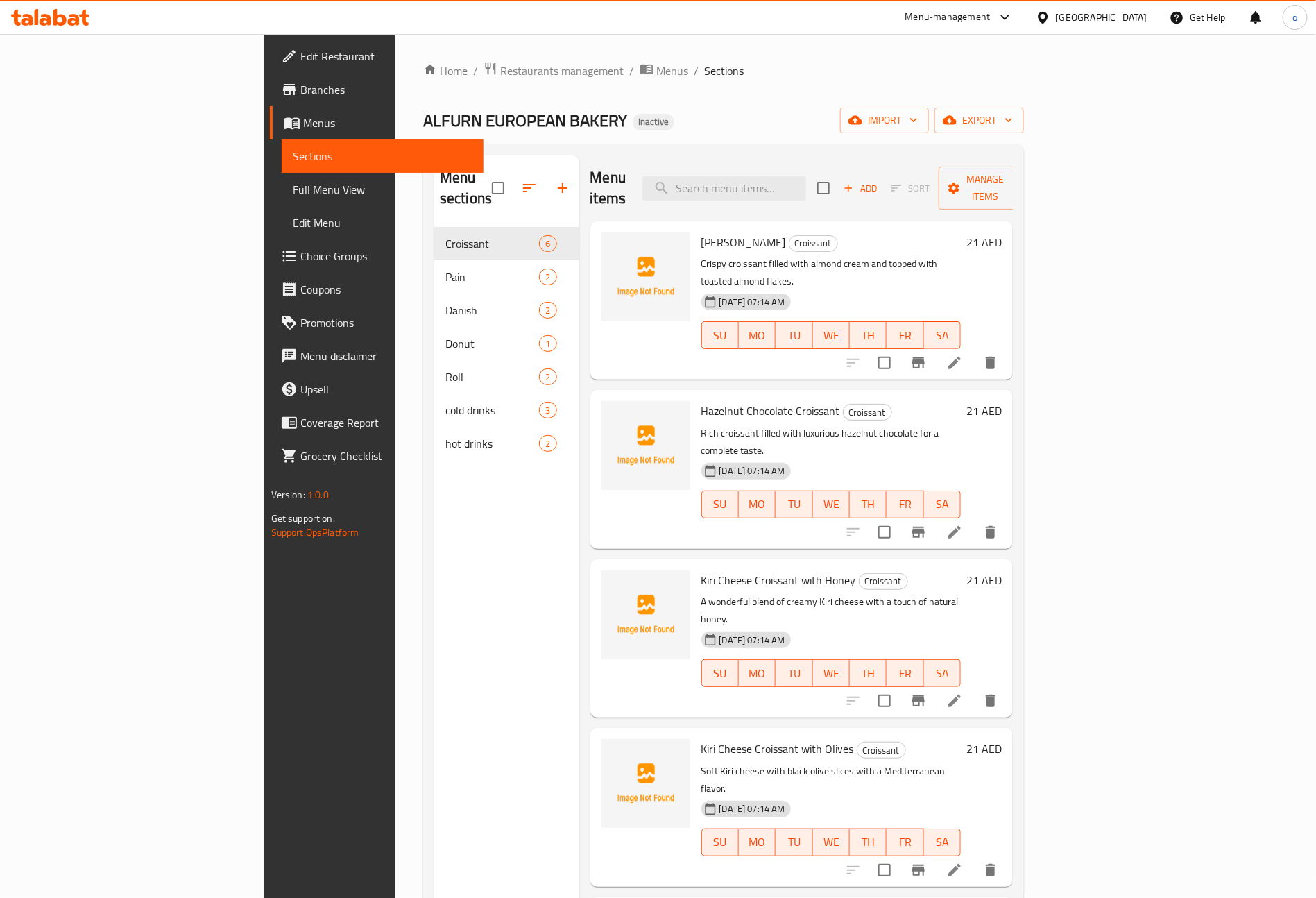
click at [293, 183] on span "Full Menu View" at bounding box center [383, 189] width 180 height 17
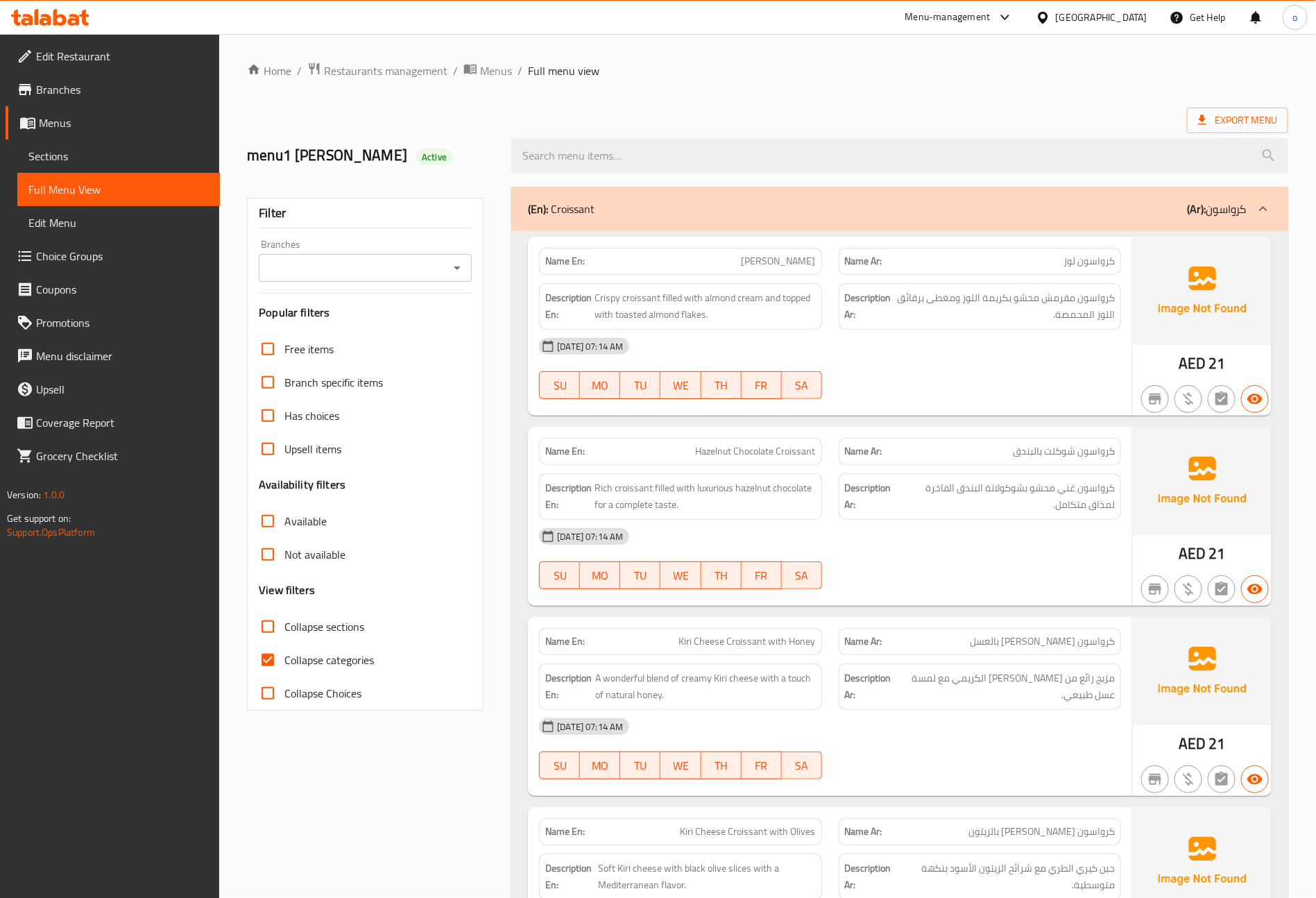
click at [263, 656] on input "Collapse categories" at bounding box center [268, 660] width 34 height 34
checkbox input "false"
click at [1248, 114] on span "Export Menu" at bounding box center [1237, 120] width 79 height 18
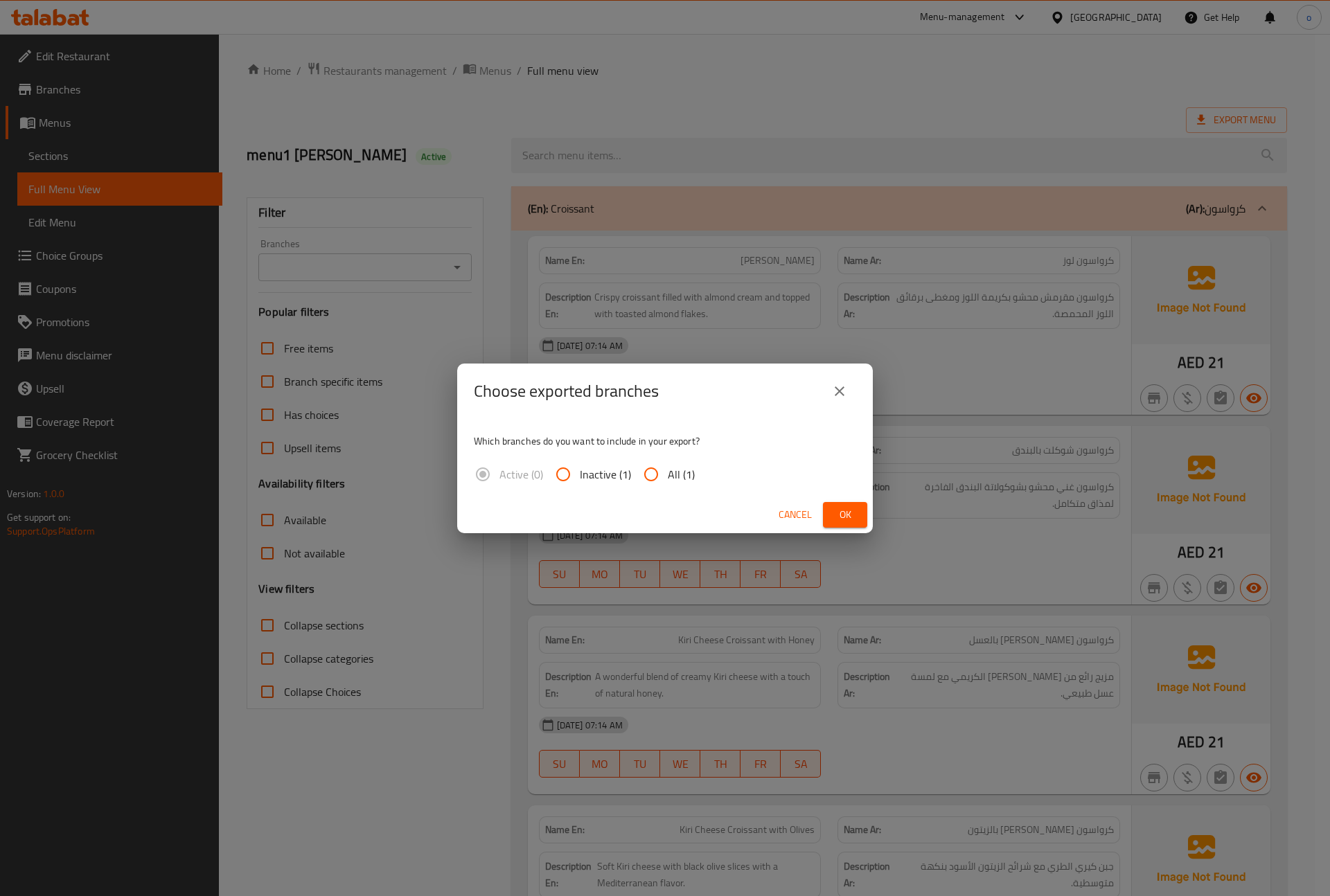
click at [649, 465] on input "All (1)" at bounding box center [652, 475] width 34 height 34
radio input "true"
click at [849, 508] on span "Ok" at bounding box center [845, 515] width 22 height 18
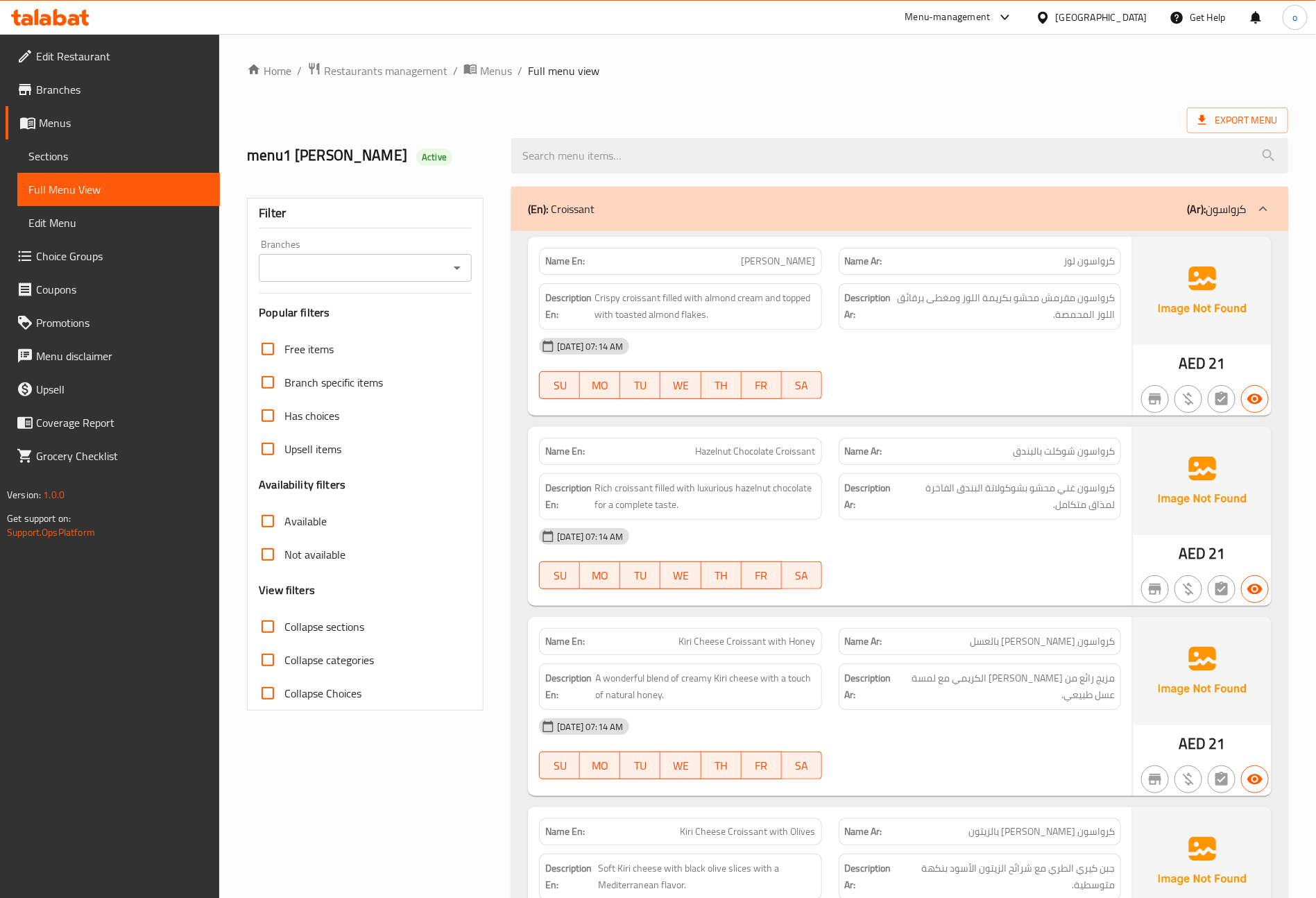
click at [98, 58] on span "Edit Restaurant" at bounding box center [122, 56] width 172 height 17
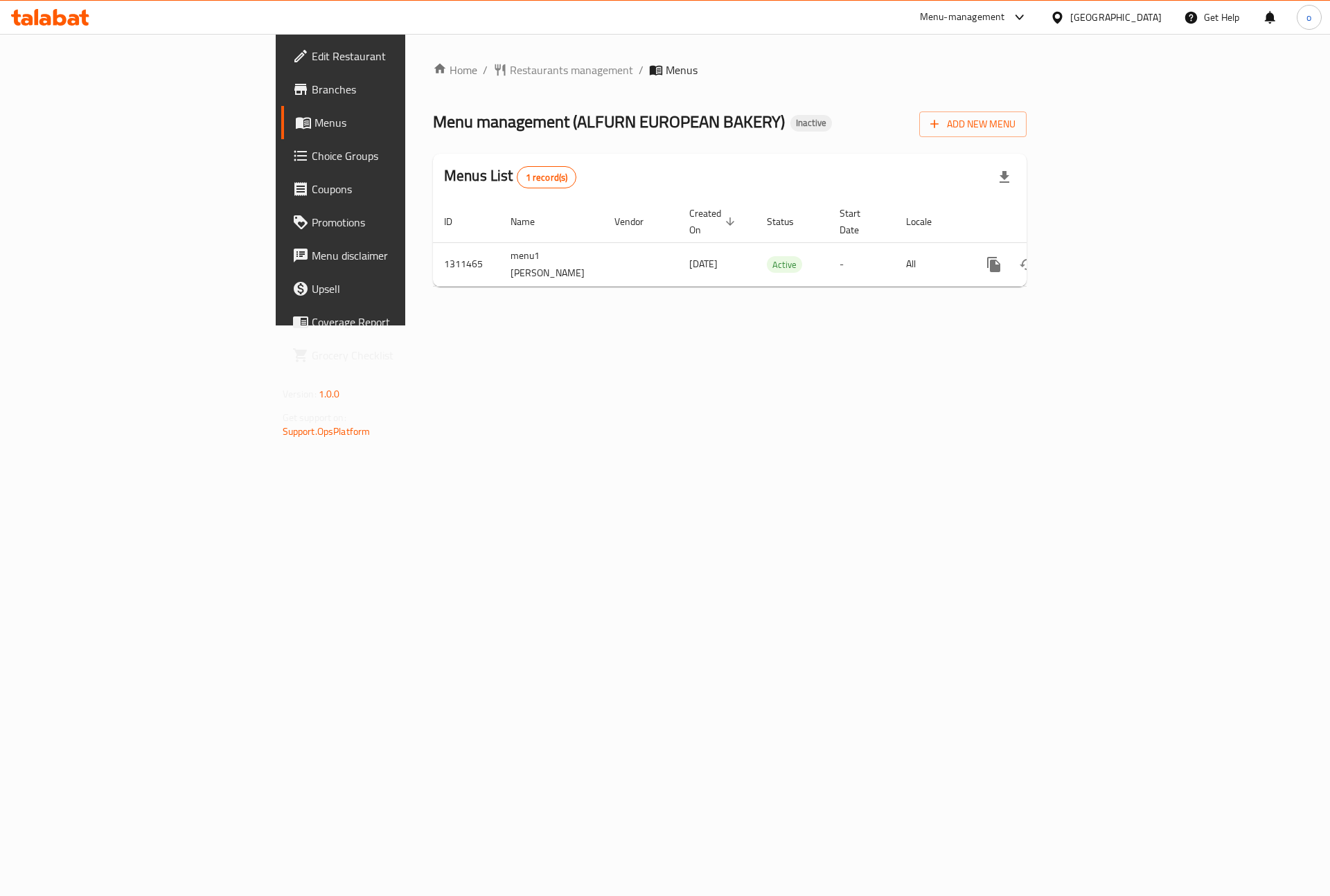
click at [312, 90] on span "Branches" at bounding box center [399, 89] width 175 height 17
click at [1102, 256] on icon "enhanced table" at bounding box center [1093, 264] width 17 height 17
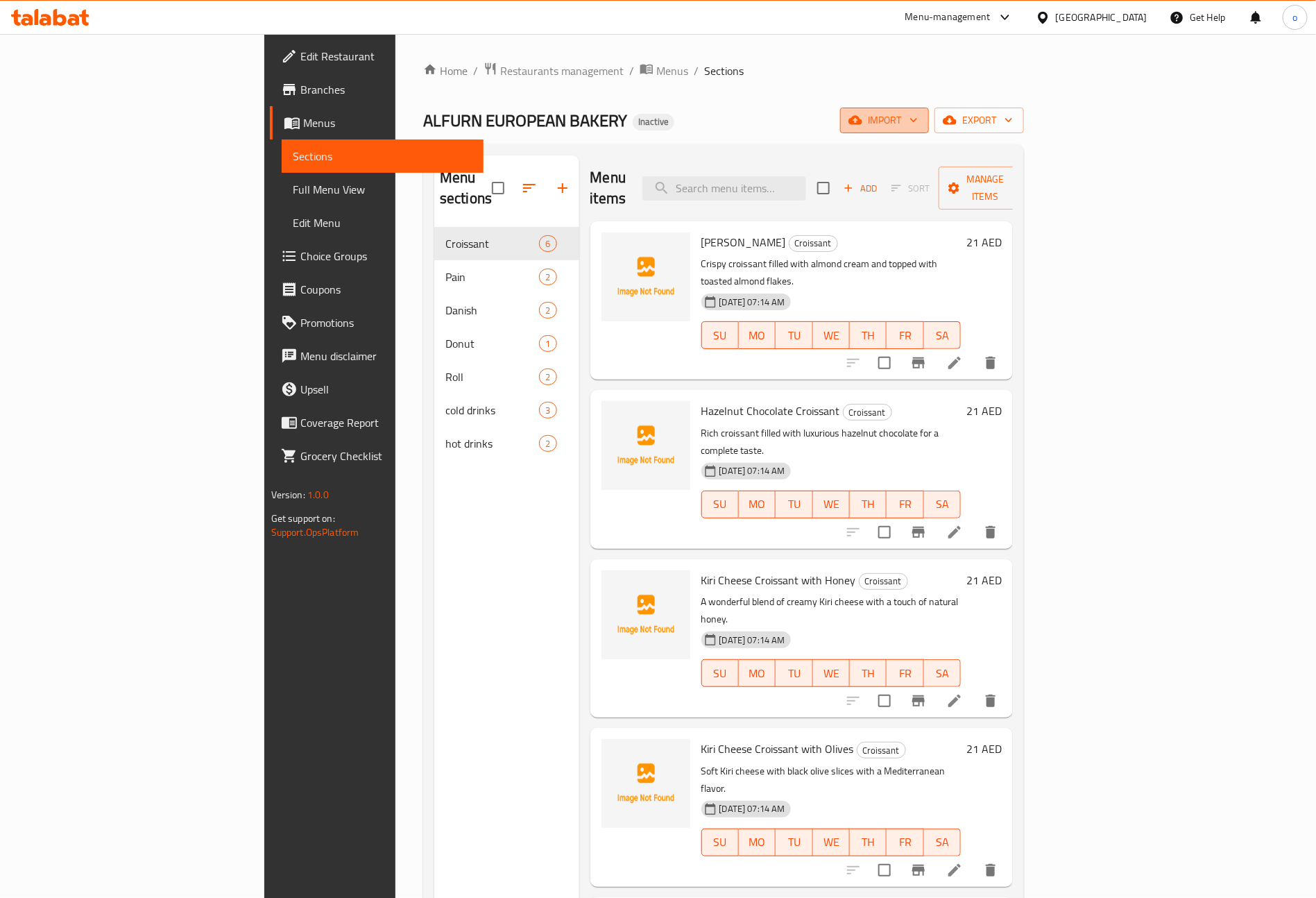
click at [918, 118] on span "import" at bounding box center [884, 120] width 66 height 18
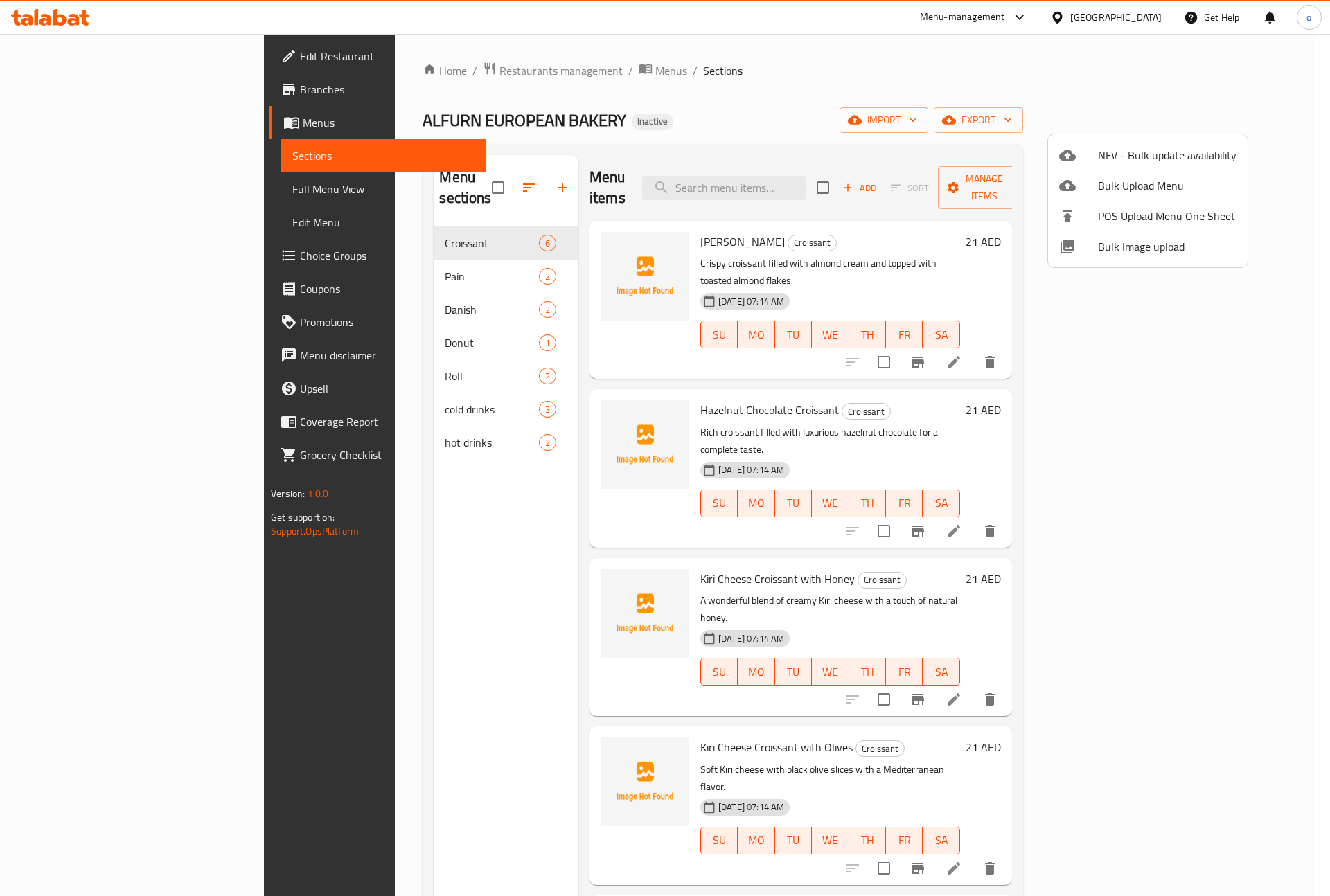
click at [1251, 114] on div at bounding box center [665, 448] width 1330 height 896
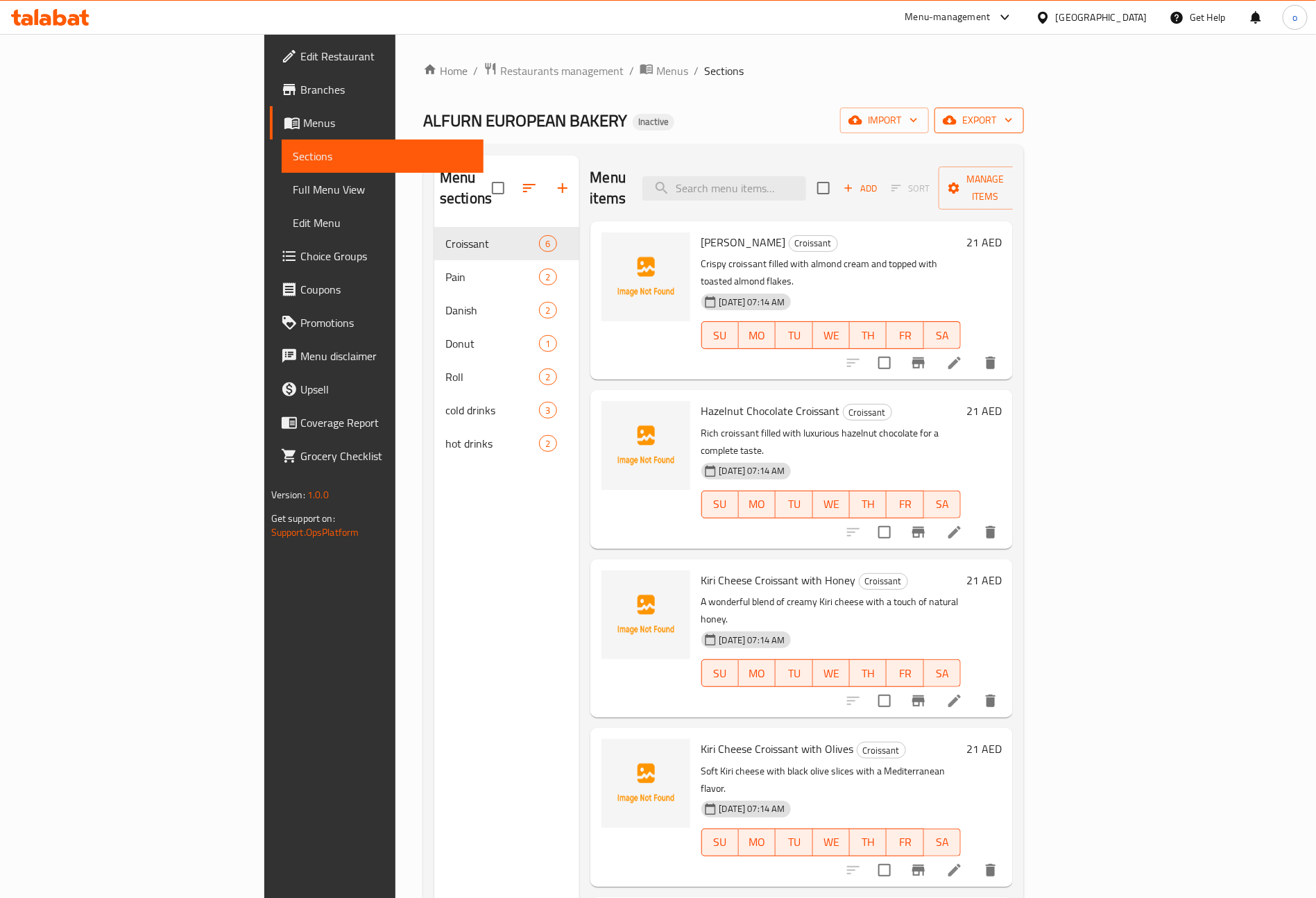
click at [1024, 123] on button "export" at bounding box center [979, 120] width 89 height 26
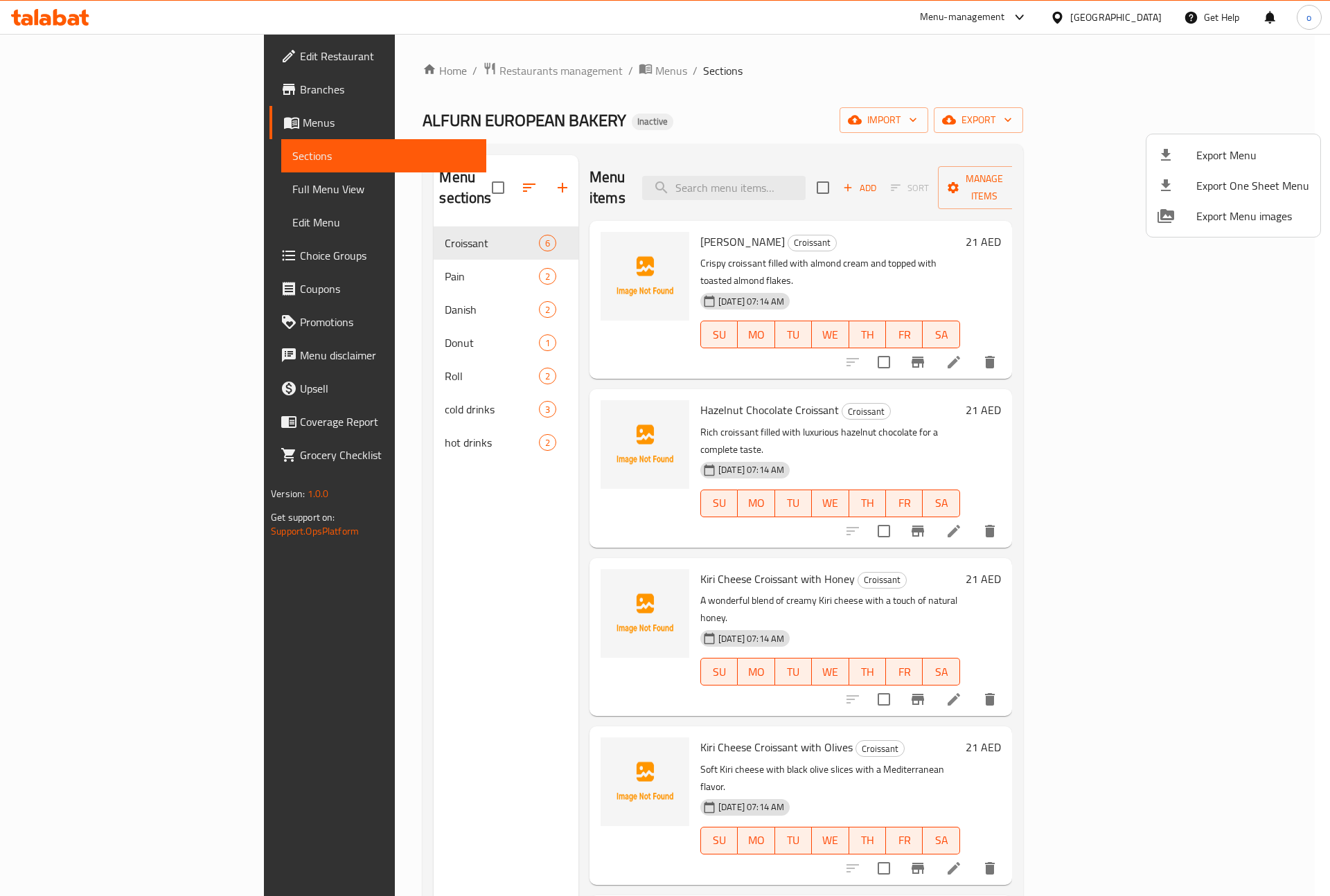
click at [1082, 55] on div at bounding box center [665, 448] width 1330 height 896
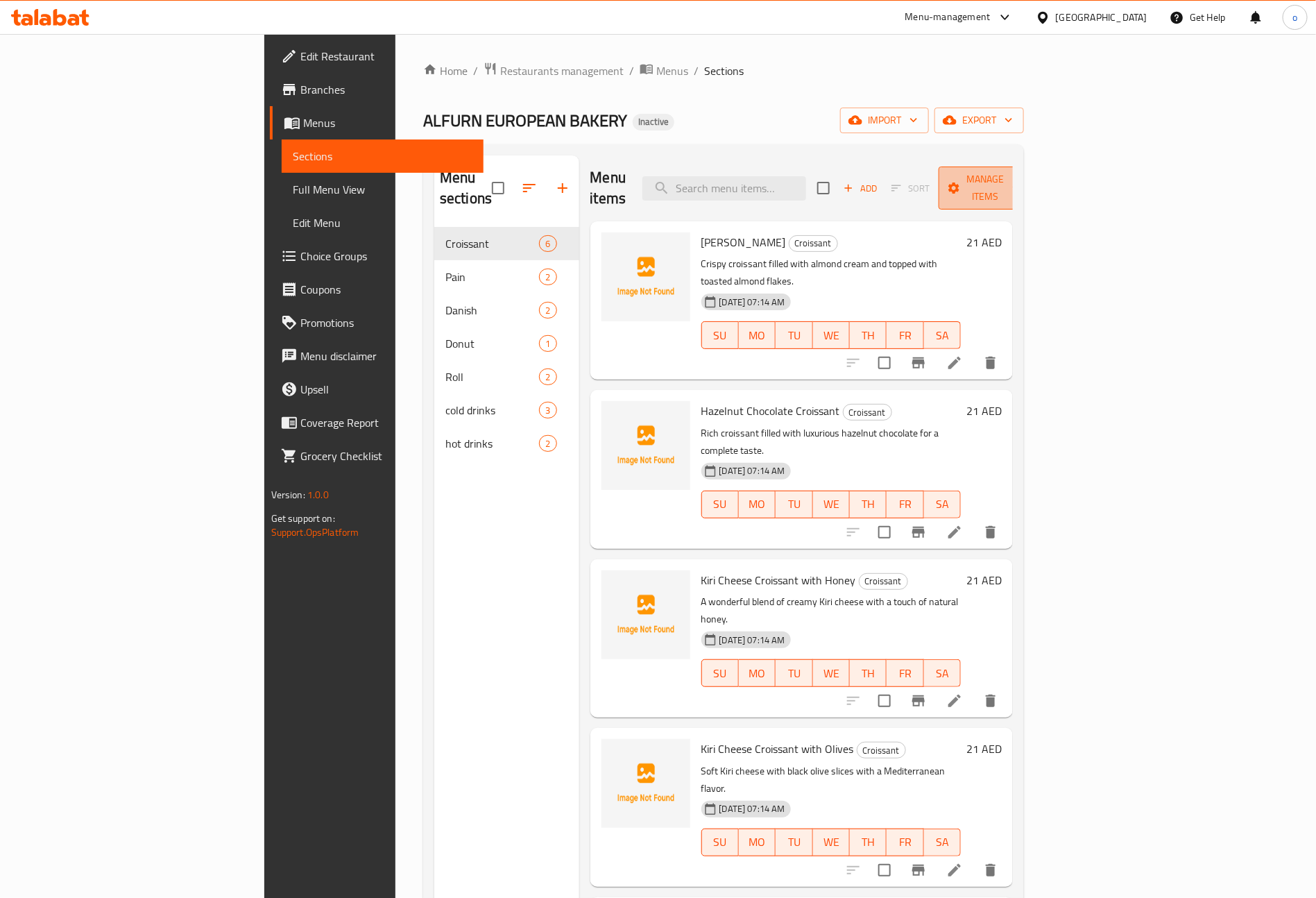
click at [1021, 180] on span "Manage items" at bounding box center [985, 188] width 71 height 35
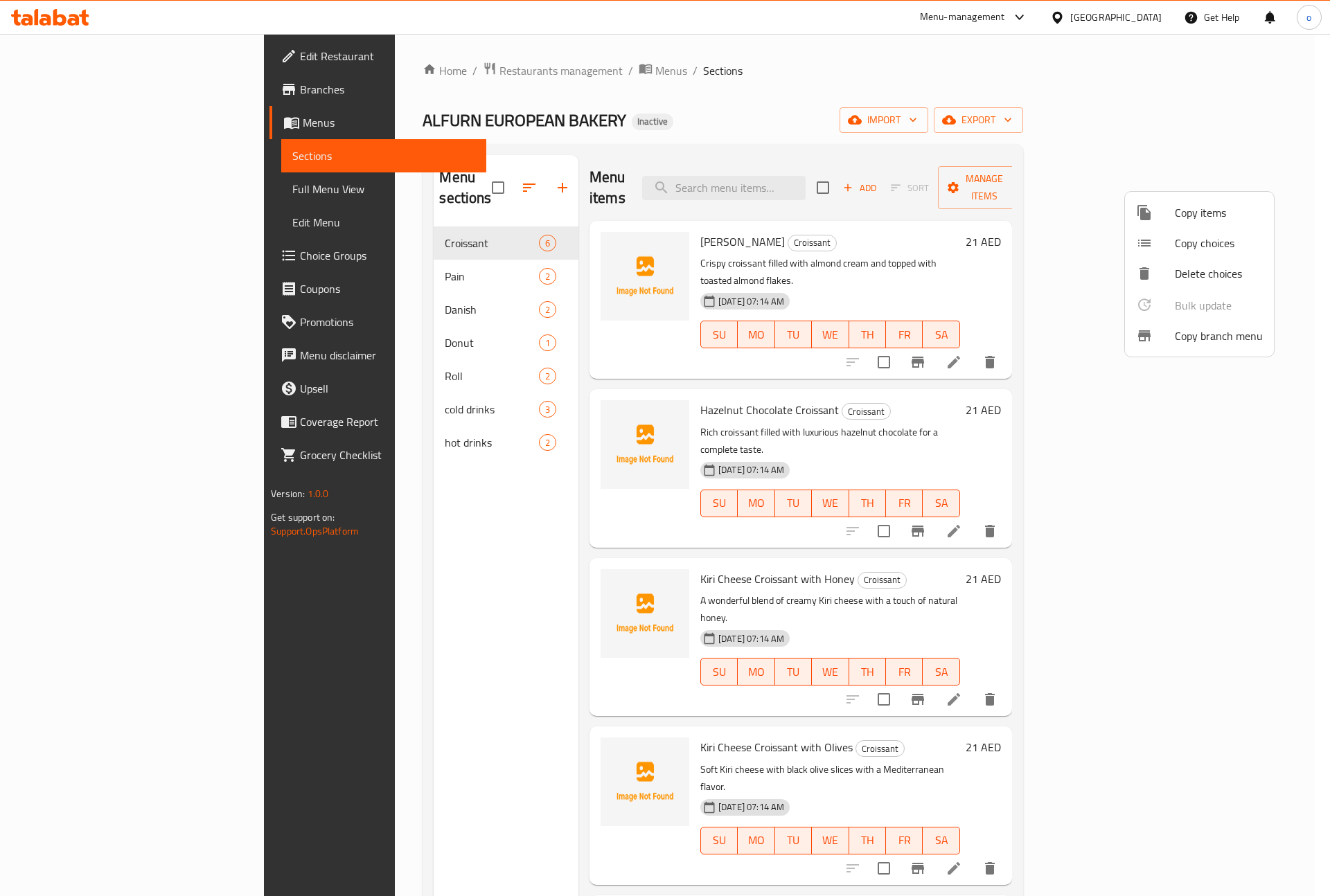
click at [1018, 96] on div at bounding box center [665, 448] width 1330 height 896
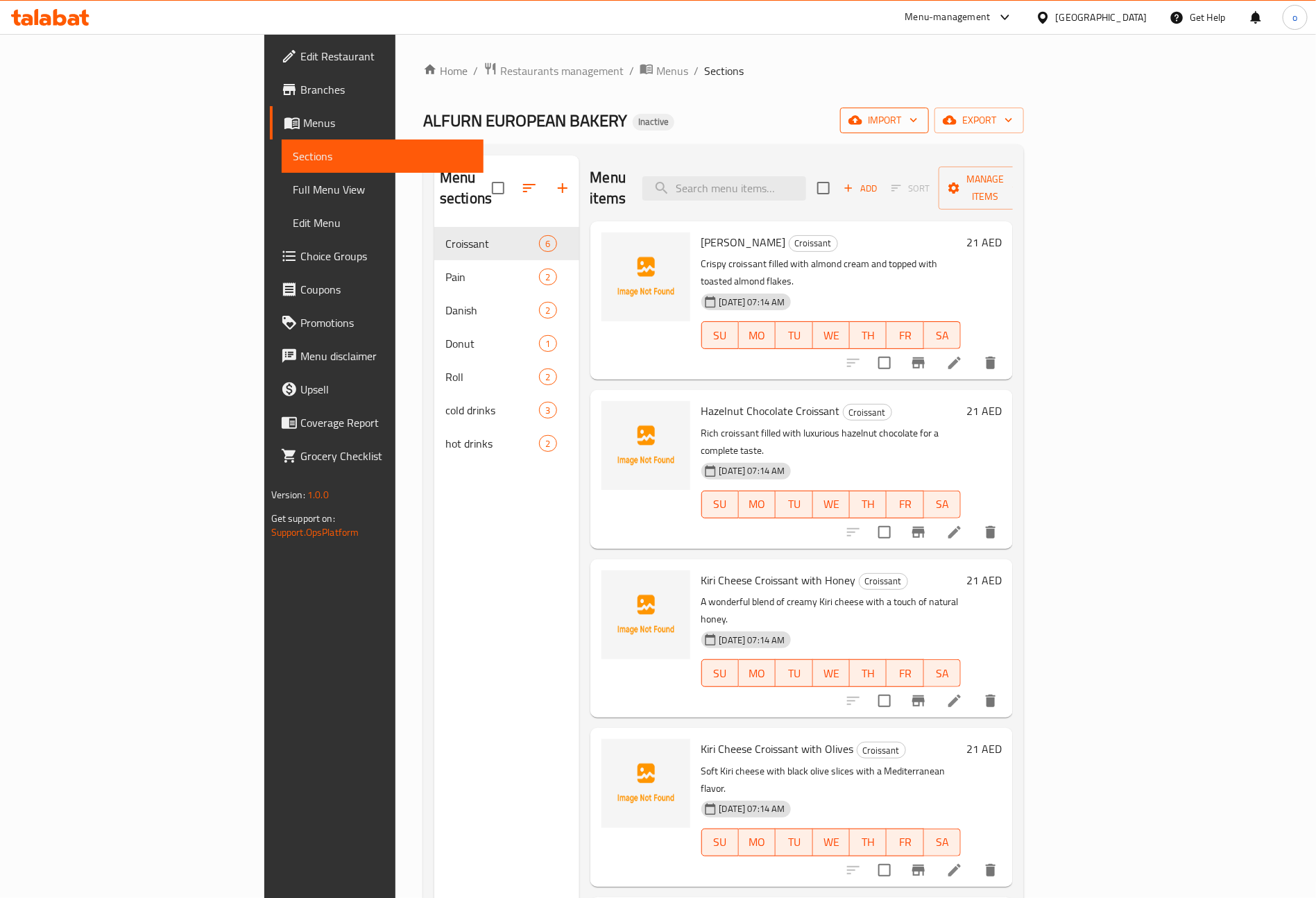
click at [929, 109] on button "import" at bounding box center [884, 120] width 88 height 26
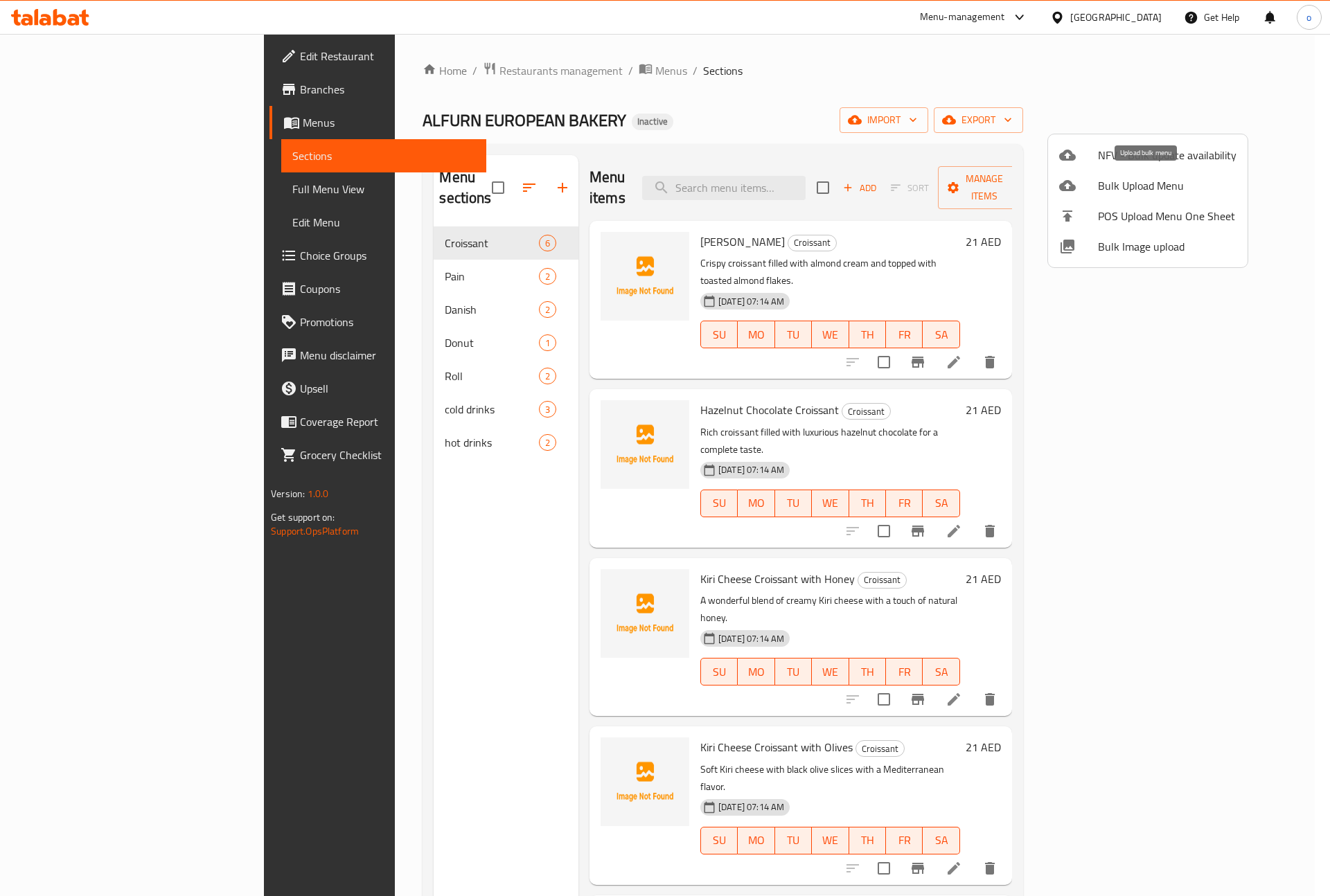
click at [1196, 188] on span "Bulk Upload Menu" at bounding box center [1167, 185] width 139 height 17
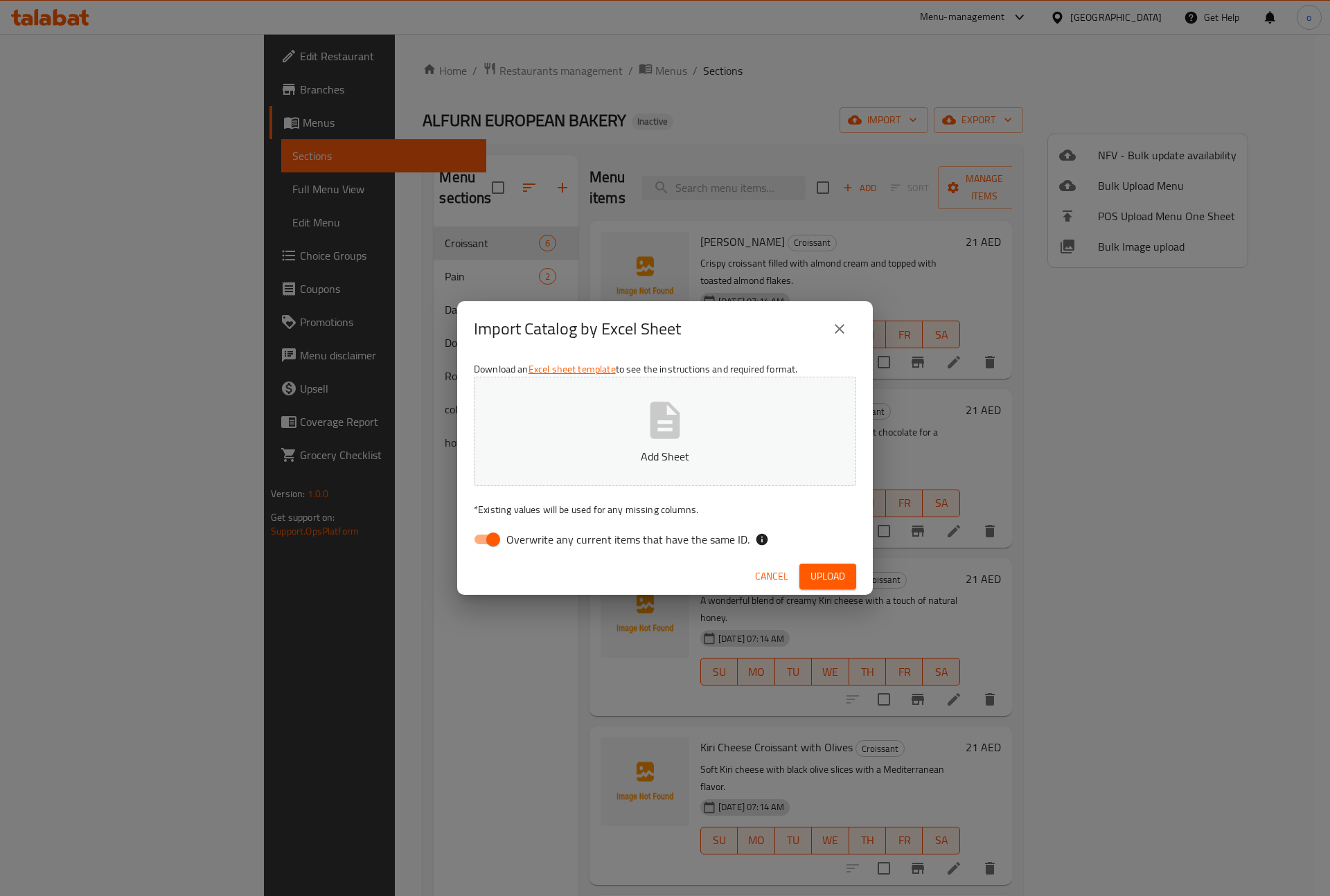
click at [846, 326] on icon "close" at bounding box center [839, 328] width 17 height 17
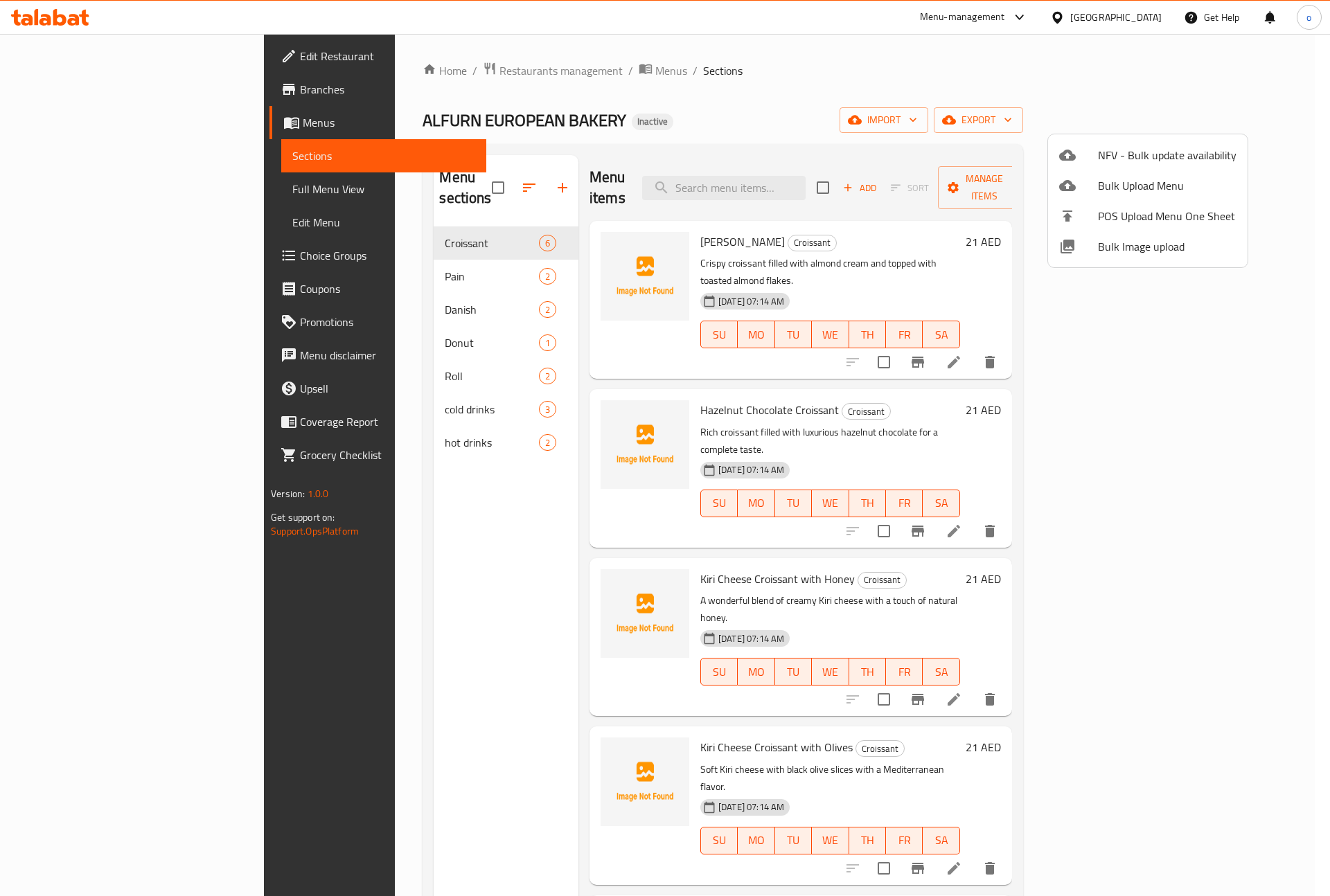
click at [937, 46] on div at bounding box center [665, 448] width 1330 height 896
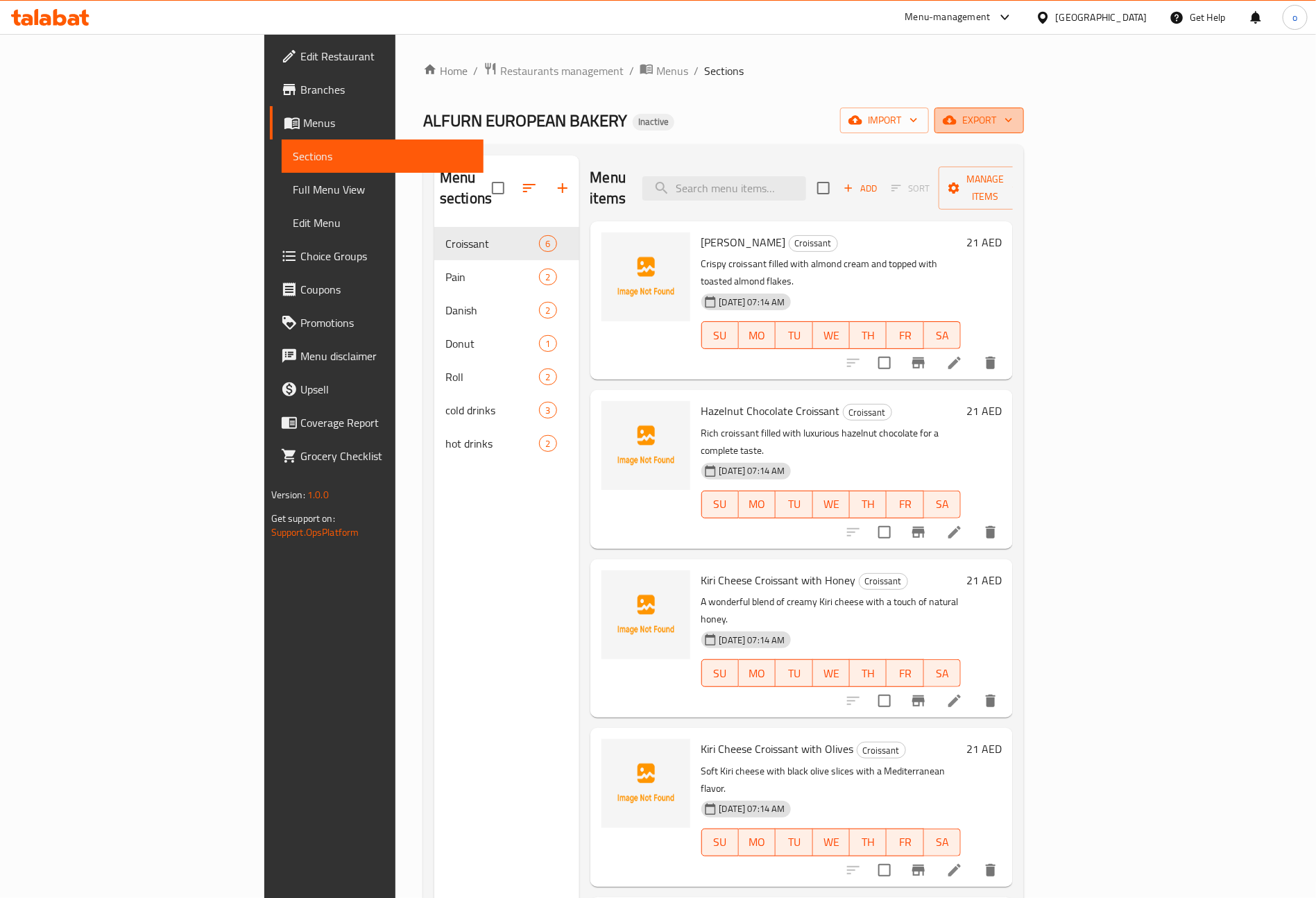
click at [1013, 127] on span "export" at bounding box center [979, 120] width 67 height 18
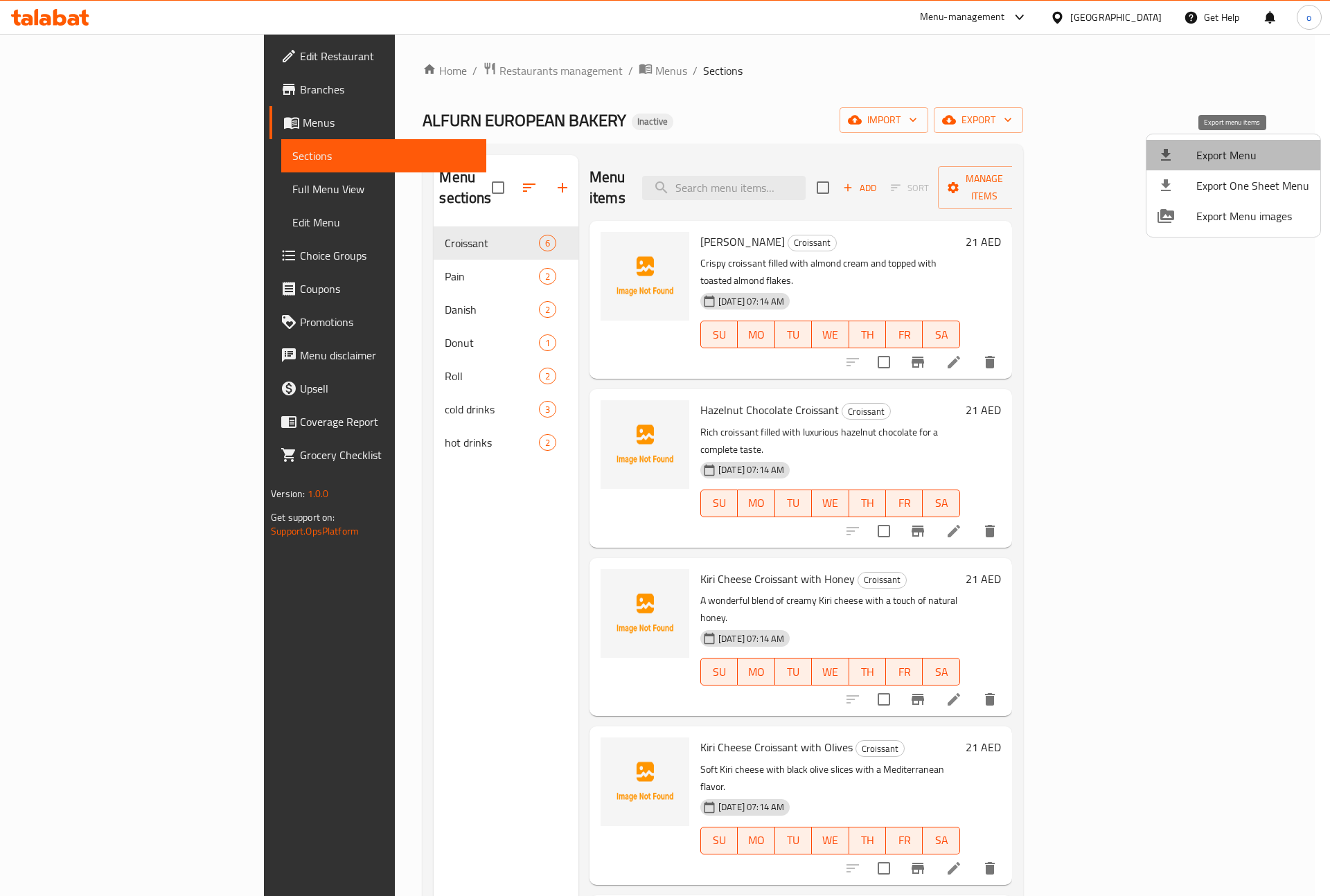
click at [1278, 156] on span "Export Menu" at bounding box center [1253, 154] width 113 height 17
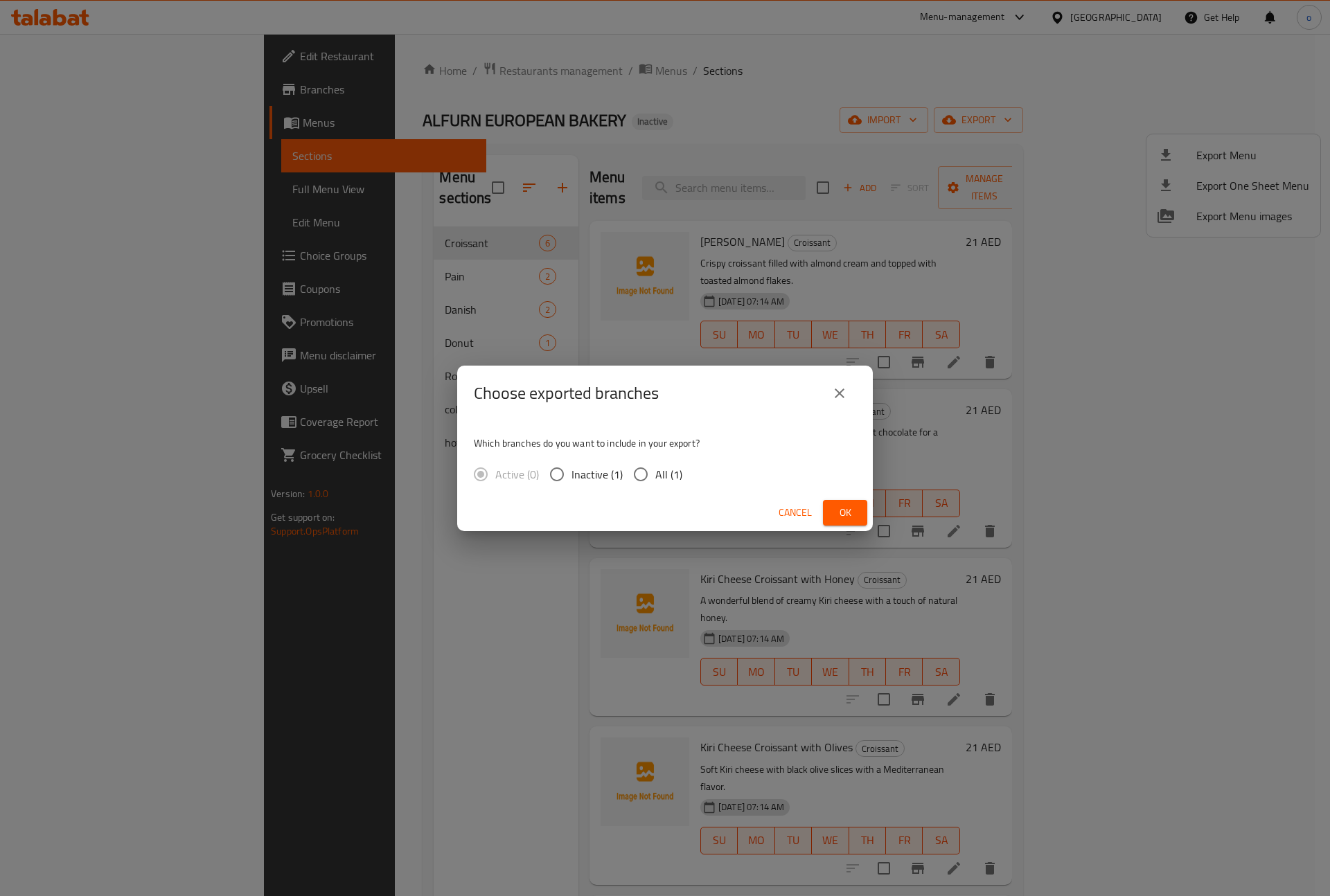
click at [632, 472] on input "All (1)" at bounding box center [640, 474] width 29 height 29
radio input "true"
click at [840, 509] on span "Ok" at bounding box center [845, 513] width 22 height 18
